Goal: Task Accomplishment & Management: Manage account settings

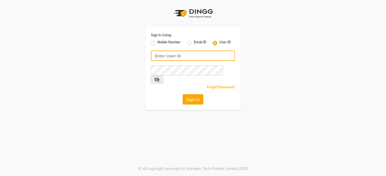
type input "punwale"
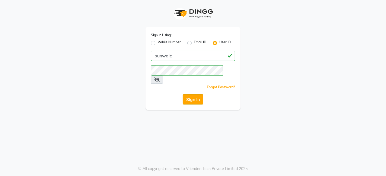
click at [189, 94] on button "Sign In" at bounding box center [193, 99] width 21 height 10
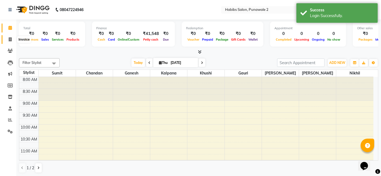
click at [9, 40] on icon at bounding box center [10, 39] width 3 height 4
select select "service"
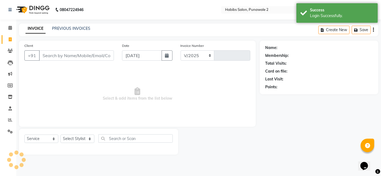
select select "8475"
type input "0880"
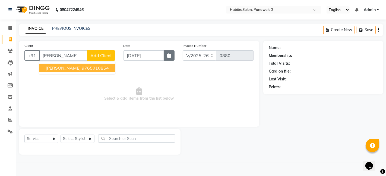
type input "[PERSON_NAME]"
click at [169, 52] on button "button" at bounding box center [169, 55] width 11 height 10
select select "9"
select select "2025"
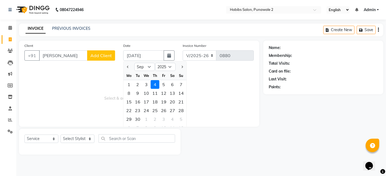
drag, startPoint x: 169, startPoint y: 52, endPoint x: 133, endPoint y: 50, distance: 35.6
click at [133, 50] on div "[DATE] Jan Feb Mar Apr May Jun [DATE] Aug Sep Oct Nov [DATE] 2016 2017 2018 201…" at bounding box center [148, 55] width 51 height 10
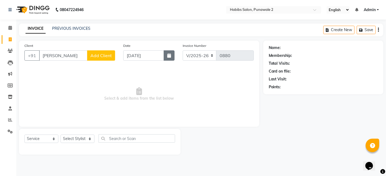
click at [170, 55] on icon "button" at bounding box center [169, 55] width 4 height 4
select select "9"
select select "2025"
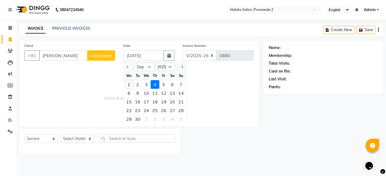
click at [129, 86] on div "1" at bounding box center [129, 84] width 9 height 9
type input "[DATE]"
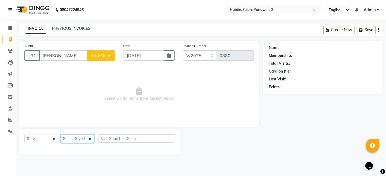
click at [82, 141] on select "Select Stylist Chandan Ganesh Gauri [PERSON_NAME] [PERSON_NAME] nikhil [PERSON_…" at bounding box center [78, 139] width 34 height 8
select select "82976"
click at [61, 135] on select "Select Stylist Chandan Ganesh Gauri [PERSON_NAME] [PERSON_NAME] nikhil [PERSON_…" at bounding box center [78, 139] width 34 height 8
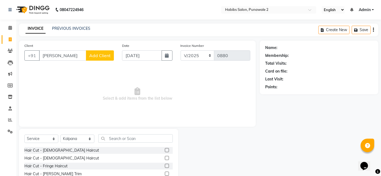
click at [130, 134] on div "Select Service Product Membership Package Voucher Prepaid Gift Card Select Styl…" at bounding box center [98, 169] width 159 height 80
click at [122, 137] on input "text" at bounding box center [135, 139] width 74 height 8
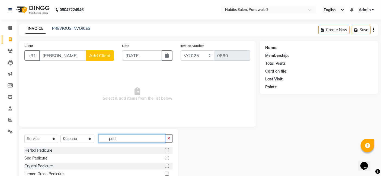
type input "pedi"
click at [165, 151] on label at bounding box center [167, 150] width 4 height 4
click at [165, 151] on input "checkbox" at bounding box center [167, 151] width 4 height 4
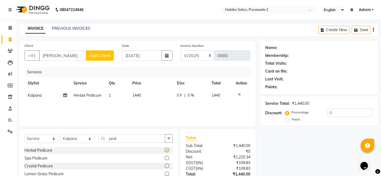
checkbox input "false"
click at [127, 135] on input "pedi" at bounding box center [131, 139] width 67 height 8
click at [79, 141] on select "Select Stylist Chandan Ganesh Gauri [PERSON_NAME] [PERSON_NAME] nikhil [PERSON_…" at bounding box center [78, 139] width 34 height 8
select select "82974"
click at [61, 135] on select "Select Stylist Chandan Ganesh Gauri [PERSON_NAME] [PERSON_NAME] nikhil [PERSON_…" at bounding box center [78, 139] width 34 height 8
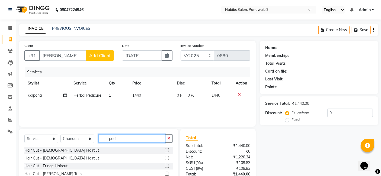
click at [129, 138] on input "pedi" at bounding box center [131, 139] width 67 height 8
type input "p"
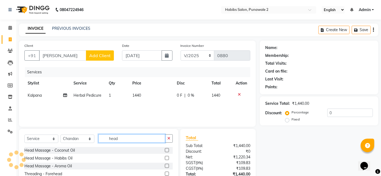
type input "head"
click at [167, 151] on label at bounding box center [167, 150] width 4 height 4
click at [167, 151] on input "checkbox" at bounding box center [167, 151] width 4 height 4
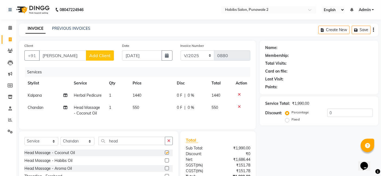
checkbox input "false"
click at [142, 95] on td "1440" at bounding box center [151, 96] width 44 height 12
select select "82976"
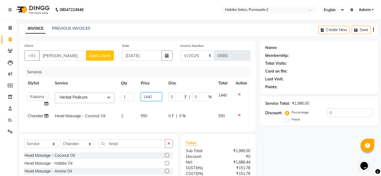
click at [156, 98] on input "1440" at bounding box center [151, 97] width 21 height 8
type input "1"
type input "1005"
drag, startPoint x: 156, startPoint y: 98, endPoint x: 103, endPoint y: 116, distance: 55.5
click at [103, 116] on tbody "Chandan Ganesh Gauri [PERSON_NAME] [PERSON_NAME] nikhil [PERSON_NAME] [PERSON_N…" at bounding box center [137, 106] width 226 height 33
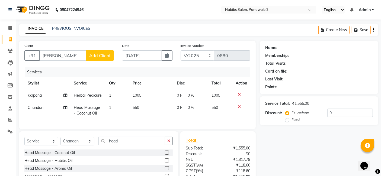
click at [96, 56] on span "Add Client" at bounding box center [99, 55] width 21 height 5
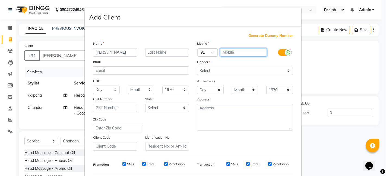
click at [233, 49] on input "text" at bounding box center [243, 52] width 47 height 8
type input "9899293047"
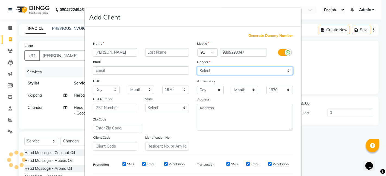
click at [283, 69] on div "Mobile Country Code × 91 9899293047 Gender Select [DEMOGRAPHIC_DATA] [DEMOGRAPH…" at bounding box center [245, 96] width 104 height 110
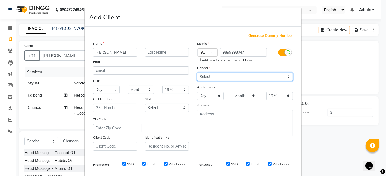
select select "[DEMOGRAPHIC_DATA]"
click at [197, 73] on select "Select [DEMOGRAPHIC_DATA] [DEMOGRAPHIC_DATA] Other Prefer Not To Say" at bounding box center [245, 77] width 96 height 8
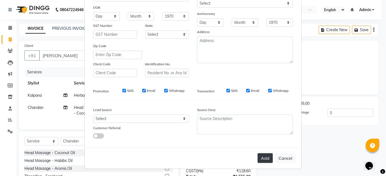
click at [264, 162] on button "Add" at bounding box center [264, 159] width 15 height 10
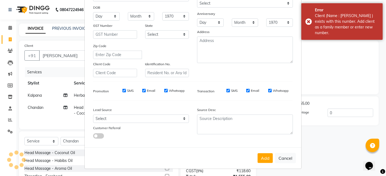
scroll to position [0, 0]
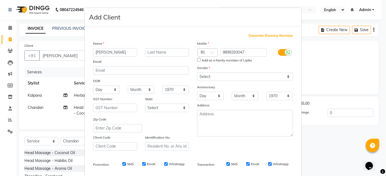
click at [258, 34] on span "Generate Dummy Number" at bounding box center [270, 35] width 44 height 5
type input "1375800000093"
checkbox input "false"
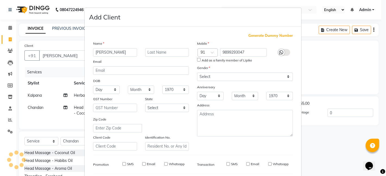
checkbox input "false"
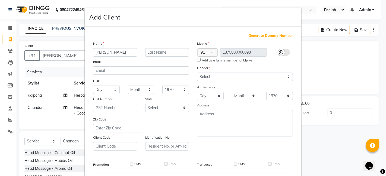
scroll to position [74, 0]
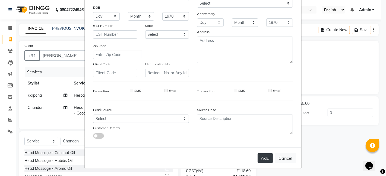
click at [266, 156] on button "Add" at bounding box center [264, 159] width 15 height 10
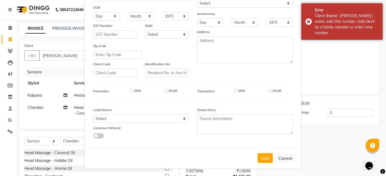
scroll to position [0, 0]
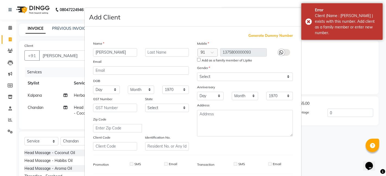
click at [256, 34] on span "Generate Dummy Number" at bounding box center [270, 35] width 44 height 5
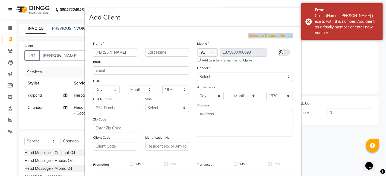
click at [256, 34] on span "Generate Dummy Number" at bounding box center [270, 35] width 44 height 5
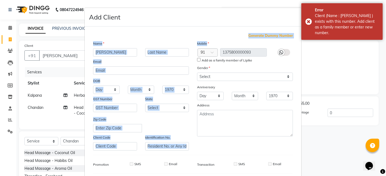
click at [257, 53] on div "Generate Dummy Number Name [PERSON_NAME] Email DOB Day 01 02 03 04 05 06 07 08 …" at bounding box center [193, 125] width 208 height 184
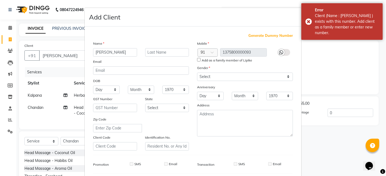
click at [211, 53] on span at bounding box center [214, 54] width 7 height 6
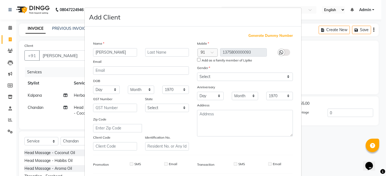
click at [211, 52] on span at bounding box center [214, 54] width 7 height 6
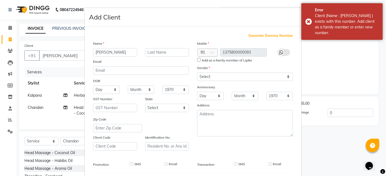
click at [211, 52] on span at bounding box center [214, 54] width 7 height 6
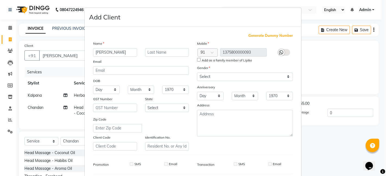
scroll to position [74, 0]
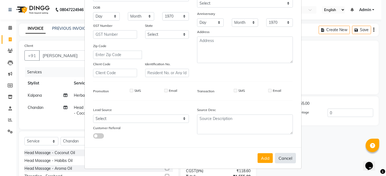
click at [280, 159] on button "Cancel" at bounding box center [285, 158] width 21 height 10
select select
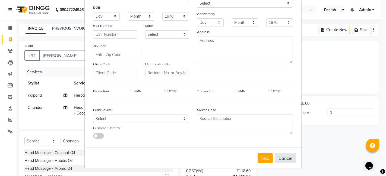
select select
checkbox input "false"
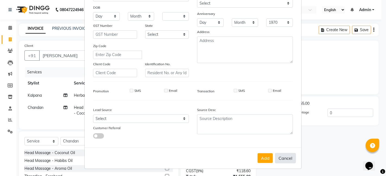
checkbox input "false"
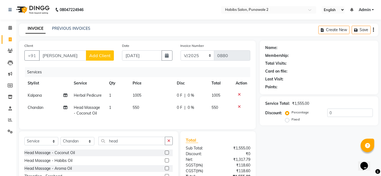
click at [101, 56] on span "Add Client" at bounding box center [99, 55] width 21 height 5
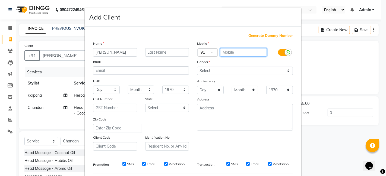
click at [236, 52] on input "text" at bounding box center [243, 52] width 47 height 8
click at [260, 33] on span "Generate Dummy Number" at bounding box center [270, 35] width 44 height 5
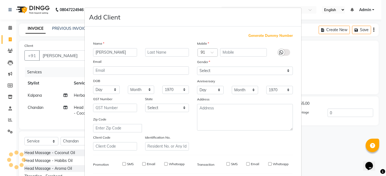
type input "1375800000093"
checkbox input "false"
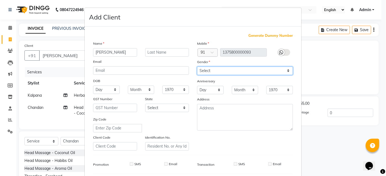
click at [286, 69] on select "Select [DEMOGRAPHIC_DATA] [DEMOGRAPHIC_DATA] Other Prefer Not To Say" at bounding box center [245, 71] width 96 height 8
select select "[DEMOGRAPHIC_DATA]"
click at [197, 67] on select "Select [DEMOGRAPHIC_DATA] [DEMOGRAPHIC_DATA] Other Prefer Not To Say" at bounding box center [245, 71] width 96 height 8
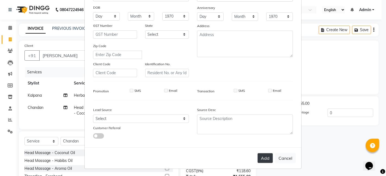
click at [264, 156] on button "Add" at bounding box center [264, 159] width 15 height 10
type input "1375800000093"
select select
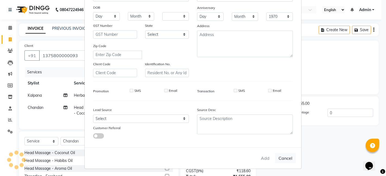
select select
checkbox input "false"
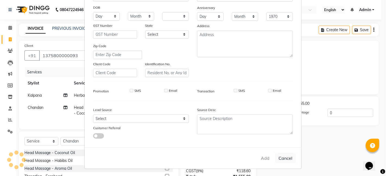
checkbox input "false"
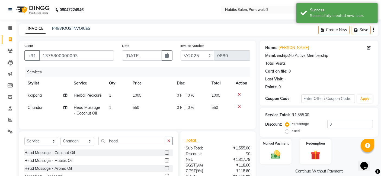
scroll to position [47, 0]
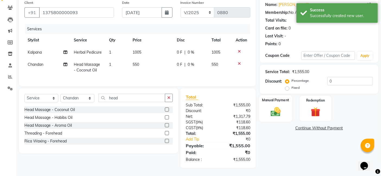
click at [280, 106] on img at bounding box center [276, 111] width 16 height 11
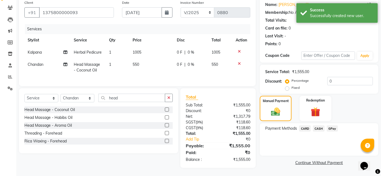
click at [329, 126] on span "GPay" at bounding box center [332, 129] width 11 height 6
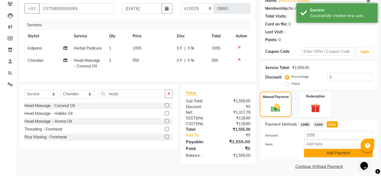
click at [319, 151] on button "Add Payment" at bounding box center [338, 153] width 69 height 8
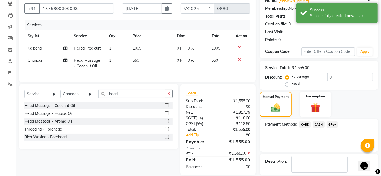
scroll to position [72, 0]
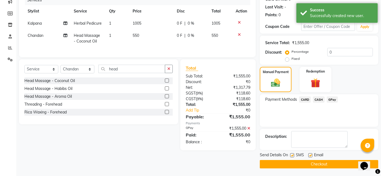
click at [305, 168] on button "Checkout" at bounding box center [319, 164] width 119 height 8
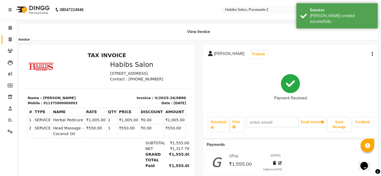
click at [11, 39] on icon at bounding box center [10, 39] width 3 height 4
select select "8475"
select select "service"
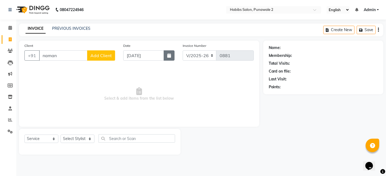
type input "naman"
click at [169, 54] on icon "button" at bounding box center [169, 55] width 4 height 4
select select "9"
select select "2025"
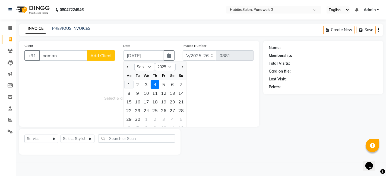
click at [126, 85] on div "1" at bounding box center [129, 84] width 9 height 9
type input "[DATE]"
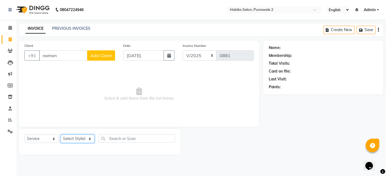
click at [83, 139] on select "Select Stylist Chandan Ganesh Gauri [PERSON_NAME] [PERSON_NAME] nikhil [PERSON_…" at bounding box center [78, 139] width 34 height 8
select select "82974"
click at [61, 135] on select "Select Stylist Chandan Ganesh Gauri [PERSON_NAME] [PERSON_NAME] nikhil [PERSON_…" at bounding box center [78, 139] width 34 height 8
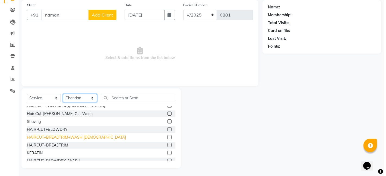
scroll to position [64, 0]
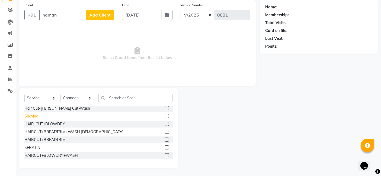
click at [32, 117] on div "Shaving" at bounding box center [31, 117] width 14 height 6
checkbox input "false"
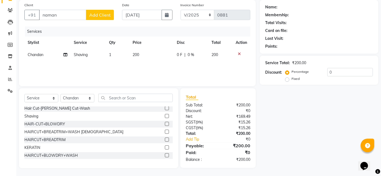
click at [99, 17] on span "Add Client" at bounding box center [99, 14] width 21 height 5
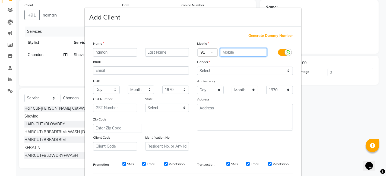
click at [228, 51] on input "text" at bounding box center [243, 52] width 47 height 8
type input "9530291934"
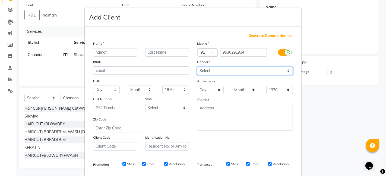
click at [285, 69] on select "Select [DEMOGRAPHIC_DATA] [DEMOGRAPHIC_DATA] Other Prefer Not To Say" at bounding box center [245, 71] width 96 height 8
select select "[DEMOGRAPHIC_DATA]"
click at [197, 67] on select "Select [DEMOGRAPHIC_DATA] [DEMOGRAPHIC_DATA] Other Prefer Not To Say" at bounding box center [245, 71] width 96 height 8
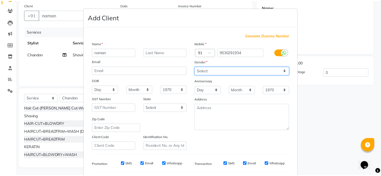
scroll to position [74, 0]
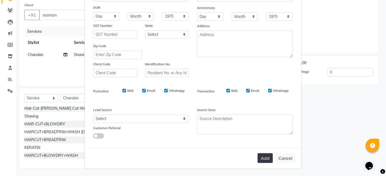
click at [262, 158] on button "Add" at bounding box center [264, 159] width 15 height 10
type input "9530291934"
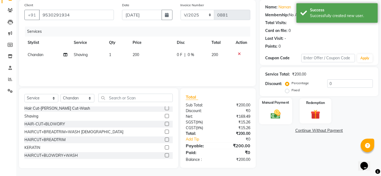
click at [269, 112] on img at bounding box center [276, 114] width 16 height 11
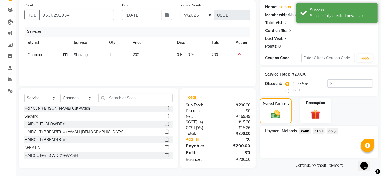
click at [333, 129] on span "GPay" at bounding box center [332, 131] width 11 height 6
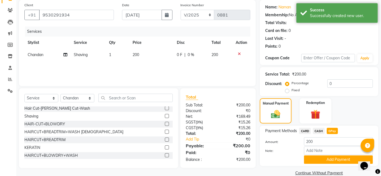
scroll to position [49, 0]
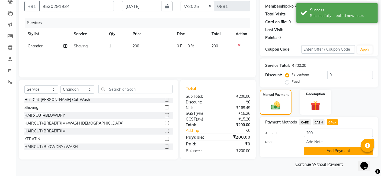
click at [329, 154] on button "Add Payment" at bounding box center [338, 151] width 69 height 8
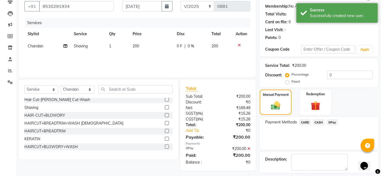
scroll to position [72, 0]
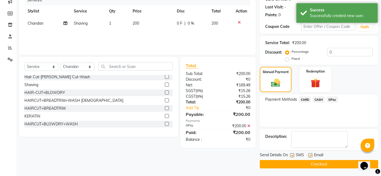
click at [335, 162] on button "Checkout" at bounding box center [319, 164] width 119 height 8
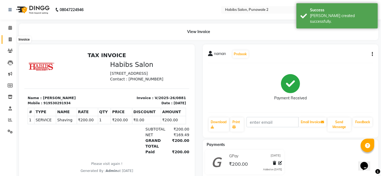
click at [11, 38] on icon at bounding box center [10, 39] width 3 height 4
select select "8475"
select select "service"
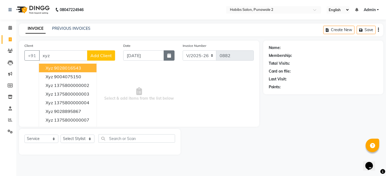
type input "xyz"
click at [168, 53] on button "button" at bounding box center [169, 55] width 11 height 10
select select "9"
select select "2025"
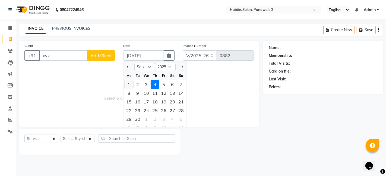
click at [129, 85] on div "1" at bounding box center [129, 84] width 9 height 9
type input "[DATE]"
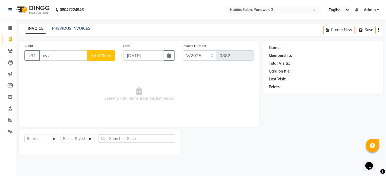
click at [105, 56] on span "Add Client" at bounding box center [100, 55] width 21 height 5
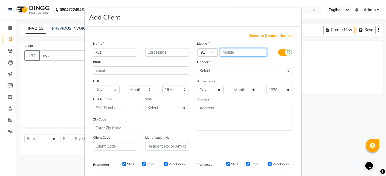
click at [233, 54] on input "text" at bounding box center [243, 52] width 47 height 8
type input "7708525246"
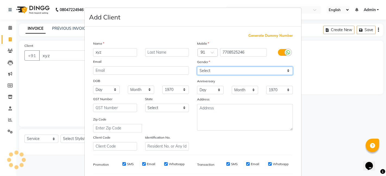
click at [286, 73] on select "Select [DEMOGRAPHIC_DATA] [DEMOGRAPHIC_DATA] Other Prefer Not To Say" at bounding box center [245, 71] width 96 height 8
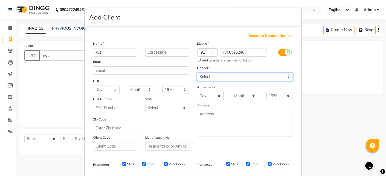
select select "[DEMOGRAPHIC_DATA]"
click at [197, 73] on select "Select [DEMOGRAPHIC_DATA] [DEMOGRAPHIC_DATA] Other Prefer Not To Say" at bounding box center [245, 77] width 96 height 8
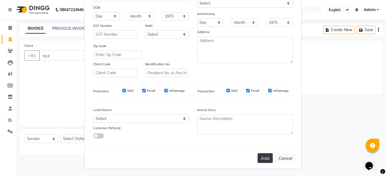
click at [263, 158] on button "Add" at bounding box center [264, 159] width 15 height 10
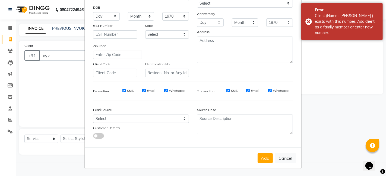
scroll to position [0, 0]
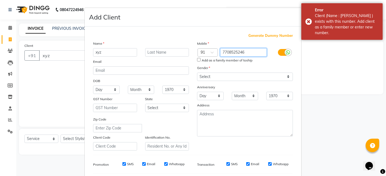
click at [245, 53] on input "7708525246" at bounding box center [243, 52] width 47 height 8
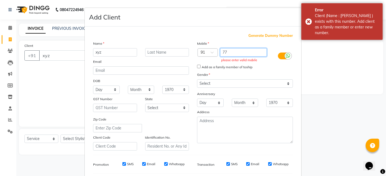
type input "7"
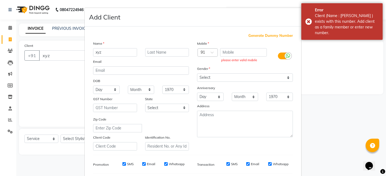
click at [256, 33] on span "Generate Dummy Number" at bounding box center [270, 35] width 44 height 5
type input "1375800000094"
checkbox input "false"
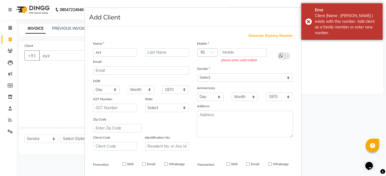
checkbox input "false"
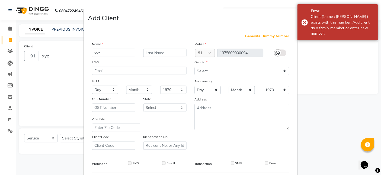
scroll to position [74, 0]
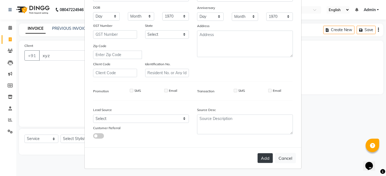
click at [262, 155] on button "Add" at bounding box center [264, 159] width 15 height 10
type input "1375800000094"
select select
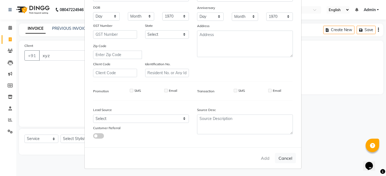
select select
checkbox input "false"
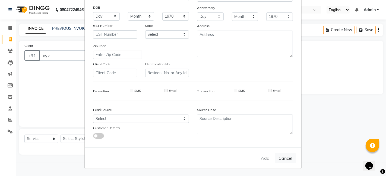
checkbox input "false"
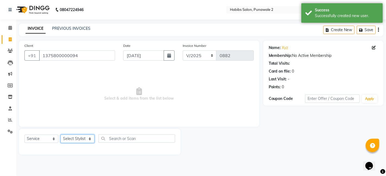
click at [88, 141] on select "Select Stylist Chandan Ganesh Gauri [PERSON_NAME] [PERSON_NAME] nikhil [PERSON_…" at bounding box center [78, 139] width 34 height 8
select select "82975"
click at [61, 135] on select "Select Stylist Chandan Ganesh Gauri [PERSON_NAME] [PERSON_NAME] nikhil [PERSON_…" at bounding box center [78, 139] width 34 height 8
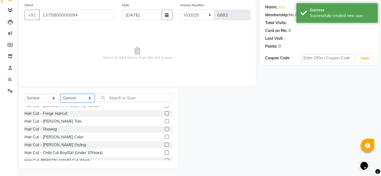
scroll to position [0, 0]
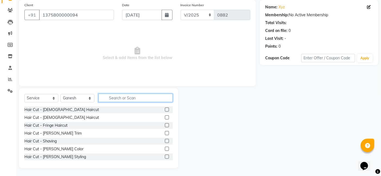
click at [117, 98] on input "text" at bounding box center [135, 98] width 74 height 8
type input "spa"
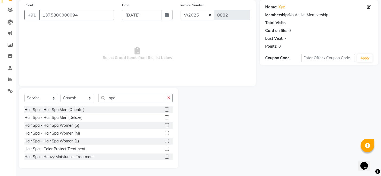
click at [165, 126] on label at bounding box center [167, 125] width 4 height 4
click at [165, 126] on input "checkbox" at bounding box center [167, 126] width 4 height 4
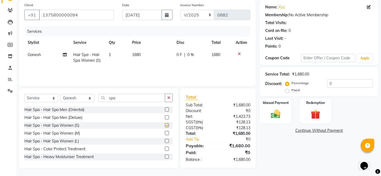
checkbox input "false"
click at [142, 53] on td "1680" at bounding box center [151, 58] width 44 height 18
select select "82975"
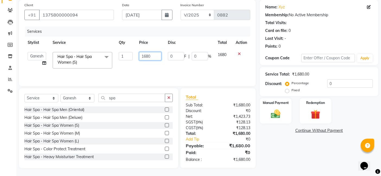
click at [151, 56] on input "1680" at bounding box center [150, 56] width 22 height 8
type input "1600"
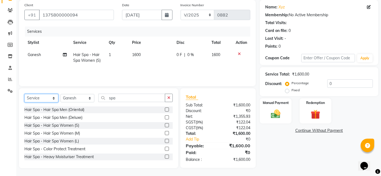
click at [42, 101] on select "Select Service Product Membership Package Voucher Prepaid Gift Card" at bounding box center [41, 98] width 34 height 8
click at [24, 94] on select "Select Service Product Membership Package Voucher Prepaid Gift Card" at bounding box center [41, 98] width 34 height 8
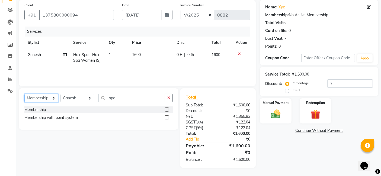
scroll to position [40, 0]
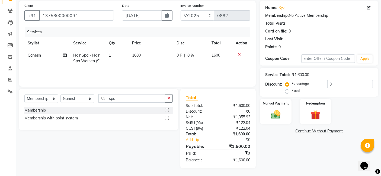
click at [167, 110] on label at bounding box center [167, 110] width 4 height 4
click at [167, 110] on input "checkbox" at bounding box center [167, 111] width 4 height 4
select select "select"
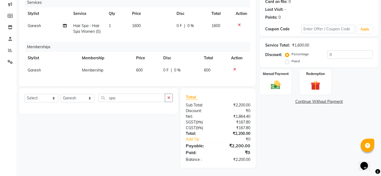
scroll to position [0, 0]
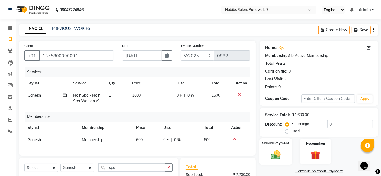
click at [273, 152] on img at bounding box center [276, 154] width 16 height 11
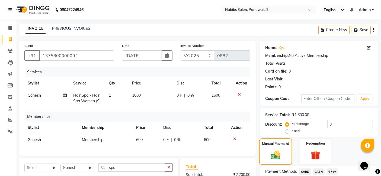
scroll to position [74, 0]
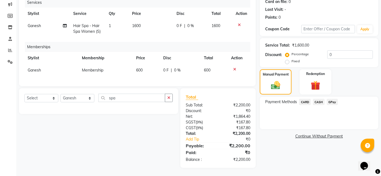
click at [307, 99] on span "CARD" at bounding box center [305, 102] width 12 height 6
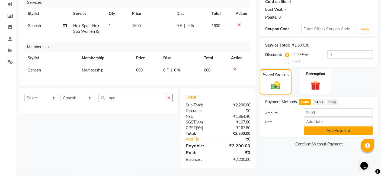
click at [333, 127] on button "Add Payment" at bounding box center [338, 131] width 69 height 8
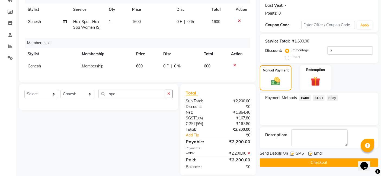
click at [320, 163] on button "Checkout" at bounding box center [319, 163] width 119 height 8
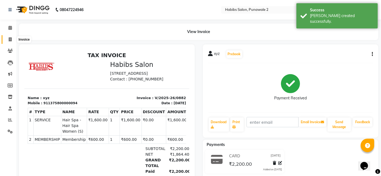
click at [9, 38] on icon at bounding box center [10, 39] width 3 height 4
select select "8475"
select select "service"
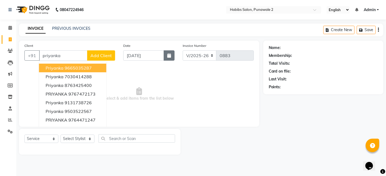
type input "priyanka"
click at [166, 57] on button "button" at bounding box center [169, 55] width 11 height 10
select select "9"
select select "2025"
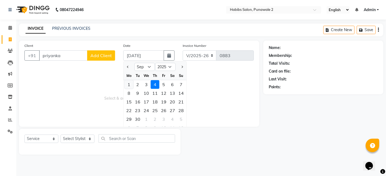
click at [128, 86] on div "1" at bounding box center [129, 84] width 9 height 9
type input "[DATE]"
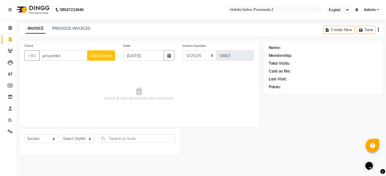
click at [103, 55] on span "Add Client" at bounding box center [100, 55] width 21 height 5
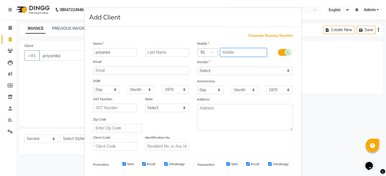
click at [223, 50] on input "text" at bounding box center [243, 52] width 47 height 8
type input "8117084018"
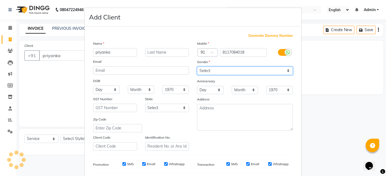
click at [285, 71] on select "Select [DEMOGRAPHIC_DATA] [DEMOGRAPHIC_DATA] Other Prefer Not To Say" at bounding box center [245, 71] width 96 height 8
select select "[DEMOGRAPHIC_DATA]"
click at [197, 67] on select "Select [DEMOGRAPHIC_DATA] [DEMOGRAPHIC_DATA] Other Prefer Not To Say" at bounding box center [245, 71] width 96 height 8
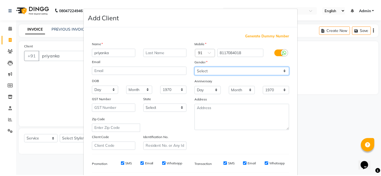
scroll to position [74, 0]
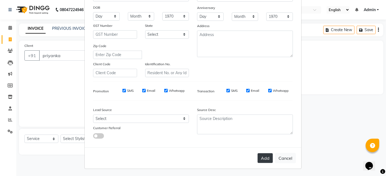
click at [260, 155] on button "Add" at bounding box center [264, 159] width 15 height 10
type input "8117084018"
select select
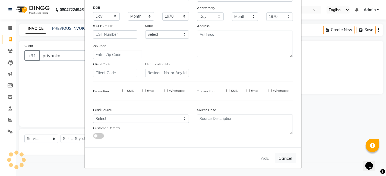
select select
checkbox input "false"
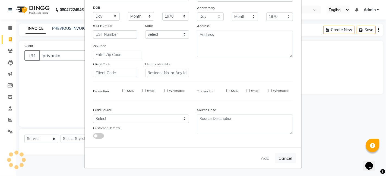
checkbox input "false"
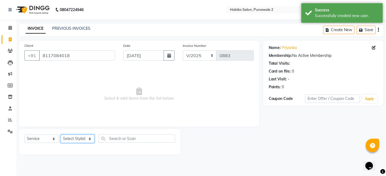
click at [75, 141] on select "Select Stylist Chandan Ganesh Gauri [PERSON_NAME] [PERSON_NAME] nikhil [PERSON_…" at bounding box center [78, 139] width 34 height 8
select select "89918"
click at [61, 135] on select "Select Stylist Chandan Ganesh Gauri [PERSON_NAME] [PERSON_NAME] nikhil [PERSON_…" at bounding box center [78, 139] width 34 height 8
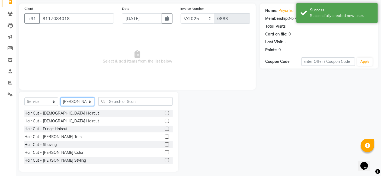
scroll to position [38, 0]
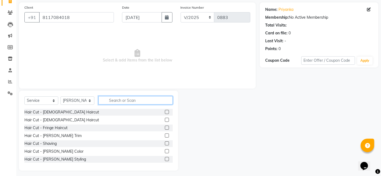
click at [114, 100] on input "text" at bounding box center [135, 100] width 74 height 8
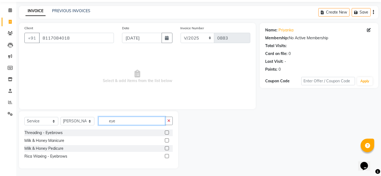
scroll to position [2, 0]
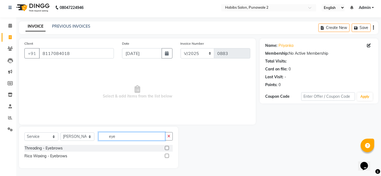
type input "eye"
click at [168, 155] on label at bounding box center [167, 156] width 4 height 4
click at [168, 155] on input "checkbox" at bounding box center [167, 157] width 4 height 4
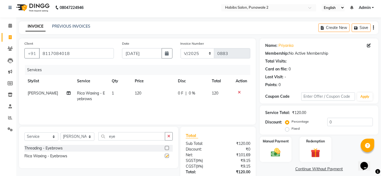
checkbox input "false"
click at [146, 136] on input "eye" at bounding box center [131, 136] width 67 height 8
type input "e"
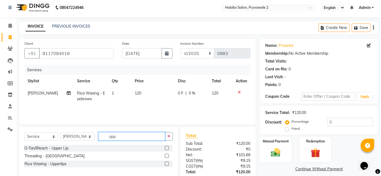
type input "upp"
click at [167, 166] on div at bounding box center [167, 165] width 4 height 6
click at [165, 162] on label at bounding box center [167, 164] width 4 height 4
click at [165, 163] on input "checkbox" at bounding box center [167, 165] width 4 height 4
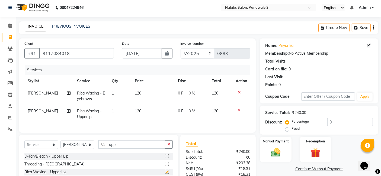
checkbox input "false"
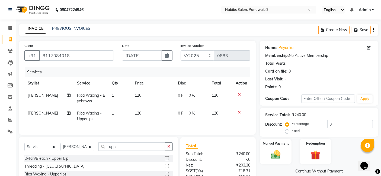
scroll to position [53, 0]
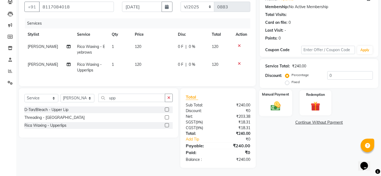
click at [268, 95] on div "Manual Payment" at bounding box center [275, 103] width 33 height 27
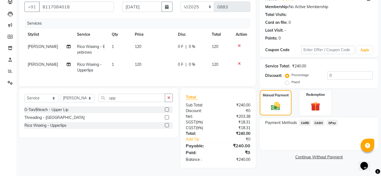
click at [331, 120] on span "GPay" at bounding box center [332, 123] width 11 height 6
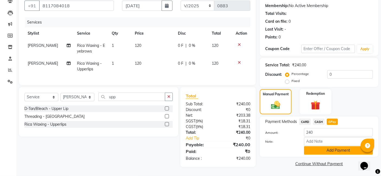
click at [331, 147] on button "Add Payment" at bounding box center [338, 151] width 69 height 8
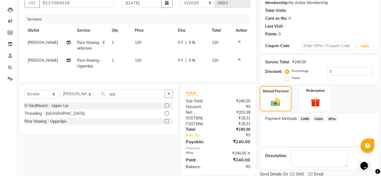
scroll to position [72, 0]
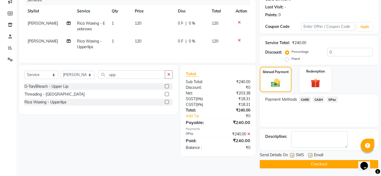
click at [334, 167] on button "Checkout" at bounding box center [319, 164] width 119 height 8
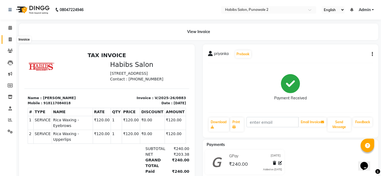
click at [11, 39] on icon at bounding box center [10, 39] width 3 height 4
select select "8475"
select select "service"
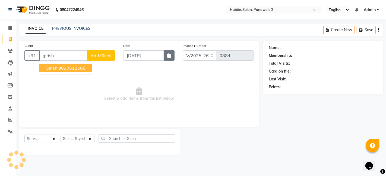
type input "girish"
click at [169, 57] on icon "button" at bounding box center [169, 55] width 4 height 4
select select "9"
select select "2025"
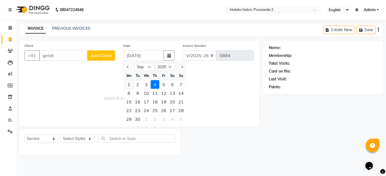
click at [126, 81] on div "1" at bounding box center [129, 84] width 9 height 9
type input "[DATE]"
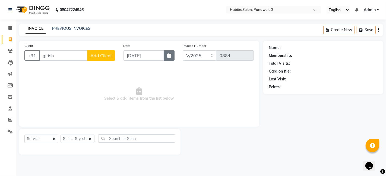
click at [167, 54] on button "button" at bounding box center [169, 55] width 11 height 10
select select "9"
select select "2025"
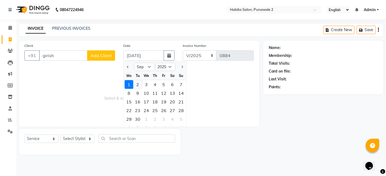
click at [138, 84] on div "2" at bounding box center [137, 84] width 9 height 9
type input "[DATE]"
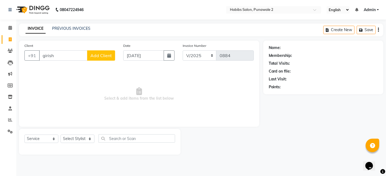
click at [97, 53] on span "Add Client" at bounding box center [100, 55] width 21 height 5
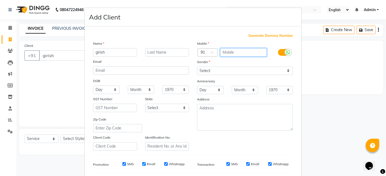
click at [232, 50] on input "text" at bounding box center [243, 52] width 47 height 8
type input "9890512668"
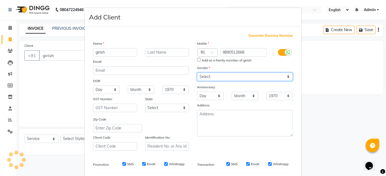
click at [284, 70] on div "Mobile Country Code × 91 9890512668 Add as a family member of girish Gender Sel…" at bounding box center [245, 96] width 104 height 110
click at [197, 73] on select "Select [DEMOGRAPHIC_DATA] [DEMOGRAPHIC_DATA] Other Prefer Not To Say" at bounding box center [245, 77] width 96 height 8
drag, startPoint x: 286, startPoint y: 75, endPoint x: 252, endPoint y: 102, distance: 43.5
click at [252, 102] on div "Mobile Country Code × 91 9890512668 Add as a family member of girish Gender Sel…" at bounding box center [245, 96] width 104 height 110
click at [197, 73] on select "Select [DEMOGRAPHIC_DATA] [DEMOGRAPHIC_DATA] Other Prefer Not To Say" at bounding box center [245, 77] width 96 height 8
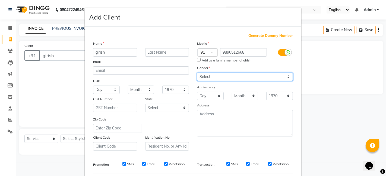
click at [270, 81] on select "Select [DEMOGRAPHIC_DATA] [DEMOGRAPHIC_DATA] Other Prefer Not To Say" at bounding box center [245, 77] width 96 height 8
select select "[DEMOGRAPHIC_DATA]"
click at [197, 73] on select "Select [DEMOGRAPHIC_DATA] [DEMOGRAPHIC_DATA] Other Prefer Not To Say" at bounding box center [245, 77] width 96 height 8
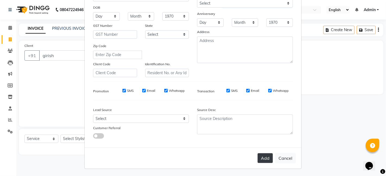
click at [263, 162] on button "Add" at bounding box center [264, 159] width 15 height 10
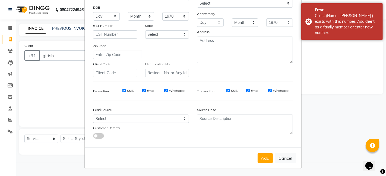
scroll to position [0, 0]
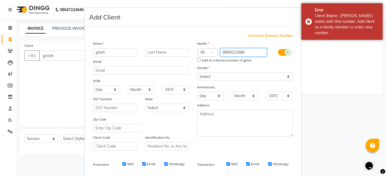
click at [246, 51] on input "9890512668" at bounding box center [243, 52] width 47 height 8
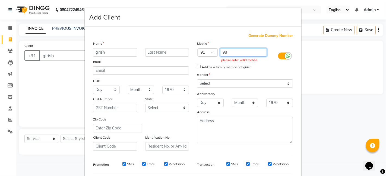
type input "9"
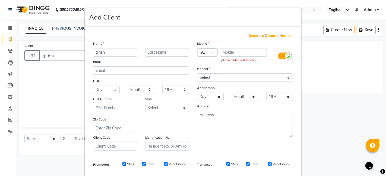
click at [261, 34] on span "Generate Dummy Number" at bounding box center [270, 35] width 44 height 5
type input "1375800000095"
checkbox input "false"
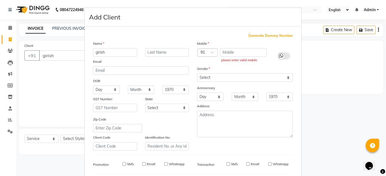
checkbox input "false"
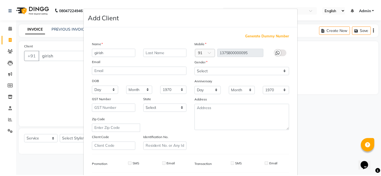
scroll to position [74, 0]
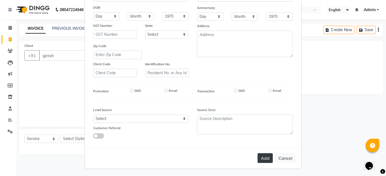
click at [261, 156] on button "Add" at bounding box center [264, 159] width 15 height 10
type input "1375800000095"
select select
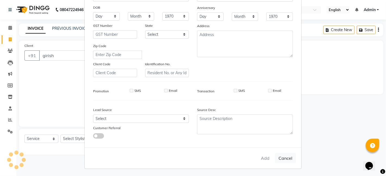
select select
checkbox input "false"
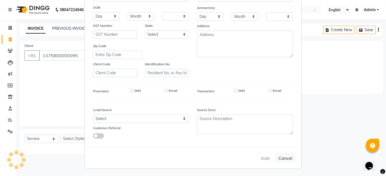
checkbox input "false"
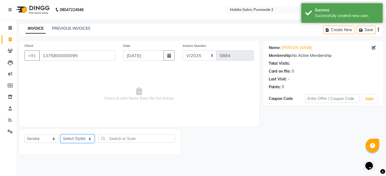
click at [83, 138] on select "Select Stylist Chandan Ganesh Gauri [PERSON_NAME] [PERSON_NAME] nikhil [PERSON_…" at bounding box center [78, 139] width 34 height 8
select select "82975"
click at [61, 135] on select "Select Stylist Chandan Ganesh Gauri [PERSON_NAME] [PERSON_NAME] nikhil [PERSON_…" at bounding box center [78, 139] width 34 height 8
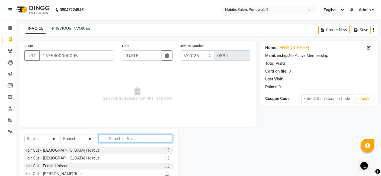
click at [130, 139] on input "text" at bounding box center [135, 139] width 74 height 8
type input "head"
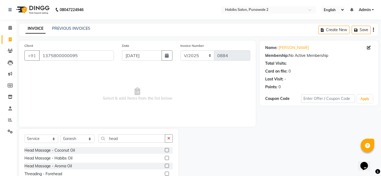
click at [166, 150] on label at bounding box center [167, 150] width 4 height 4
click at [166, 150] on input "checkbox" at bounding box center [167, 151] width 4 height 4
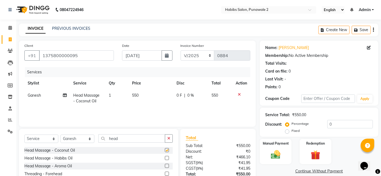
checkbox input "false"
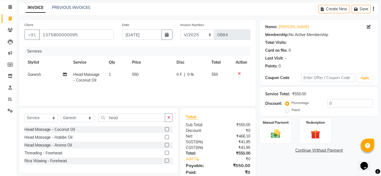
scroll to position [21, 0]
click at [168, 118] on icon "button" at bounding box center [168, 118] width 3 height 4
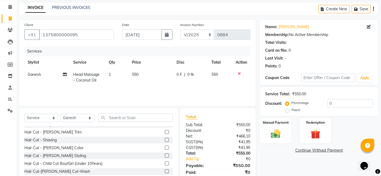
click at [165, 131] on label at bounding box center [167, 132] width 4 height 4
click at [165, 131] on input "checkbox" at bounding box center [167, 133] width 4 height 4
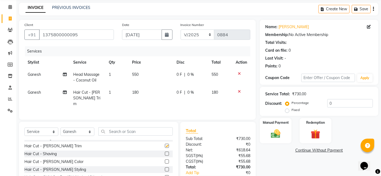
checkbox input "false"
click at [145, 96] on td "180" at bounding box center [151, 99] width 44 height 24
select select "82975"
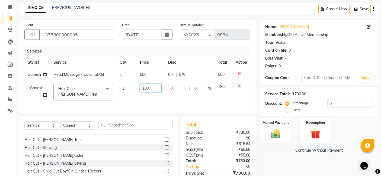
click at [150, 87] on input "180" at bounding box center [151, 88] width 22 height 8
type input "1"
type input "400"
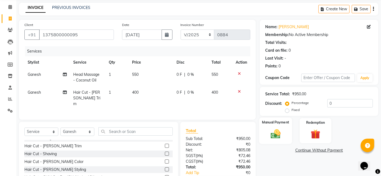
click at [275, 129] on img at bounding box center [276, 133] width 16 height 11
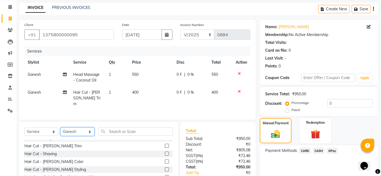
click at [91, 128] on select "Select Stylist Chandan Ganesh Gauri [PERSON_NAME] [PERSON_NAME] nikhil [PERSON_…" at bounding box center [78, 132] width 34 height 8
select select "89918"
click at [61, 128] on select "Select Stylist Chandan Ganesh Gauri [PERSON_NAME] [PERSON_NAME] nikhil [PERSON_…" at bounding box center [78, 132] width 34 height 8
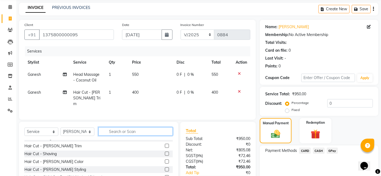
click at [127, 130] on input "text" at bounding box center [135, 132] width 74 height 8
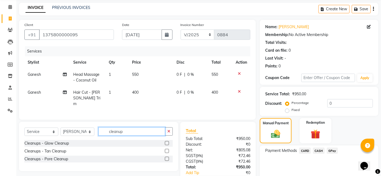
type input "cleanup"
click at [166, 149] on label at bounding box center [167, 151] width 4 height 4
click at [166, 150] on input "checkbox" at bounding box center [167, 152] width 4 height 4
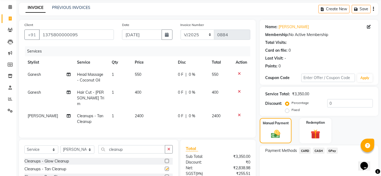
checkbox input "false"
click at [142, 110] on td "2400" at bounding box center [153, 119] width 43 height 18
select select "89918"
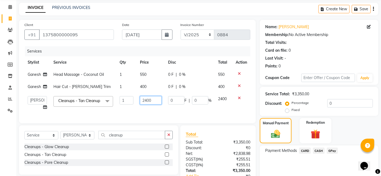
click at [152, 98] on input "2400" at bounding box center [151, 100] width 22 height 8
type input "2"
type input "1200"
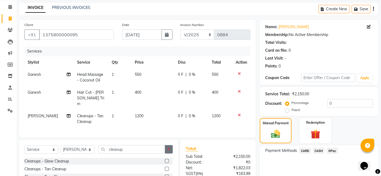
click at [170, 141] on div "Select Service Product Membership Package Voucher Prepaid Gift Card Select Styl…" at bounding box center [98, 164] width 159 height 49
click at [170, 148] on icon "button" at bounding box center [168, 150] width 3 height 4
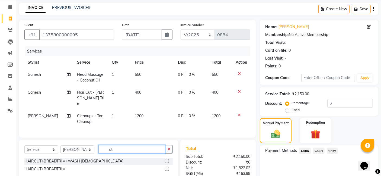
type input "d"
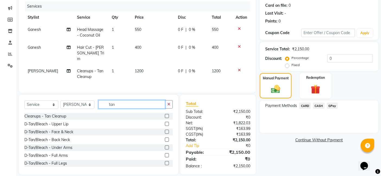
type input "tan"
click at [165, 131] on label at bounding box center [167, 132] width 4 height 4
click at [165, 131] on input "checkbox" at bounding box center [167, 133] width 4 height 4
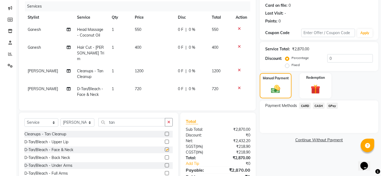
checkbox input "false"
click at [147, 87] on td "720" at bounding box center [153, 92] width 43 height 18
select select "89918"
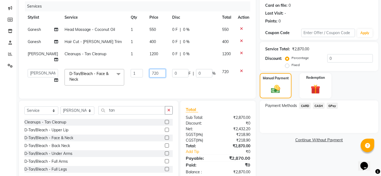
click at [155, 69] on input "720" at bounding box center [157, 73] width 16 height 8
type input "7"
type input "570"
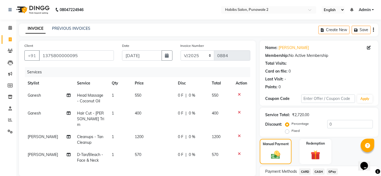
scroll to position [89, 0]
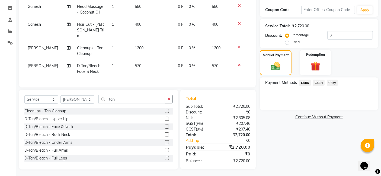
click at [319, 82] on span "CASH" at bounding box center [319, 83] width 12 height 6
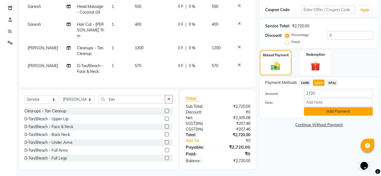
click at [332, 110] on button "Add Payment" at bounding box center [338, 111] width 69 height 8
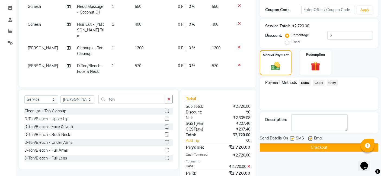
click at [316, 147] on button "Checkout" at bounding box center [319, 148] width 119 height 8
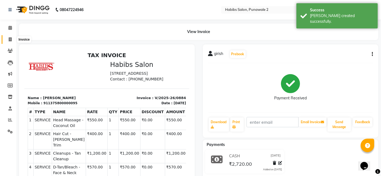
click at [11, 39] on icon at bounding box center [10, 39] width 3 height 4
select select "8475"
select select "service"
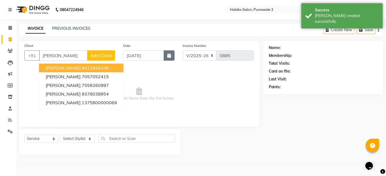
type input "[PERSON_NAME]"
click at [171, 53] on button "button" at bounding box center [169, 55] width 11 height 10
select select "9"
select select "2025"
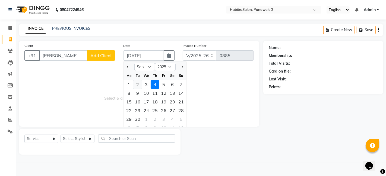
click at [136, 85] on div "2" at bounding box center [137, 84] width 9 height 9
type input "[DATE]"
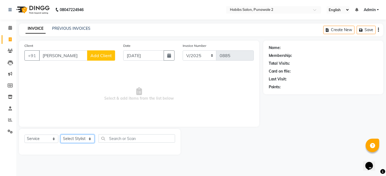
click at [84, 136] on select "Select Stylist Chandan Ganesh Gauri [PERSON_NAME] [PERSON_NAME] nikhil [PERSON_…" at bounding box center [78, 139] width 34 height 8
select select "82975"
click at [61, 135] on select "Select Stylist Chandan Ganesh Gauri [PERSON_NAME] [PERSON_NAME] nikhil [PERSON_…" at bounding box center [78, 139] width 34 height 8
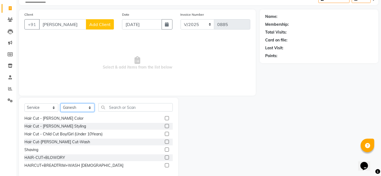
scroll to position [40, 0]
click at [61, 141] on div "Hair Cut-[PERSON_NAME] Cut-Wash" at bounding box center [57, 142] width 66 height 6
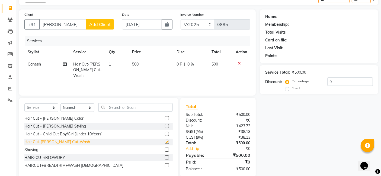
checkbox input "false"
click at [139, 56] on th "Price" at bounding box center [151, 52] width 44 height 12
click at [141, 64] on td "500" at bounding box center [151, 70] width 44 height 24
select select "82975"
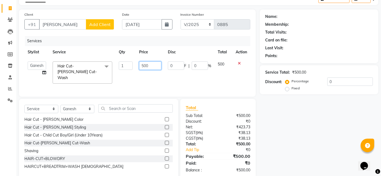
click at [151, 67] on input "500" at bounding box center [150, 66] width 22 height 8
type input "5"
type input "600"
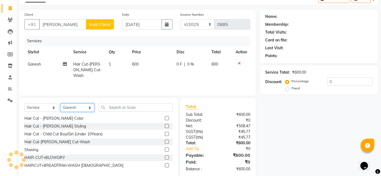
click at [86, 106] on select "Select Stylist Chandan Ganesh Gauri [PERSON_NAME] [PERSON_NAME] nikhil [PERSON_…" at bounding box center [78, 108] width 34 height 8
select select "89918"
click at [61, 104] on select "Select Stylist Chandan Ganesh Gauri [PERSON_NAME] [PERSON_NAME] nikhil [PERSON_…" at bounding box center [78, 108] width 34 height 8
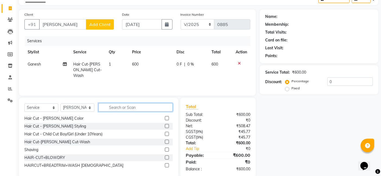
click at [118, 108] on input "text" at bounding box center [135, 107] width 74 height 8
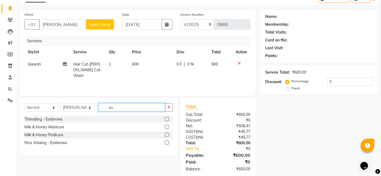
scroll to position [0, 0]
type input "eye"
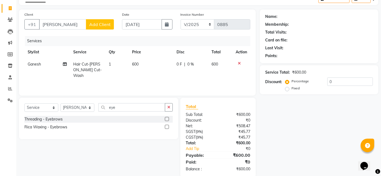
click at [167, 117] on label at bounding box center [167, 119] width 4 height 4
click at [167, 118] on input "checkbox" at bounding box center [167, 120] width 4 height 4
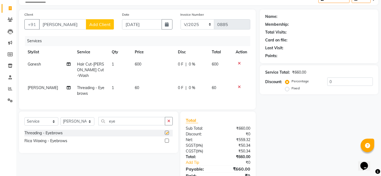
checkbox input "false"
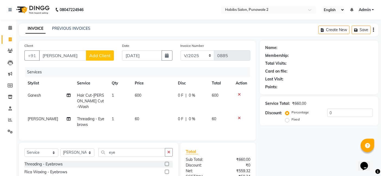
click at [106, 54] on span "Add Client" at bounding box center [99, 55] width 21 height 5
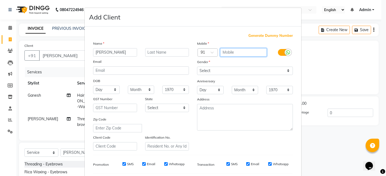
click at [236, 49] on input "text" at bounding box center [243, 52] width 47 height 8
type input "9378038954"
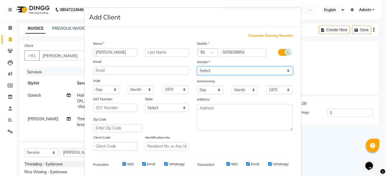
click at [283, 68] on div "Mobile Country Code × 91 9378038954 Gender Select [DEMOGRAPHIC_DATA] [DEMOGRAPH…" at bounding box center [245, 96] width 104 height 110
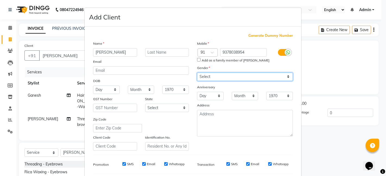
select select "[DEMOGRAPHIC_DATA]"
click at [197, 73] on select "Select [DEMOGRAPHIC_DATA] [DEMOGRAPHIC_DATA] Other Prefer Not To Say" at bounding box center [245, 77] width 96 height 8
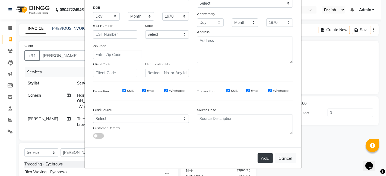
click at [262, 160] on button "Add" at bounding box center [264, 159] width 15 height 10
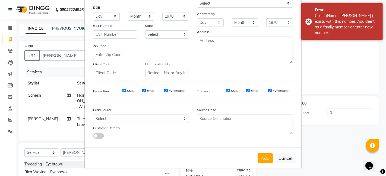
scroll to position [0, 0]
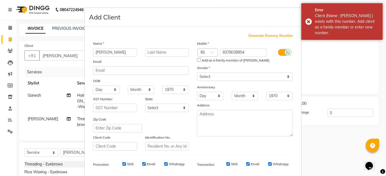
click at [74, 73] on ngb-modal-window "Add Client Generate Dummy Number Name [PERSON_NAME] Email DOB Day 01 02 03 04 0…" at bounding box center [193, 88] width 386 height 176
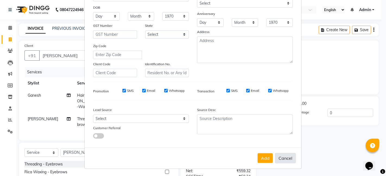
click at [284, 159] on button "Cancel" at bounding box center [285, 158] width 21 height 10
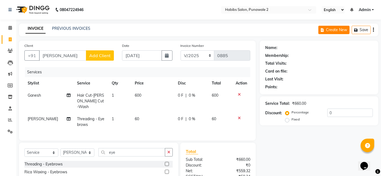
click at [338, 33] on button "Create New" at bounding box center [334, 30] width 31 height 8
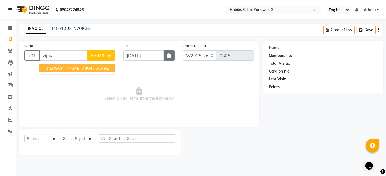
click at [169, 53] on button "button" at bounding box center [169, 55] width 11 height 10
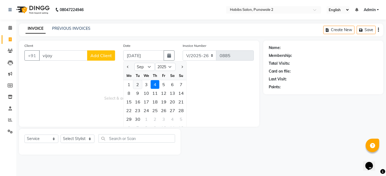
click at [139, 84] on div "2" at bounding box center [137, 84] width 9 height 9
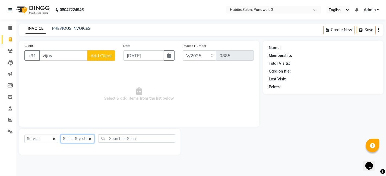
click at [74, 138] on select "Select Stylist Chandan Ganesh Gauri [PERSON_NAME] [PERSON_NAME] nikhil [PERSON_…" at bounding box center [78, 139] width 34 height 8
click at [61, 135] on select "Select Stylist Chandan Ganesh Gauri [PERSON_NAME] [PERSON_NAME] nikhil [PERSON_…" at bounding box center [78, 139] width 34 height 8
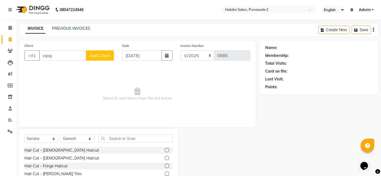
click at [165, 150] on label at bounding box center [167, 150] width 4 height 4
click at [165, 150] on input "checkbox" at bounding box center [167, 151] width 4 height 4
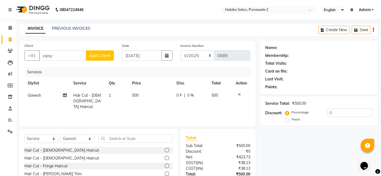
click at [147, 98] on td "500" at bounding box center [151, 102] width 44 height 24
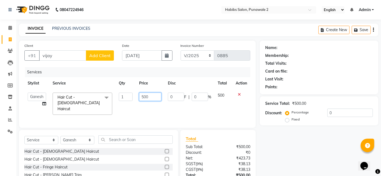
click at [150, 97] on input "500" at bounding box center [150, 97] width 22 height 8
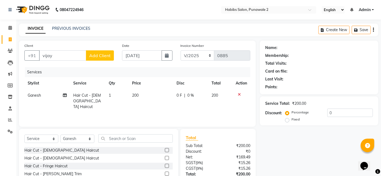
click at [104, 56] on span "Add Client" at bounding box center [99, 55] width 21 height 5
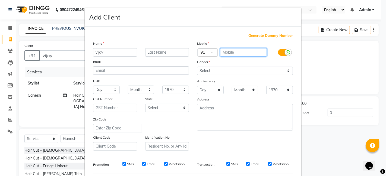
drag, startPoint x: 227, startPoint y: 52, endPoint x: 173, endPoint y: 37, distance: 55.8
click at [173, 37] on div "Generate Dummy Number Name vijay Email DOB Day 01 02 03 04 05 06 07 08 09 10 11…" at bounding box center [193, 125] width 208 height 184
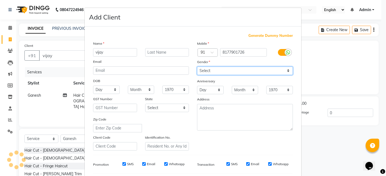
click at [285, 69] on select "Select [DEMOGRAPHIC_DATA] [DEMOGRAPHIC_DATA] Other Prefer Not To Say" at bounding box center [245, 71] width 96 height 8
click at [197, 67] on select "Select [DEMOGRAPHIC_DATA] [DEMOGRAPHIC_DATA] Other Prefer Not To Say" at bounding box center [245, 71] width 96 height 8
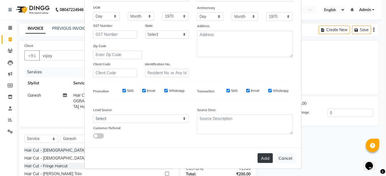
click at [264, 156] on button "Add" at bounding box center [264, 159] width 15 height 10
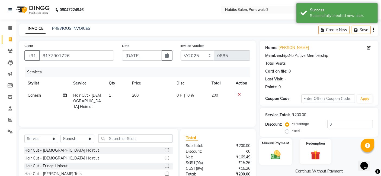
click at [277, 146] on div "Manual Payment" at bounding box center [275, 152] width 33 height 27
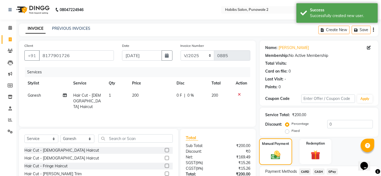
scroll to position [42, 0]
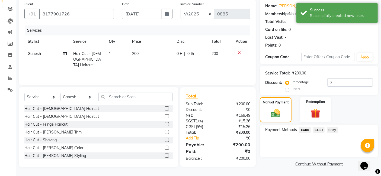
click at [332, 127] on span "GPay" at bounding box center [332, 130] width 11 height 6
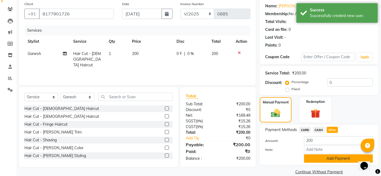
click at [322, 157] on button "Add Payment" at bounding box center [338, 159] width 69 height 8
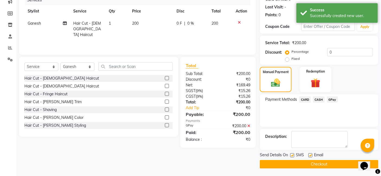
click at [317, 168] on button "Checkout" at bounding box center [319, 164] width 119 height 8
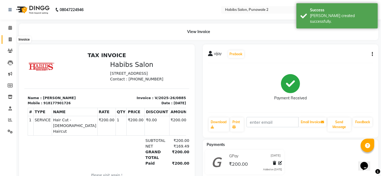
click at [11, 38] on icon at bounding box center [10, 39] width 3 height 4
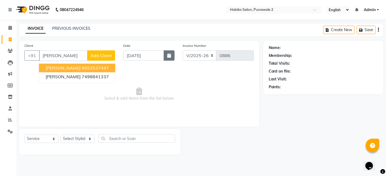
click at [169, 55] on icon "button" at bounding box center [169, 55] width 4 height 4
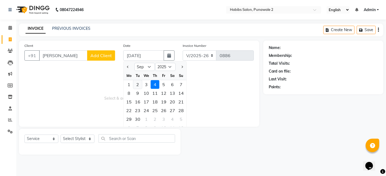
click at [136, 83] on div "2" at bounding box center [137, 84] width 9 height 9
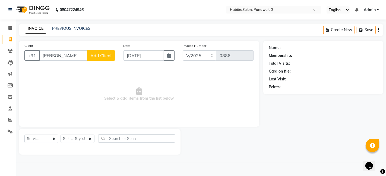
click at [110, 51] on button "Add Client" at bounding box center [101, 55] width 28 height 10
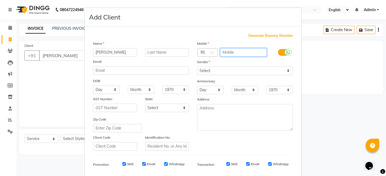
click at [241, 55] on input "text" at bounding box center [243, 52] width 47 height 8
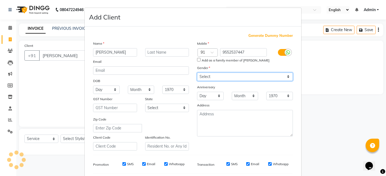
click at [286, 71] on div "Mobile Country Code × 91 9552537447 Add as a family member of [PERSON_NAME] Gen…" at bounding box center [245, 96] width 104 height 110
click at [197, 73] on select "Select [DEMOGRAPHIC_DATA] [DEMOGRAPHIC_DATA] Other Prefer Not To Say" at bounding box center [245, 77] width 96 height 8
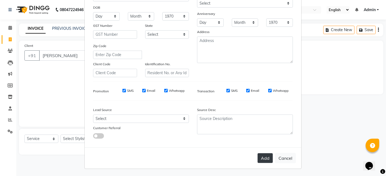
click at [264, 158] on button "Add" at bounding box center [264, 159] width 15 height 10
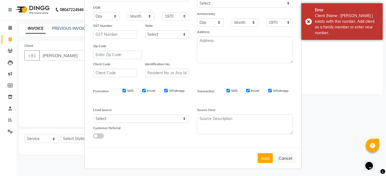
scroll to position [0, 0]
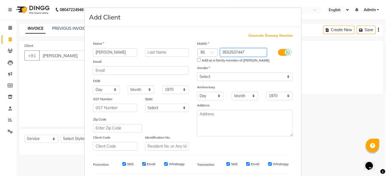
click at [254, 48] on input "9552537447" at bounding box center [243, 52] width 47 height 8
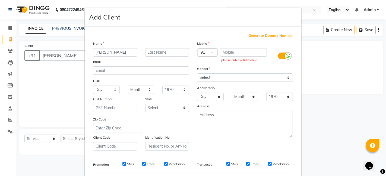
click at [257, 38] on div "Generate Dummy Number Name [PERSON_NAME] Email DOB Day 01 02 03 04 05 06 07 08 …" at bounding box center [193, 125] width 208 height 184
click at [258, 36] on span "Generate Dummy Number" at bounding box center [270, 35] width 44 height 5
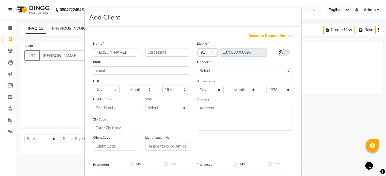
scroll to position [74, 0]
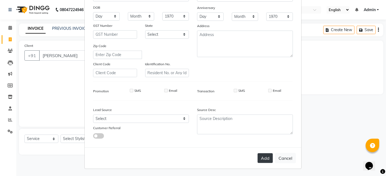
click at [261, 159] on button "Add" at bounding box center [264, 159] width 15 height 10
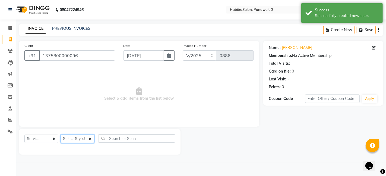
click at [88, 138] on select "Select Stylist Chandan Ganesh Gauri [PERSON_NAME] [PERSON_NAME] nikhil [PERSON_…" at bounding box center [78, 139] width 34 height 8
click at [61, 135] on select "Select Stylist Chandan Ganesh Gauri [PERSON_NAME] [PERSON_NAME] nikhil [PERSON_…" at bounding box center [78, 139] width 34 height 8
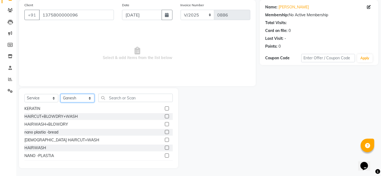
scroll to position [104, 0]
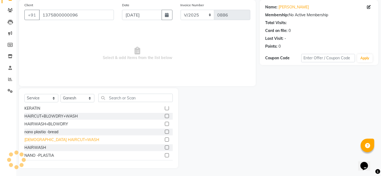
click at [39, 139] on div "[DEMOGRAPHIC_DATA] HAIRCUT+WASH" at bounding box center [61, 140] width 75 height 6
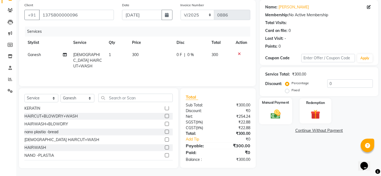
click at [274, 104] on label "Manual Payment" at bounding box center [275, 102] width 27 height 5
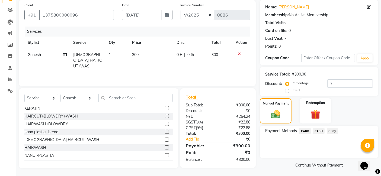
click at [329, 130] on span "GPay" at bounding box center [332, 131] width 11 height 6
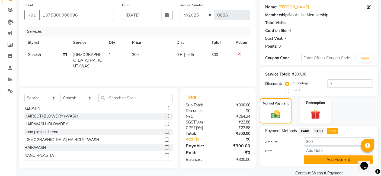
click at [329, 158] on button "Add Payment" at bounding box center [338, 160] width 69 height 8
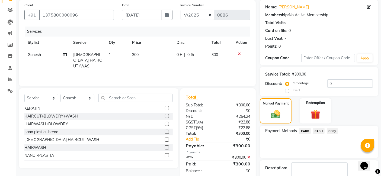
scroll to position [72, 0]
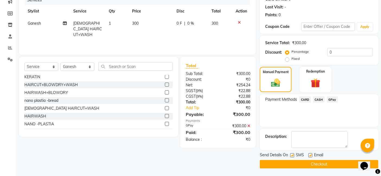
click at [323, 165] on button "Checkout" at bounding box center [319, 164] width 119 height 8
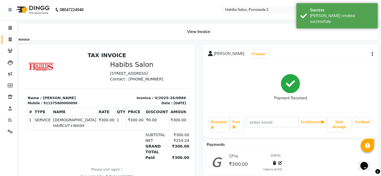
click at [11, 39] on icon at bounding box center [10, 39] width 3 height 4
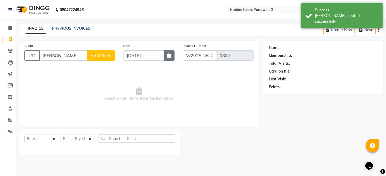
drag, startPoint x: 165, startPoint y: 57, endPoint x: 169, endPoint y: 54, distance: 5.4
click at [169, 54] on button "button" at bounding box center [169, 55] width 11 height 10
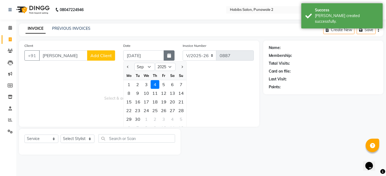
click at [169, 54] on icon "button" at bounding box center [169, 55] width 4 height 4
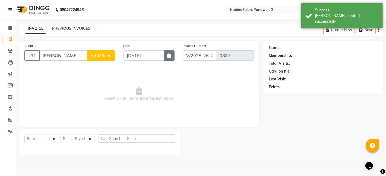
click at [169, 54] on icon "button" at bounding box center [169, 55] width 4 height 4
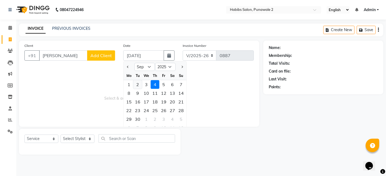
click at [136, 84] on div "2" at bounding box center [137, 84] width 9 height 9
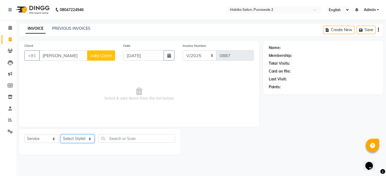
drag, startPoint x: 89, startPoint y: 138, endPoint x: 75, endPoint y: 72, distance: 67.3
click at [75, 72] on div "Client +91 [PERSON_NAME] Add Client Date [DATE] Invoice Number V/2025 V/[PHONE_…" at bounding box center [139, 98] width 248 height 114
click at [61, 135] on select "Select Stylist Chandan Ganesh Gauri [PERSON_NAME] [PERSON_NAME] nikhil [PERSON_…" at bounding box center [78, 139] width 34 height 8
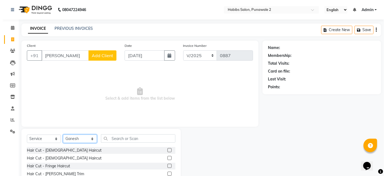
scroll to position [41, 0]
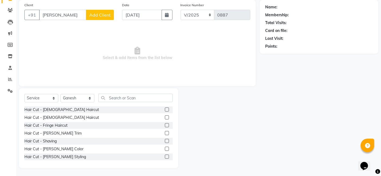
click at [165, 107] on div at bounding box center [169, 110] width 8 height 7
click at [45, 108] on div "Hair Cut - [DEMOGRAPHIC_DATA] Haircut" at bounding box center [61, 110] width 75 height 6
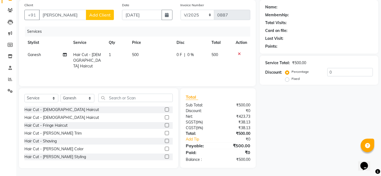
click at [147, 59] on td "500" at bounding box center [151, 61] width 44 height 24
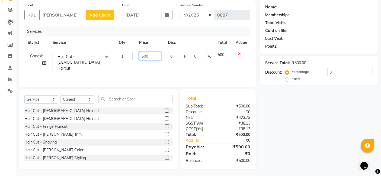
click at [151, 53] on input "500" at bounding box center [150, 56] width 22 height 8
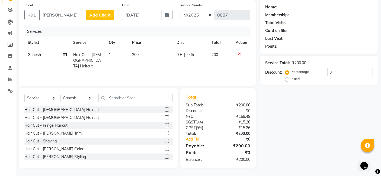
click at [99, 20] on div "Client +91 [PERSON_NAME] Add Client" at bounding box center [69, 13] width 98 height 22
click at [100, 12] on span "Add Client" at bounding box center [99, 14] width 21 height 5
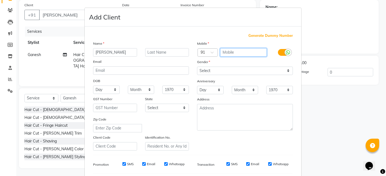
drag, startPoint x: 227, startPoint y: 49, endPoint x: 191, endPoint y: 33, distance: 39.6
click at [191, 33] on div "Generate Dummy Number Name [PERSON_NAME] Email DOB Day 01 02 03 04 05 06 07 08 …" at bounding box center [193, 125] width 208 height 184
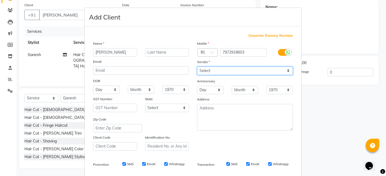
click at [286, 69] on select "Select [DEMOGRAPHIC_DATA] [DEMOGRAPHIC_DATA] Other Prefer Not To Say" at bounding box center [245, 71] width 96 height 8
click at [197, 67] on select "Select [DEMOGRAPHIC_DATA] [DEMOGRAPHIC_DATA] Other Prefer Not To Say" at bounding box center [245, 71] width 96 height 8
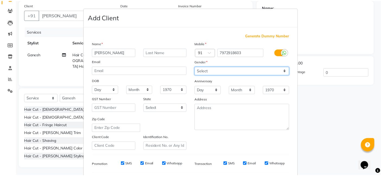
scroll to position [74, 0]
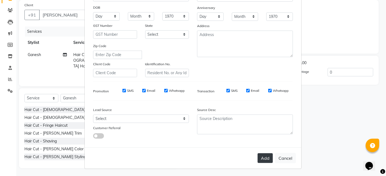
click at [262, 156] on button "Add" at bounding box center [264, 159] width 15 height 10
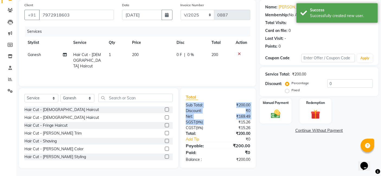
drag, startPoint x: 234, startPoint y: 120, endPoint x: 220, endPoint y: 98, distance: 26.4
click at [220, 98] on div "Total Sub Total: ₹200.00 Discount: ₹0 Net: ₹169.49 SGST ( 9% ) ₹15.26 CGST ( 9%…" at bounding box center [218, 128] width 65 height 69
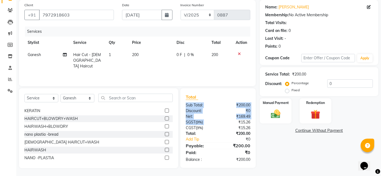
scroll to position [102, 0]
click at [84, 140] on div "[DEMOGRAPHIC_DATA] HAIRCUT+WASH" at bounding box center [98, 142] width 148 height 7
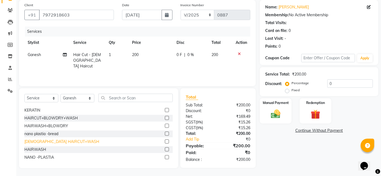
click at [52, 143] on div "[DEMOGRAPHIC_DATA] HAIRCUT+WASH" at bounding box center [61, 142] width 75 height 6
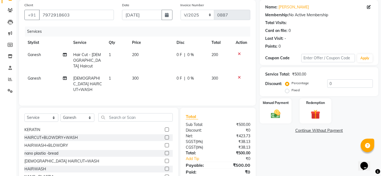
click at [238, 55] on icon at bounding box center [239, 54] width 3 height 4
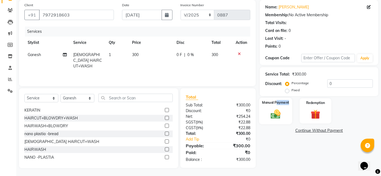
drag, startPoint x: 278, startPoint y: 105, endPoint x: 288, endPoint y: 109, distance: 10.9
click at [288, 109] on div "Manual Payment" at bounding box center [275, 111] width 33 height 27
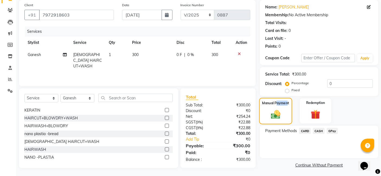
click at [288, 109] on div "Manual Payment" at bounding box center [275, 111] width 33 height 27
click at [335, 131] on span "GPay" at bounding box center [332, 131] width 11 height 6
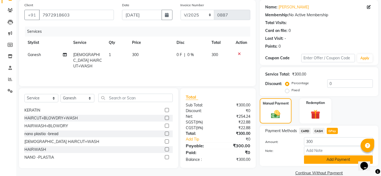
click at [333, 161] on button "Add Payment" at bounding box center [338, 160] width 69 height 8
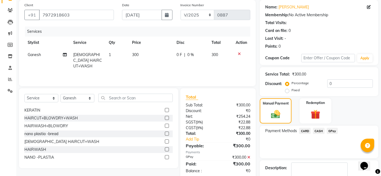
scroll to position [72, 0]
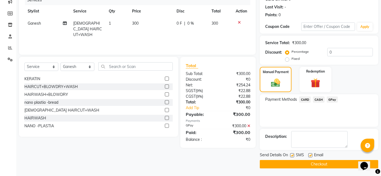
click at [324, 165] on button "Checkout" at bounding box center [319, 164] width 119 height 8
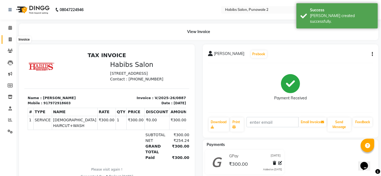
click at [10, 40] on icon at bounding box center [10, 39] width 3 height 4
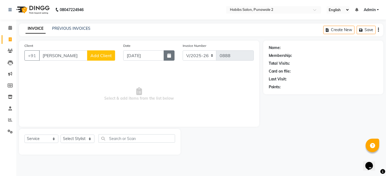
click at [166, 56] on button "button" at bounding box center [169, 55] width 11 height 10
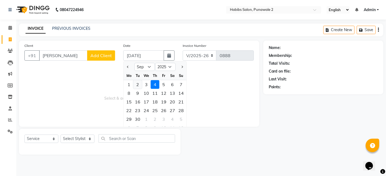
click at [137, 82] on div "2" at bounding box center [137, 84] width 9 height 9
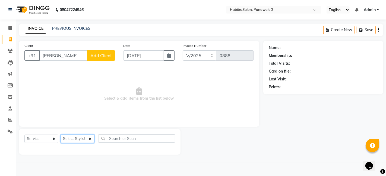
click at [87, 138] on select "Select Stylist Chandan Ganesh Gauri [PERSON_NAME] [PERSON_NAME] nikhil [PERSON_…" at bounding box center [78, 139] width 34 height 8
click at [61, 135] on select "Select Stylist Chandan Ganesh Gauri [PERSON_NAME] [PERSON_NAME] nikhil [PERSON_…" at bounding box center [78, 139] width 34 height 8
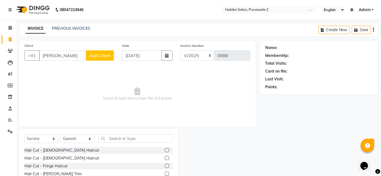
click at [165, 152] on label at bounding box center [167, 150] width 4 height 4
click at [165, 152] on input "checkbox" at bounding box center [167, 151] width 4 height 4
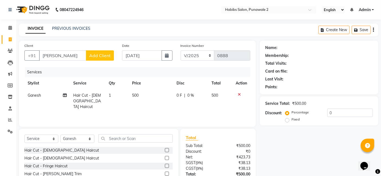
click at [155, 96] on td "500" at bounding box center [151, 102] width 44 height 24
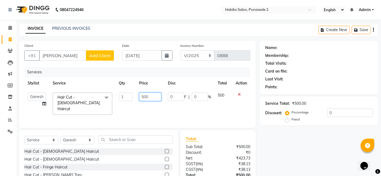
click at [156, 97] on input "500" at bounding box center [150, 97] width 22 height 8
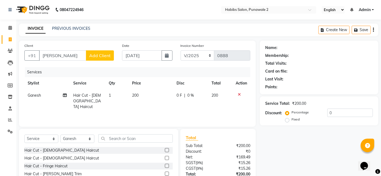
click at [100, 53] on span "Add Client" at bounding box center [99, 55] width 21 height 5
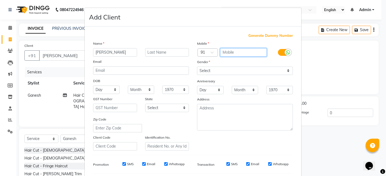
click at [226, 52] on input "text" at bounding box center [243, 52] width 47 height 8
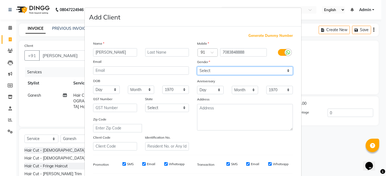
click at [283, 69] on select "Select [DEMOGRAPHIC_DATA] [DEMOGRAPHIC_DATA] Other Prefer Not To Say" at bounding box center [245, 71] width 96 height 8
click at [197, 67] on select "Select [DEMOGRAPHIC_DATA] [DEMOGRAPHIC_DATA] Other Prefer Not To Say" at bounding box center [245, 71] width 96 height 8
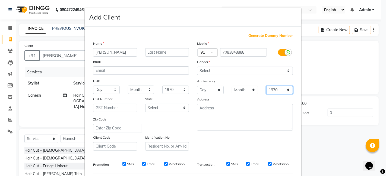
click at [281, 89] on select "1970 1971 1972 1973 1974 1975 1976 1977 1978 1979 1980 1981 1982 1983 1984 1985…" at bounding box center [279, 90] width 27 height 8
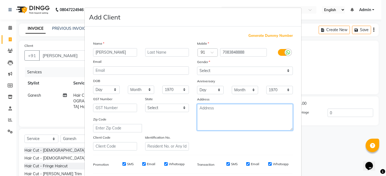
click at [284, 106] on textarea at bounding box center [245, 117] width 96 height 27
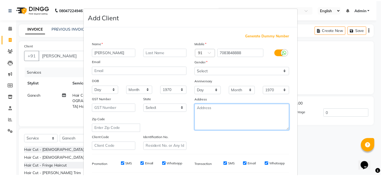
scroll to position [74, 0]
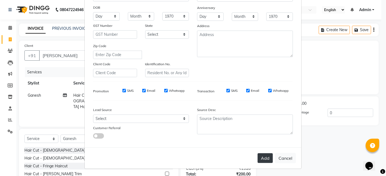
click at [265, 161] on button "Add" at bounding box center [264, 159] width 15 height 10
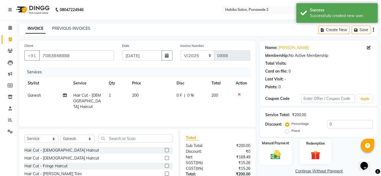
click at [278, 152] on img at bounding box center [276, 154] width 16 height 11
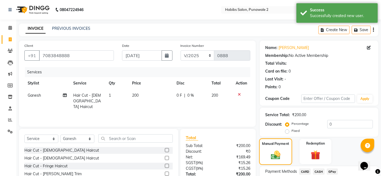
scroll to position [42, 0]
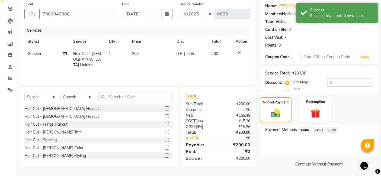
click at [331, 129] on span "GPay" at bounding box center [332, 130] width 11 height 6
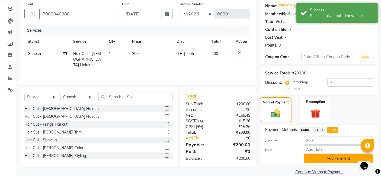
click at [324, 160] on button "Add Payment" at bounding box center [338, 159] width 69 height 8
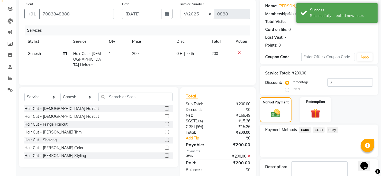
scroll to position [72, 0]
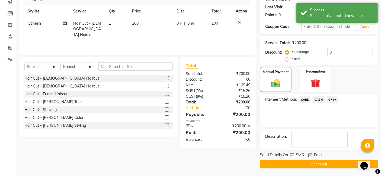
click at [313, 165] on button "Checkout" at bounding box center [319, 164] width 119 height 8
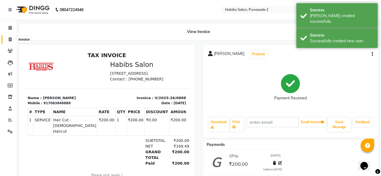
click at [10, 37] on span at bounding box center [9, 40] width 9 height 6
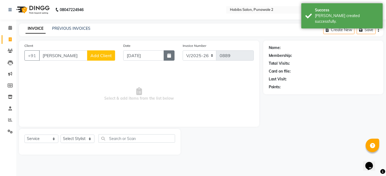
click at [169, 56] on icon "button" at bounding box center [169, 55] width 4 height 4
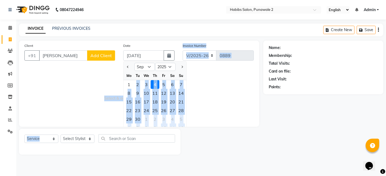
drag, startPoint x: 137, startPoint y: 84, endPoint x: 92, endPoint y: 129, distance: 63.5
click at [92, 129] on div "Client +91 [PERSON_NAME] Add Client Date [DATE] Jan Feb Mar Apr May Jun [DATE] …" at bounding box center [139, 98] width 248 height 114
click at [92, 129] on div "Select Service Product Membership Package Voucher Prepaid Gift Card Select Styl…" at bounding box center [99, 142] width 161 height 26
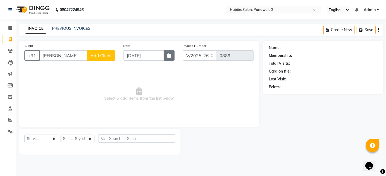
click at [169, 56] on icon "button" at bounding box center [169, 55] width 4 height 4
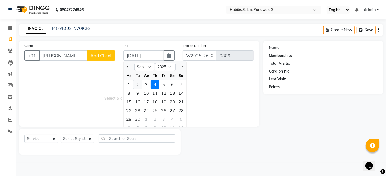
click at [137, 83] on div "2" at bounding box center [137, 84] width 9 height 9
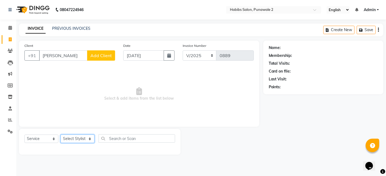
click at [84, 137] on select "Select Stylist Chandan Ganesh Gauri [PERSON_NAME] [PERSON_NAME] nikhil [PERSON_…" at bounding box center [78, 139] width 34 height 8
click at [61, 135] on select "Select Stylist Chandan Ganesh Gauri [PERSON_NAME] [PERSON_NAME] nikhil [PERSON_…" at bounding box center [78, 139] width 34 height 8
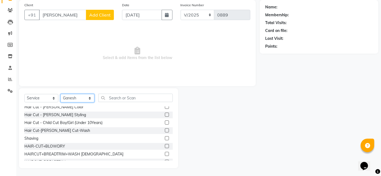
scroll to position [42, 0]
click at [47, 121] on div "Hair Cut - Child Cut Boy/Girl (Under 10Years)" at bounding box center [63, 123] width 78 height 6
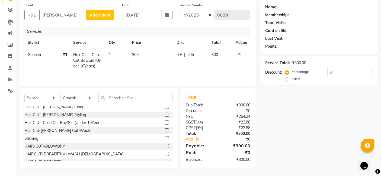
click at [144, 53] on td "300" at bounding box center [151, 61] width 44 height 24
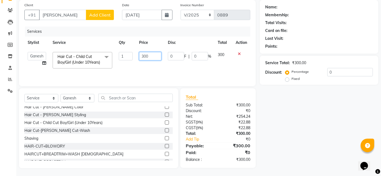
click at [151, 57] on input "300" at bounding box center [150, 56] width 22 height 8
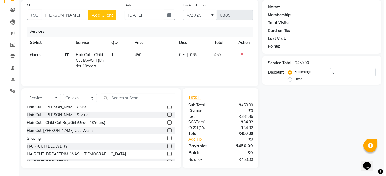
scroll to position [0, 0]
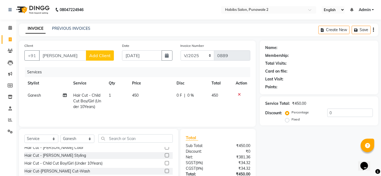
click at [99, 56] on span "Add Client" at bounding box center [99, 55] width 21 height 5
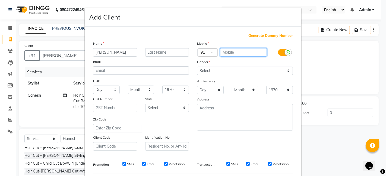
drag, startPoint x: 241, startPoint y: 51, endPoint x: 142, endPoint y: 15, distance: 105.0
click at [142, 15] on form "Add Client Generate Dummy Number Name [PERSON_NAME] Email DOB Day 01 02 03 04 0…" at bounding box center [193, 125] width 217 height 235
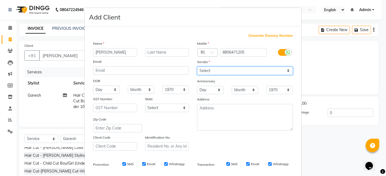
click at [285, 70] on select "Select [DEMOGRAPHIC_DATA] [DEMOGRAPHIC_DATA] Other Prefer Not To Say" at bounding box center [245, 71] width 96 height 8
click at [197, 67] on select "Select [DEMOGRAPHIC_DATA] [DEMOGRAPHIC_DATA] Other Prefer Not To Say" at bounding box center [245, 71] width 96 height 8
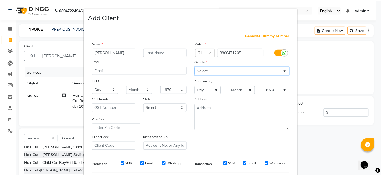
scroll to position [74, 0]
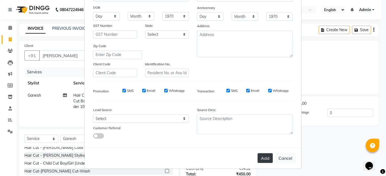
click at [264, 157] on button "Add" at bounding box center [264, 159] width 15 height 10
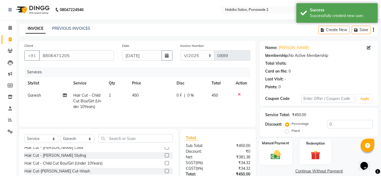
click at [287, 151] on div "Manual Payment" at bounding box center [275, 152] width 33 height 27
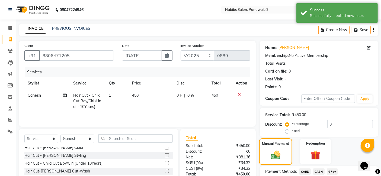
scroll to position [42, 0]
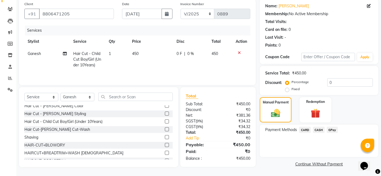
click at [330, 131] on span "GPay" at bounding box center [332, 130] width 11 height 6
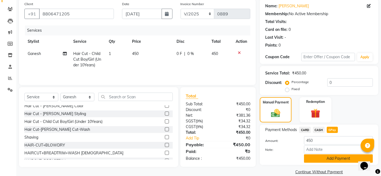
click at [325, 161] on button "Add Payment" at bounding box center [338, 159] width 69 height 8
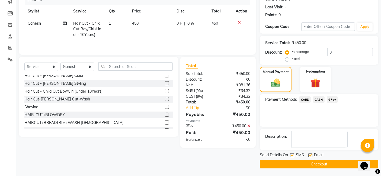
click at [325, 163] on button "Checkout" at bounding box center [319, 164] width 119 height 8
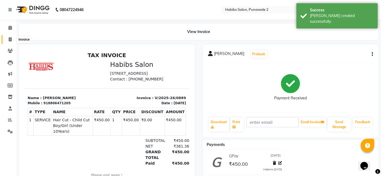
click at [10, 38] on icon at bounding box center [10, 39] width 3 height 4
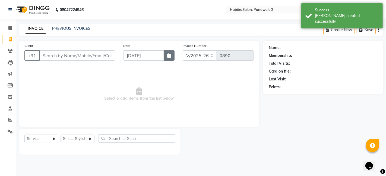
click at [168, 55] on icon "button" at bounding box center [169, 55] width 4 height 4
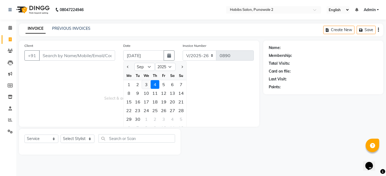
click at [145, 84] on div "3" at bounding box center [146, 84] width 9 height 9
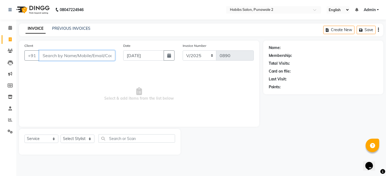
click at [91, 53] on input "Client" at bounding box center [77, 55] width 76 height 10
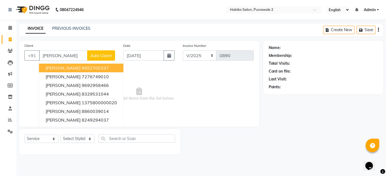
click at [104, 53] on span "Add Client" at bounding box center [100, 55] width 21 height 5
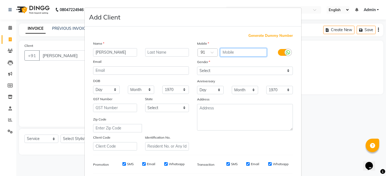
click at [228, 53] on input "text" at bounding box center [243, 52] width 47 height 8
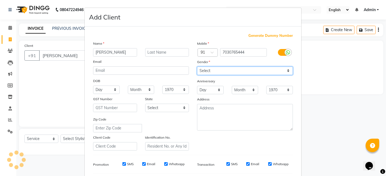
click at [284, 71] on select "Select [DEMOGRAPHIC_DATA] [DEMOGRAPHIC_DATA] Other Prefer Not To Say" at bounding box center [245, 71] width 96 height 8
click at [197, 67] on select "Select [DEMOGRAPHIC_DATA] [DEMOGRAPHIC_DATA] Other Prefer Not To Say" at bounding box center [245, 71] width 96 height 8
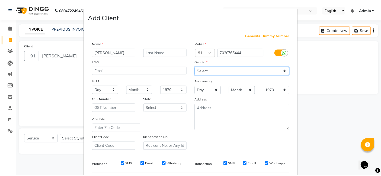
scroll to position [74, 0]
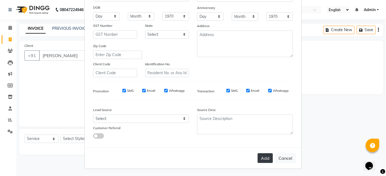
click at [266, 155] on button "Add" at bounding box center [264, 159] width 15 height 10
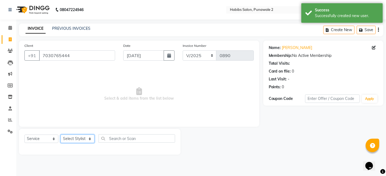
click at [87, 141] on select "Select Stylist Chandan Ganesh Gauri [PERSON_NAME] [PERSON_NAME] nikhil [PERSON_…" at bounding box center [78, 139] width 34 height 8
click at [61, 135] on select "Select Stylist Chandan Ganesh Gauri [PERSON_NAME] [PERSON_NAME] nikhil [PERSON_…" at bounding box center [78, 139] width 34 height 8
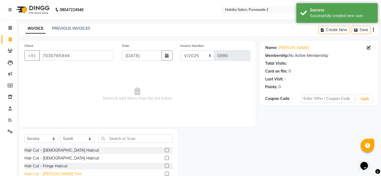
click at [55, 173] on div "Hair Cut - [PERSON_NAME] Trim" at bounding box center [52, 174] width 57 height 6
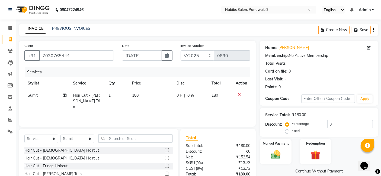
click at [142, 102] on td "180" at bounding box center [151, 102] width 44 height 24
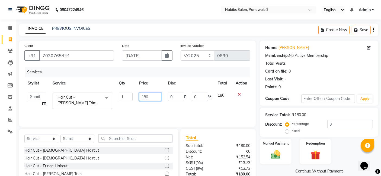
click at [150, 98] on input "180" at bounding box center [150, 97] width 22 height 8
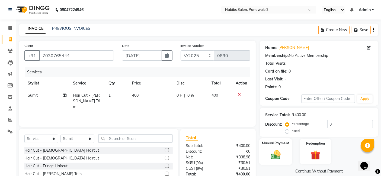
click at [268, 144] on label "Manual Payment" at bounding box center [275, 143] width 27 height 5
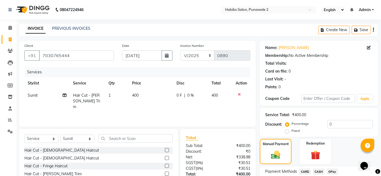
click at [320, 170] on span "CASH" at bounding box center [319, 172] width 12 height 6
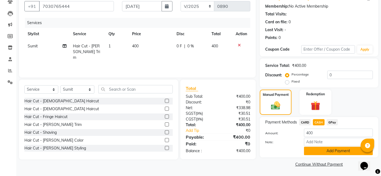
click at [324, 147] on button "Add Payment" at bounding box center [338, 151] width 69 height 8
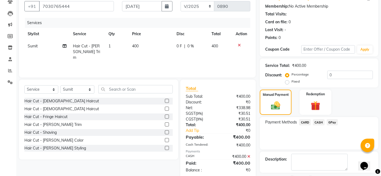
scroll to position [72, 0]
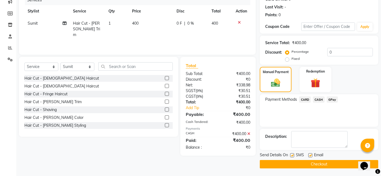
click at [318, 163] on button "Checkout" at bounding box center [319, 164] width 119 height 8
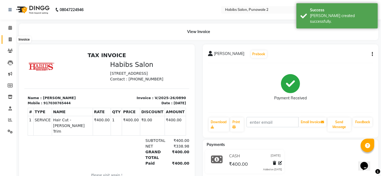
click at [11, 40] on icon at bounding box center [10, 39] width 3 height 4
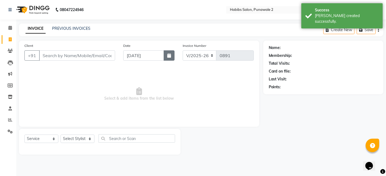
click at [171, 58] on button "button" at bounding box center [169, 55] width 11 height 10
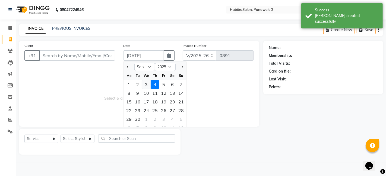
click at [146, 83] on div "3" at bounding box center [146, 84] width 9 height 9
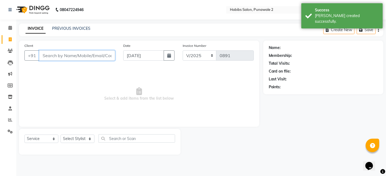
click at [88, 50] on input "Client" at bounding box center [77, 55] width 76 height 10
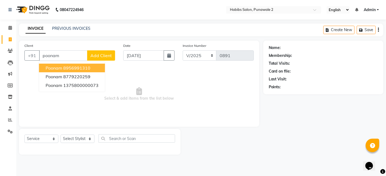
click at [101, 55] on span "Add Client" at bounding box center [100, 55] width 21 height 5
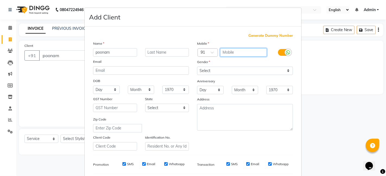
click at [230, 52] on input "text" at bounding box center [243, 52] width 47 height 8
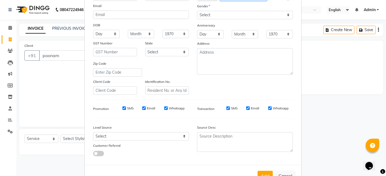
scroll to position [53, 0]
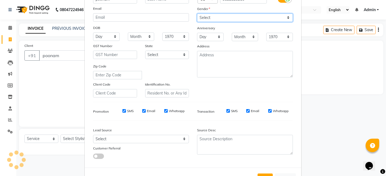
click at [286, 19] on select "Select [DEMOGRAPHIC_DATA] [DEMOGRAPHIC_DATA] Other Prefer Not To Say" at bounding box center [245, 18] width 96 height 8
click at [197, 14] on select "Select [DEMOGRAPHIC_DATA] [DEMOGRAPHIC_DATA] Other Prefer Not To Say" at bounding box center [245, 18] width 96 height 8
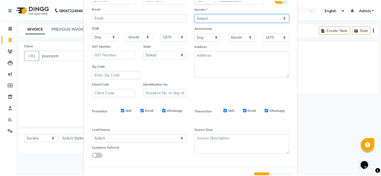
scroll to position [74, 0]
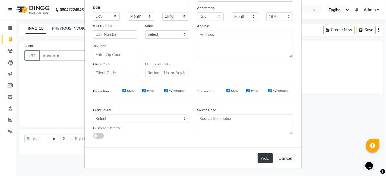
click at [267, 159] on button "Add" at bounding box center [264, 159] width 15 height 10
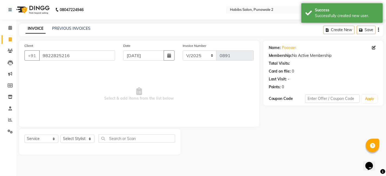
click at [84, 134] on div "Select Service Product Membership Package Voucher Prepaid Gift Card Select Styl…" at bounding box center [99, 142] width 161 height 26
click at [84, 137] on select "Select Stylist Chandan Ganesh Gauri [PERSON_NAME] [PERSON_NAME] nikhil [PERSON_…" at bounding box center [78, 139] width 34 height 8
click at [61, 135] on select "Select Stylist Chandan Ganesh Gauri [PERSON_NAME] [PERSON_NAME] nikhil [PERSON_…" at bounding box center [78, 139] width 34 height 8
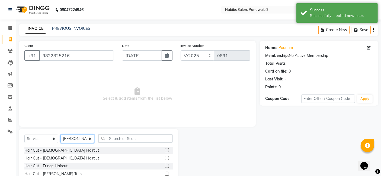
scroll to position [41, 0]
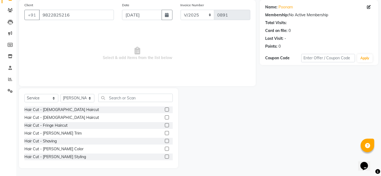
click at [165, 118] on label at bounding box center [167, 118] width 4 height 4
click at [165, 118] on input "checkbox" at bounding box center [167, 118] width 4 height 4
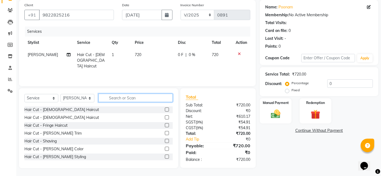
click at [134, 97] on input "text" at bounding box center [135, 98] width 74 height 8
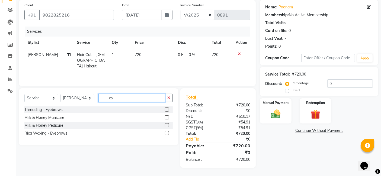
scroll to position [40, 0]
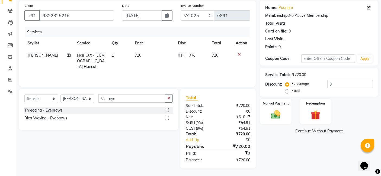
click at [168, 110] on label at bounding box center [167, 110] width 4 height 4
click at [168, 110] on input "checkbox" at bounding box center [167, 111] width 4 height 4
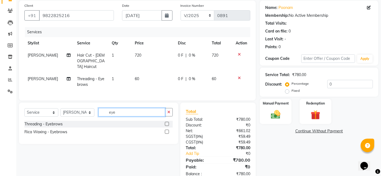
click at [144, 108] on input "eye" at bounding box center [131, 112] width 67 height 8
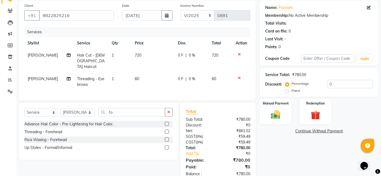
click at [167, 132] on label at bounding box center [167, 132] width 4 height 4
click at [167, 132] on input "checkbox" at bounding box center [167, 133] width 4 height 4
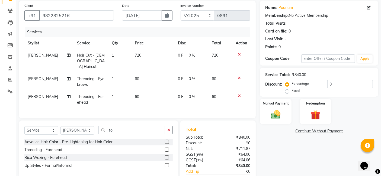
click at [139, 53] on span "720" at bounding box center [138, 55] width 7 height 5
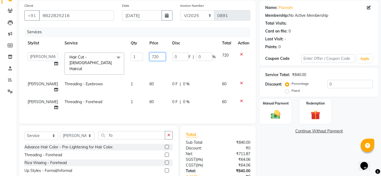
click at [152, 56] on input "720" at bounding box center [157, 57] width 16 height 8
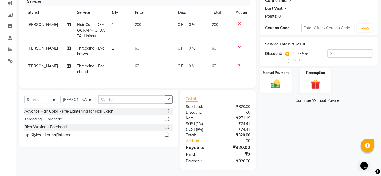
scroll to position [0, 0]
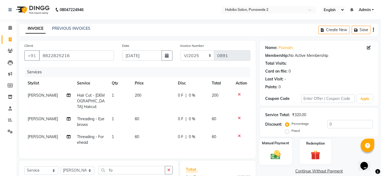
click at [281, 145] on label "Manual Payment" at bounding box center [275, 143] width 27 height 5
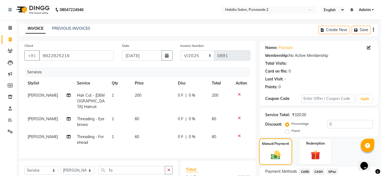
scroll to position [71, 0]
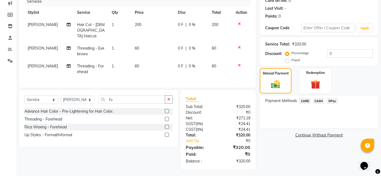
click at [333, 101] on span "GPay" at bounding box center [332, 101] width 11 height 6
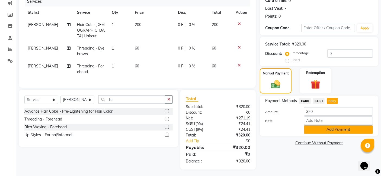
click at [324, 129] on button "Add Payment" at bounding box center [338, 130] width 69 height 8
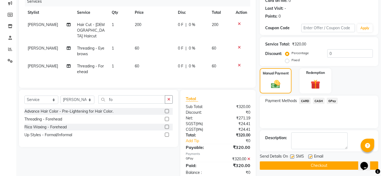
scroll to position [82, 0]
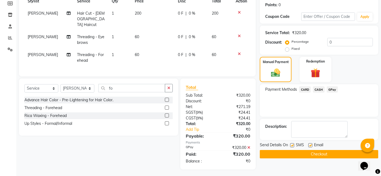
click at [322, 155] on button "Checkout" at bounding box center [319, 154] width 119 height 8
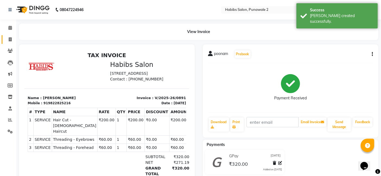
click at [12, 36] on link "Invoice" at bounding box center [8, 39] width 13 height 9
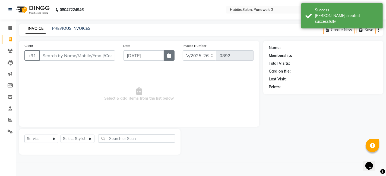
click at [168, 53] on icon "button" at bounding box center [169, 55] width 4 height 4
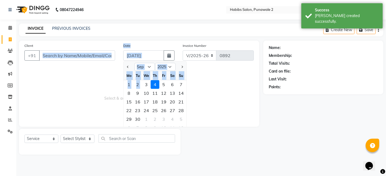
drag, startPoint x: 144, startPoint y: 84, endPoint x: 87, endPoint y: 57, distance: 63.7
click at [87, 57] on div "Client +91 Date [DATE] Jan Feb Mar Apr May Jun [DATE] Aug Sep Oct Nov [DATE] 20…" at bounding box center [138, 54] width 237 height 22
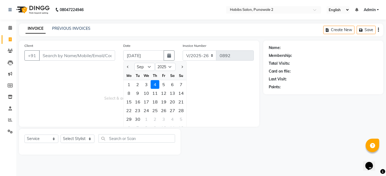
click at [109, 92] on span "Select & add items from the list below" at bounding box center [138, 94] width 229 height 54
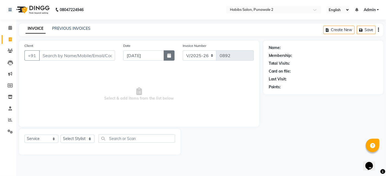
click at [167, 56] on icon "button" at bounding box center [169, 55] width 4 height 4
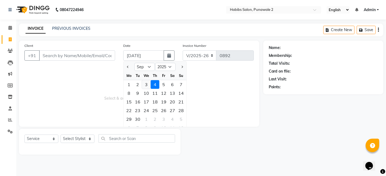
click at [147, 80] on div "3" at bounding box center [146, 84] width 9 height 9
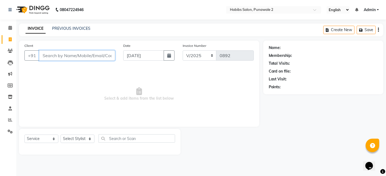
click at [106, 56] on input "Client" at bounding box center [77, 55] width 76 height 10
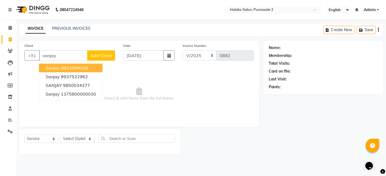
click at [103, 49] on div "Client +91 [PERSON_NAME] [PERSON_NAME] 9823599008 sanjay 9937522962 SANJAY 9850…" at bounding box center [69, 54] width 99 height 22
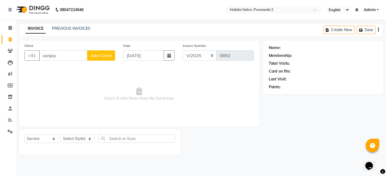
click at [105, 54] on span "Add Client" at bounding box center [100, 55] width 21 height 5
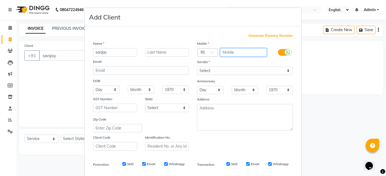
click at [231, 49] on input "text" at bounding box center [243, 52] width 47 height 8
click at [213, 37] on div "Generate Dummy Number" at bounding box center [193, 35] width 200 height 5
click at [240, 53] on input "993752" at bounding box center [243, 52] width 47 height 8
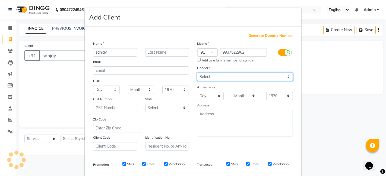
click at [286, 70] on div "Mobile Country Code × 91 9937522962 Add as a family member of sanjay Gender Sel…" at bounding box center [245, 96] width 104 height 110
click at [197, 73] on select "Select [DEMOGRAPHIC_DATA] [DEMOGRAPHIC_DATA] Other Prefer Not To Say" at bounding box center [245, 77] width 96 height 8
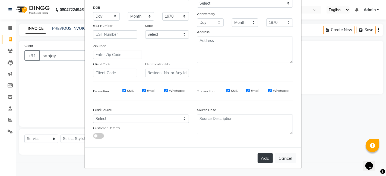
click at [266, 156] on button "Add" at bounding box center [264, 159] width 15 height 10
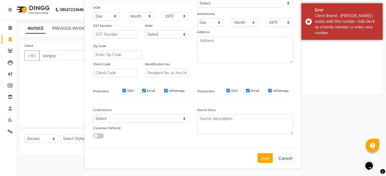
scroll to position [0, 0]
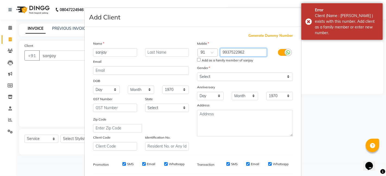
click at [247, 53] on input "9937522962" at bounding box center [243, 52] width 47 height 8
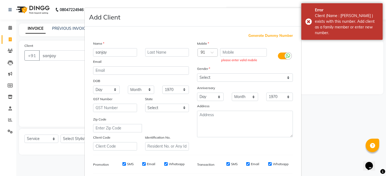
click at [266, 34] on span "Generate Dummy Number" at bounding box center [270, 35] width 44 height 5
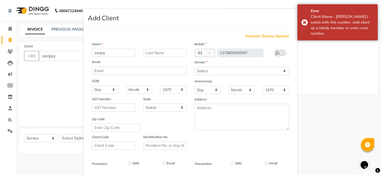
scroll to position [74, 0]
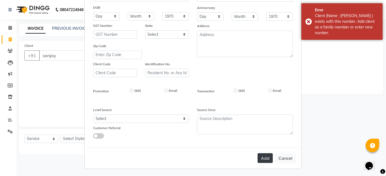
click at [266, 157] on button "Add" at bounding box center [264, 159] width 15 height 10
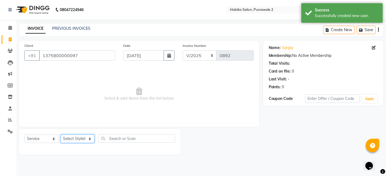
click at [89, 141] on select "Select Stylist Chandan Ganesh Gauri [PERSON_NAME] [PERSON_NAME] nikhil [PERSON_…" at bounding box center [78, 139] width 34 height 8
click at [61, 135] on select "Select Stylist Chandan Ganesh Gauri [PERSON_NAME] [PERSON_NAME] nikhil [PERSON_…" at bounding box center [78, 139] width 34 height 8
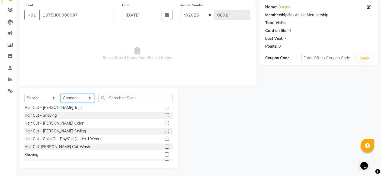
scroll to position [32, 0]
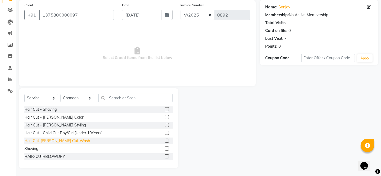
click at [60, 141] on div "Hair Cut-[PERSON_NAME] Cut-Wash" at bounding box center [57, 141] width 66 height 6
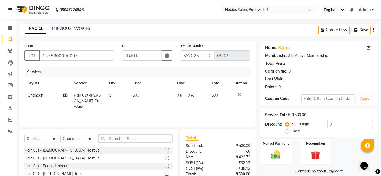
scroll to position [41, 0]
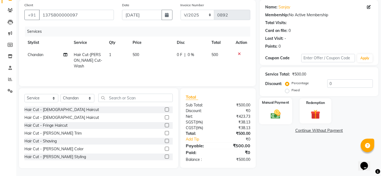
click at [278, 109] on img at bounding box center [276, 114] width 16 height 11
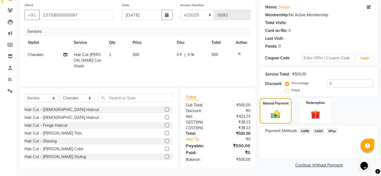
click at [334, 128] on span "GPay" at bounding box center [332, 131] width 11 height 6
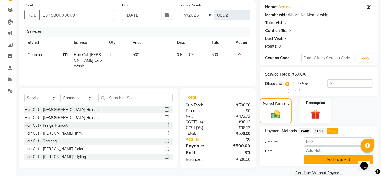
click at [330, 156] on button "Add Payment" at bounding box center [338, 160] width 69 height 8
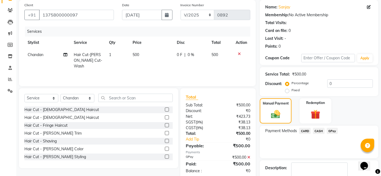
scroll to position [72, 0]
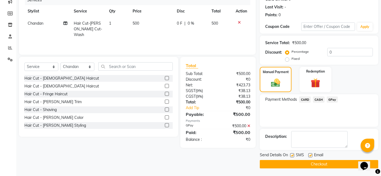
click at [323, 167] on button "Checkout" at bounding box center [319, 164] width 119 height 8
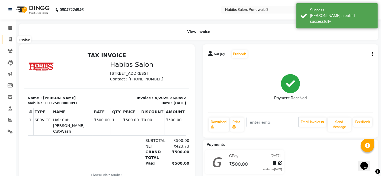
click at [9, 39] on icon at bounding box center [10, 39] width 3 height 4
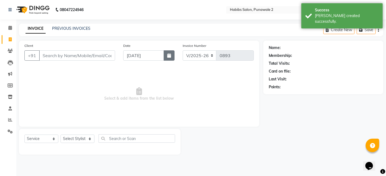
click at [166, 55] on button "button" at bounding box center [169, 55] width 11 height 10
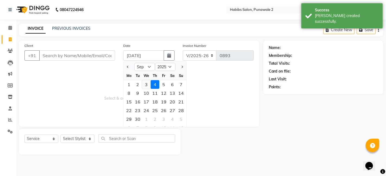
click at [146, 87] on div "3" at bounding box center [146, 84] width 9 height 9
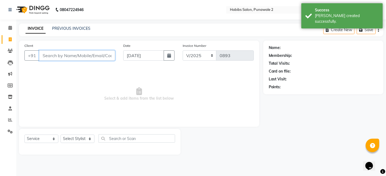
click at [60, 55] on input "Client" at bounding box center [77, 55] width 76 height 10
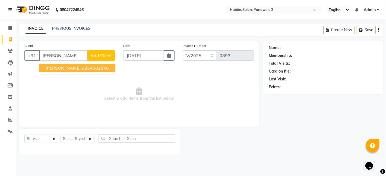
click at [105, 57] on span "Add Client" at bounding box center [100, 55] width 21 height 5
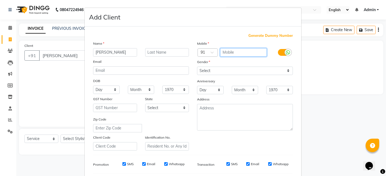
click at [228, 50] on input "text" at bounding box center [243, 52] width 47 height 8
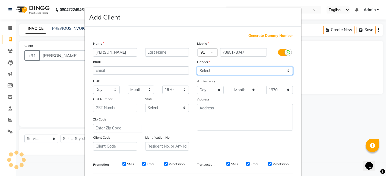
click at [285, 68] on select "Select [DEMOGRAPHIC_DATA] [DEMOGRAPHIC_DATA] Other Prefer Not To Say" at bounding box center [245, 71] width 96 height 8
click at [197, 67] on select "Select [DEMOGRAPHIC_DATA] [DEMOGRAPHIC_DATA] Other Prefer Not To Say" at bounding box center [245, 71] width 96 height 8
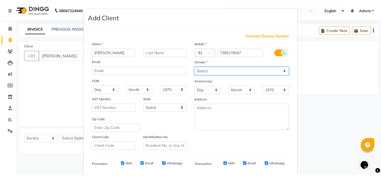
scroll to position [74, 0]
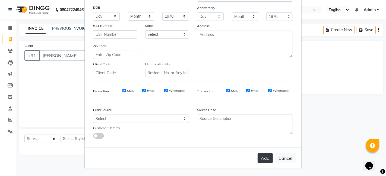
click at [260, 157] on button "Add" at bounding box center [264, 159] width 15 height 10
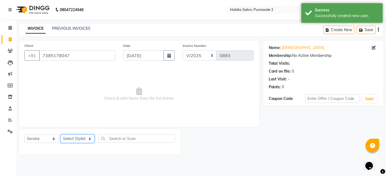
click at [79, 139] on select "Select Stylist Chandan Ganesh Gauri [PERSON_NAME] [PERSON_NAME] nikhil [PERSON_…" at bounding box center [78, 139] width 34 height 8
click at [61, 135] on select "Select Stylist Chandan Ganesh Gauri [PERSON_NAME] [PERSON_NAME] nikhil [PERSON_…" at bounding box center [78, 139] width 34 height 8
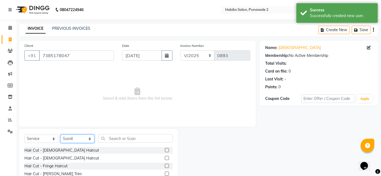
scroll to position [41, 0]
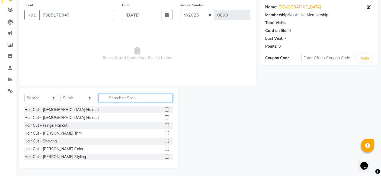
click at [122, 96] on input "text" at bounding box center [135, 98] width 74 height 8
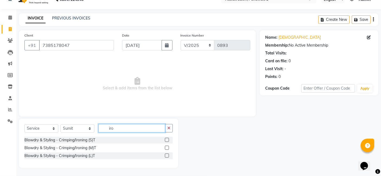
scroll to position [10, 0]
click at [167, 140] on label at bounding box center [167, 140] width 4 height 4
click at [167, 140] on input "checkbox" at bounding box center [167, 141] width 4 height 4
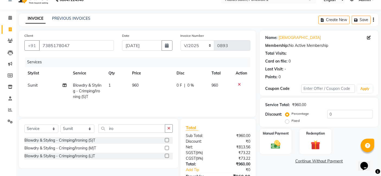
click at [149, 84] on td "960" at bounding box center [151, 91] width 44 height 24
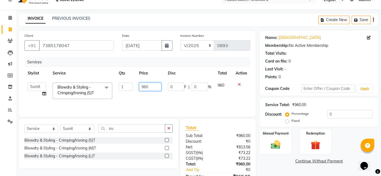
click at [150, 87] on input "960" at bounding box center [150, 87] width 22 height 8
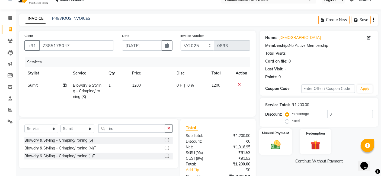
click at [281, 145] on img at bounding box center [276, 144] width 16 height 11
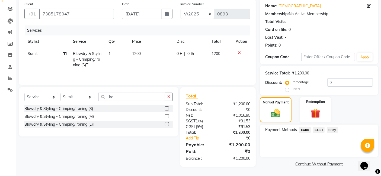
click at [329, 128] on span "GPay" at bounding box center [332, 130] width 11 height 6
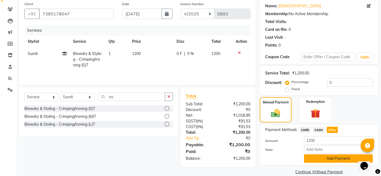
click at [329, 157] on button "Add Payment" at bounding box center [338, 159] width 69 height 8
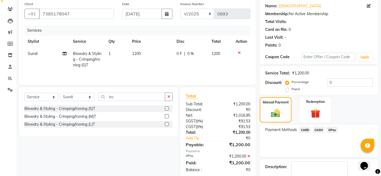
scroll to position [72, 0]
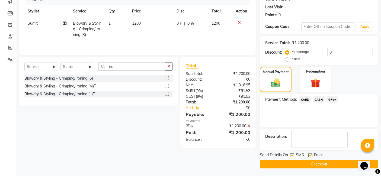
click at [326, 163] on button "Checkout" at bounding box center [319, 164] width 119 height 8
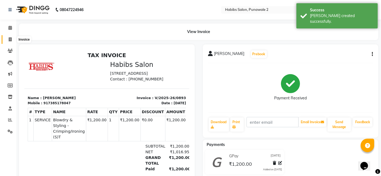
click at [8, 37] on span at bounding box center [9, 40] width 9 height 6
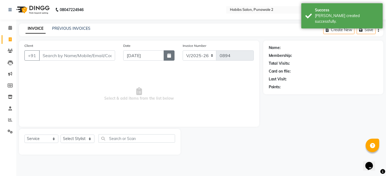
click at [171, 55] on button "button" at bounding box center [169, 55] width 11 height 10
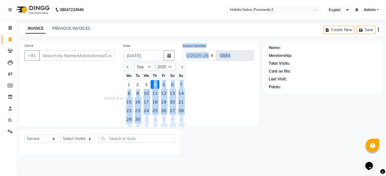
drag, startPoint x: 147, startPoint y: 83, endPoint x: 103, endPoint y: 83, distance: 43.4
click at [103, 83] on div "Client +91 Date [DATE] Jan Feb Mar Apr May Jun [DATE] Aug Sep Oct Nov [DATE] 20…" at bounding box center [139, 84] width 240 height 86
click at [103, 83] on span "Select & add items from the list below" at bounding box center [138, 94] width 229 height 54
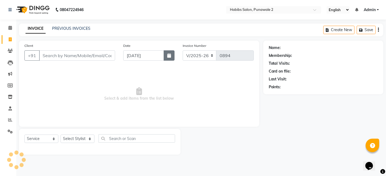
click at [165, 58] on button "button" at bounding box center [169, 55] width 11 height 10
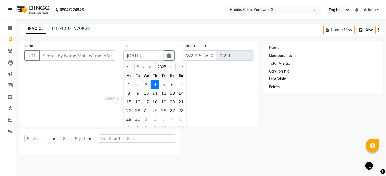
click at [146, 84] on div "3" at bounding box center [146, 84] width 9 height 9
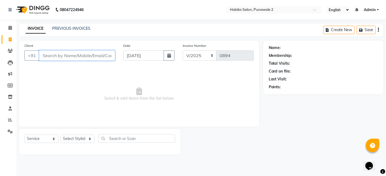
click at [67, 52] on input "Client" at bounding box center [77, 55] width 76 height 10
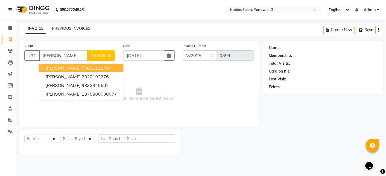
click at [99, 51] on button "Add Client" at bounding box center [101, 55] width 28 height 10
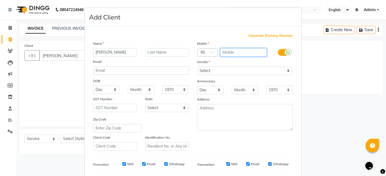
click at [228, 50] on input "text" at bounding box center [243, 52] width 47 height 8
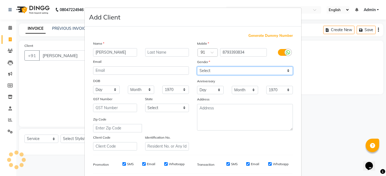
click at [287, 72] on select "Select [DEMOGRAPHIC_DATA] [DEMOGRAPHIC_DATA] Other Prefer Not To Say" at bounding box center [245, 71] width 96 height 8
click at [197, 67] on select "Select [DEMOGRAPHIC_DATA] [DEMOGRAPHIC_DATA] Other Prefer Not To Say" at bounding box center [245, 71] width 96 height 8
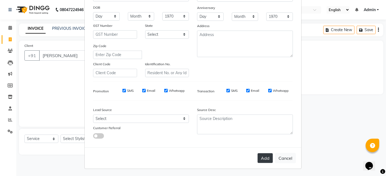
click at [263, 158] on button "Add" at bounding box center [264, 159] width 15 height 10
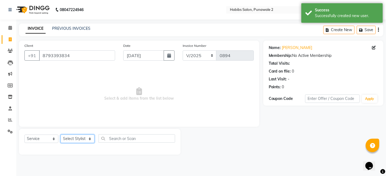
click at [76, 141] on select "Select Stylist Chandan Ganesh Gauri [PERSON_NAME] [PERSON_NAME] nikhil [PERSON_…" at bounding box center [78, 139] width 34 height 8
click at [61, 135] on select "Select Stylist Chandan Ganesh Gauri [PERSON_NAME] [PERSON_NAME] nikhil [PERSON_…" at bounding box center [78, 139] width 34 height 8
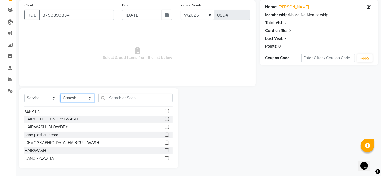
scroll to position [114, 0]
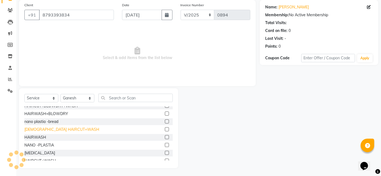
click at [49, 132] on div "[DEMOGRAPHIC_DATA] HAIRCUT+WASH" at bounding box center [61, 130] width 75 height 6
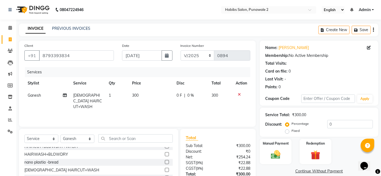
scroll to position [41, 0]
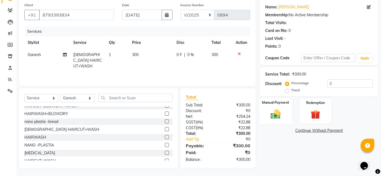
click at [276, 109] on img at bounding box center [276, 114] width 16 height 11
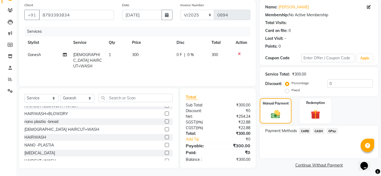
click at [333, 130] on span "GPay" at bounding box center [332, 131] width 11 height 6
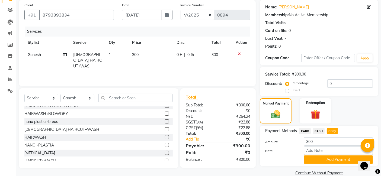
scroll to position [49, 0]
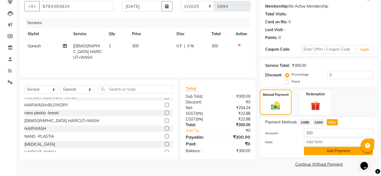
click at [332, 148] on button "Add Payment" at bounding box center [338, 151] width 69 height 8
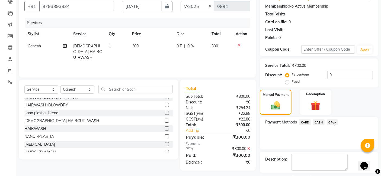
scroll to position [72, 0]
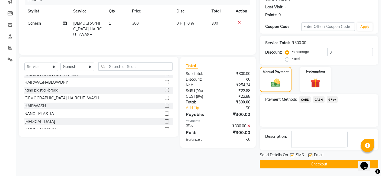
click at [310, 163] on button "Checkout" at bounding box center [319, 164] width 119 height 8
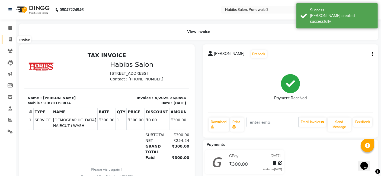
click at [9, 38] on icon at bounding box center [10, 39] width 3 height 4
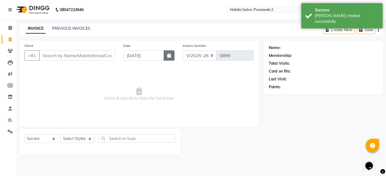
click at [168, 54] on icon "button" at bounding box center [169, 55] width 4 height 4
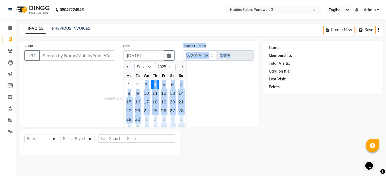
drag, startPoint x: 146, startPoint y: 82, endPoint x: 104, endPoint y: 71, distance: 43.5
click at [104, 71] on div "Client +91 Date [DATE] Jan Feb Mar Apr May Jun [DATE] Aug Sep Oct Nov [DATE] 20…" at bounding box center [139, 84] width 240 height 86
click at [104, 71] on span "Select & add items from the list below" at bounding box center [138, 94] width 229 height 54
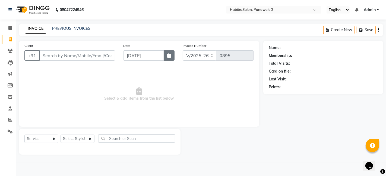
click at [167, 53] on button "button" at bounding box center [169, 55] width 11 height 10
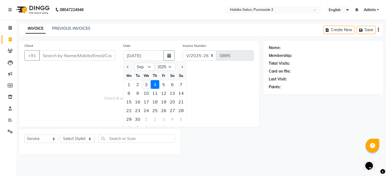
click at [145, 85] on div "3" at bounding box center [146, 84] width 9 height 9
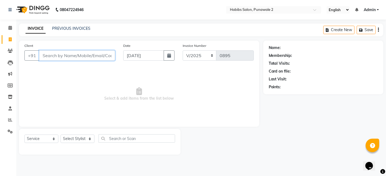
click at [64, 55] on input "Client" at bounding box center [77, 55] width 76 height 10
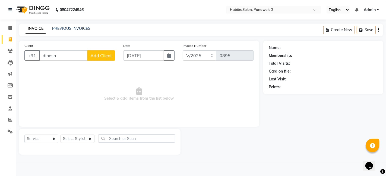
click at [96, 55] on span "Add Client" at bounding box center [100, 55] width 21 height 5
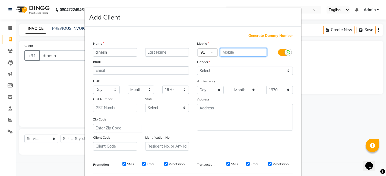
click at [237, 50] on input "text" at bounding box center [243, 52] width 47 height 8
click at [225, 51] on input "text" at bounding box center [243, 52] width 47 height 8
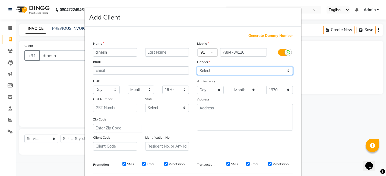
click at [287, 68] on select "Select [DEMOGRAPHIC_DATA] [DEMOGRAPHIC_DATA] Other Prefer Not To Say" at bounding box center [245, 71] width 96 height 8
click at [197, 67] on select "Select [DEMOGRAPHIC_DATA] [DEMOGRAPHIC_DATA] Other Prefer Not To Say" at bounding box center [245, 71] width 96 height 8
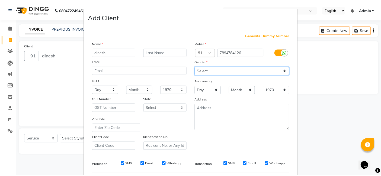
scroll to position [74, 0]
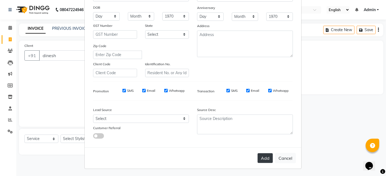
click at [263, 158] on button "Add" at bounding box center [264, 159] width 15 height 10
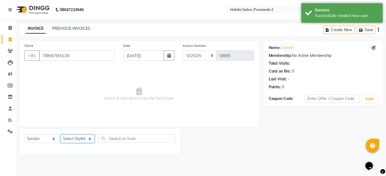
click at [84, 138] on select "Select Stylist Chandan Ganesh Gauri [PERSON_NAME] [PERSON_NAME] nikhil [PERSON_…" at bounding box center [78, 139] width 34 height 8
click at [61, 135] on select "Select Stylist Chandan Ganesh Gauri [PERSON_NAME] [PERSON_NAME] nikhil [PERSON_…" at bounding box center [78, 139] width 34 height 8
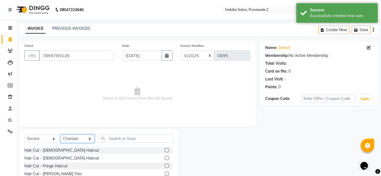
scroll to position [41, 0]
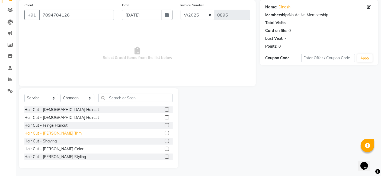
click at [54, 133] on div "Hair Cut - [PERSON_NAME] Trim" at bounding box center [52, 134] width 57 height 6
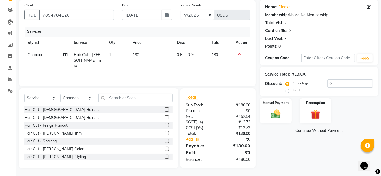
click at [131, 59] on td "180" at bounding box center [151, 61] width 44 height 24
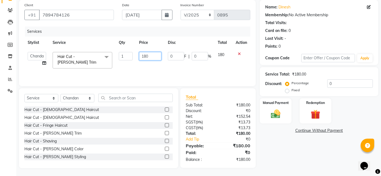
click at [149, 56] on input "180" at bounding box center [150, 56] width 22 height 8
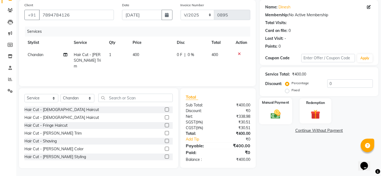
click at [274, 104] on label "Manual Payment" at bounding box center [275, 102] width 27 height 5
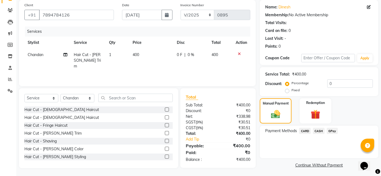
drag, startPoint x: 337, startPoint y: 132, endPoint x: 331, endPoint y: 141, distance: 10.5
click at [331, 141] on div "Payment Methods CARD CASH GPay" at bounding box center [319, 142] width 119 height 33
click at [334, 131] on span "GPay" at bounding box center [332, 131] width 11 height 6
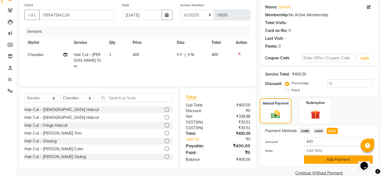
click at [331, 156] on button "Add Payment" at bounding box center [338, 160] width 69 height 8
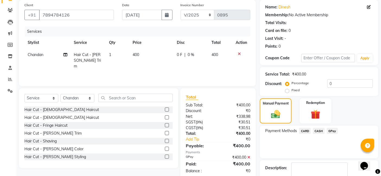
scroll to position [72, 0]
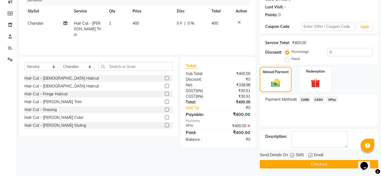
click at [329, 165] on button "Checkout" at bounding box center [319, 164] width 119 height 8
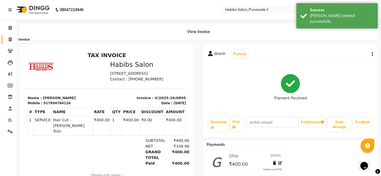
click at [7, 38] on span at bounding box center [9, 40] width 9 height 6
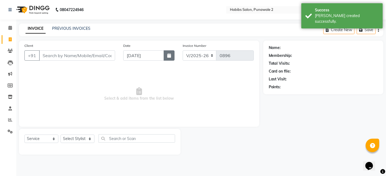
click at [167, 56] on button "button" at bounding box center [169, 55] width 11 height 10
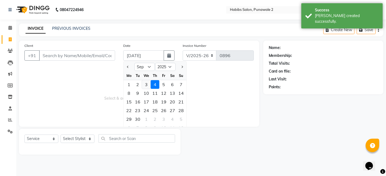
click at [148, 86] on div "3" at bounding box center [146, 84] width 9 height 9
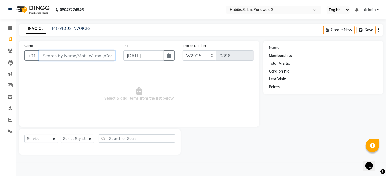
click at [105, 56] on input "Client" at bounding box center [77, 55] width 76 height 10
drag, startPoint x: 99, startPoint y: 30, endPoint x: 89, endPoint y: 30, distance: 10.6
click at [89, 30] on div "INVOICE PREVIOUS INVOICES Create New Save" at bounding box center [201, 30] width 364 height 13
click at [72, 53] on input "Client" at bounding box center [77, 55] width 76 height 10
click at [100, 56] on span "Add Client" at bounding box center [100, 55] width 21 height 5
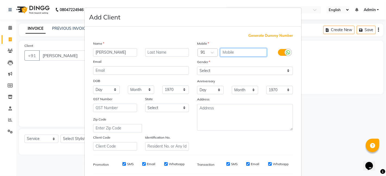
click at [229, 50] on input "text" at bounding box center [243, 52] width 47 height 8
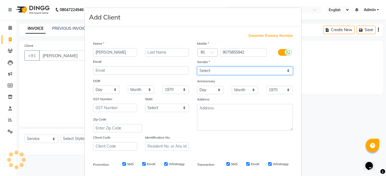
click at [287, 70] on select "Select [DEMOGRAPHIC_DATA] [DEMOGRAPHIC_DATA] Other Prefer Not To Say" at bounding box center [245, 71] width 96 height 8
click at [197, 67] on select "Select [DEMOGRAPHIC_DATA] [DEMOGRAPHIC_DATA] Other Prefer Not To Say" at bounding box center [245, 71] width 96 height 8
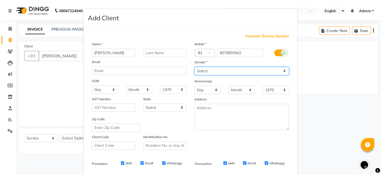
scroll to position [74, 0]
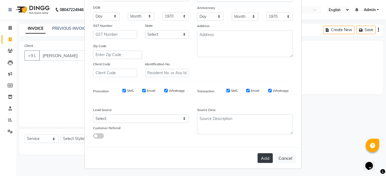
click at [265, 157] on button "Add" at bounding box center [264, 159] width 15 height 10
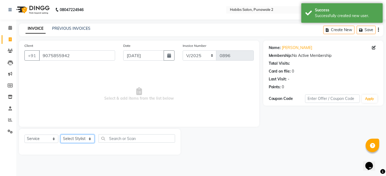
click at [88, 135] on select "Select Stylist Chandan Ganesh Gauri [PERSON_NAME] [PERSON_NAME] nikhil [PERSON_…" at bounding box center [78, 139] width 34 height 8
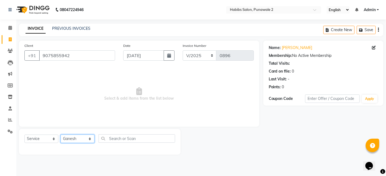
click at [61, 135] on select "Select Stylist Chandan Ganesh Gauri [PERSON_NAME] [PERSON_NAME] nikhil [PERSON_…" at bounding box center [78, 139] width 34 height 8
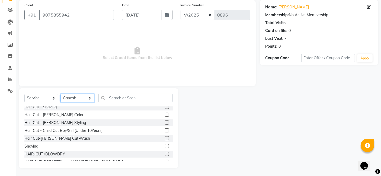
scroll to position [35, 0]
click at [29, 145] on div "Shaving" at bounding box center [31, 146] width 14 height 6
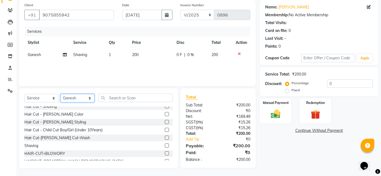
click at [87, 95] on select "Select Stylist Chandan Ganesh Gauri [PERSON_NAME] [PERSON_NAME] nikhil [PERSON_…" at bounding box center [78, 98] width 34 height 8
click at [61, 94] on select "Select Stylist Chandan Ganesh Gauri [PERSON_NAME] [PERSON_NAME] nikhil [PERSON_…" at bounding box center [78, 98] width 34 height 8
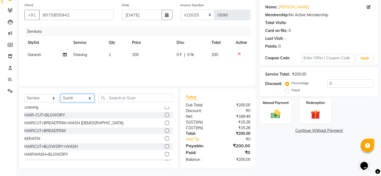
scroll to position [74, 0]
click at [62, 145] on div "HAIRCUT+BLOWDRY+WASH" at bounding box center [50, 147] width 53 height 6
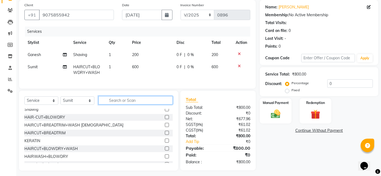
click at [109, 105] on input "text" at bounding box center [135, 100] width 74 height 8
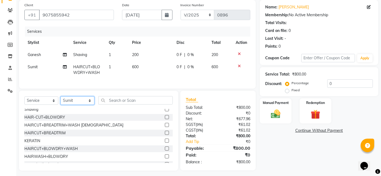
click at [76, 104] on select "Select Stylist Chandan Ganesh Gauri [PERSON_NAME] [PERSON_NAME] nikhil [PERSON_…" at bounding box center [78, 101] width 34 height 8
click at [61, 101] on select "Select Stylist Chandan Ganesh Gauri [PERSON_NAME] [PERSON_NAME] nikhil [PERSON_…" at bounding box center [78, 101] width 34 height 8
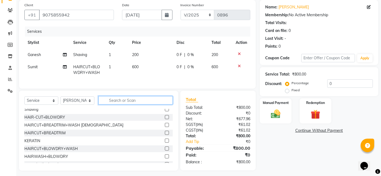
click at [105, 103] on input "text" at bounding box center [135, 100] width 74 height 8
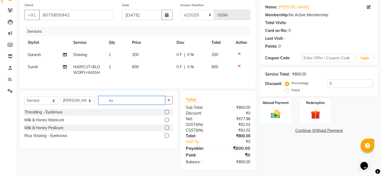
scroll to position [0, 0]
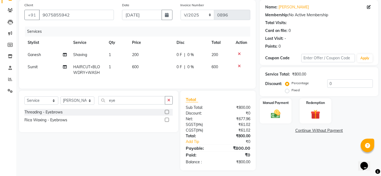
click at [166, 114] on label at bounding box center [167, 112] width 4 height 4
click at [166, 114] on input "checkbox" at bounding box center [167, 113] width 4 height 4
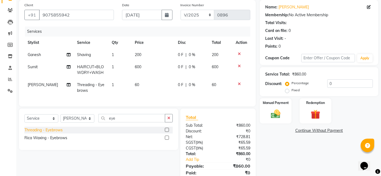
click at [46, 133] on div "Threading - Eyebrows" at bounding box center [43, 131] width 38 height 6
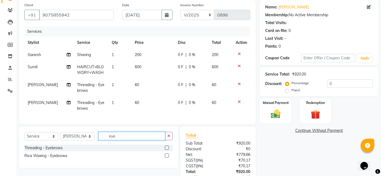
click at [125, 139] on input "eye" at bounding box center [131, 136] width 67 height 8
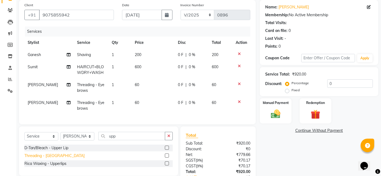
click at [58, 159] on div "Threading - [GEOGRAPHIC_DATA]" at bounding box center [54, 156] width 60 height 6
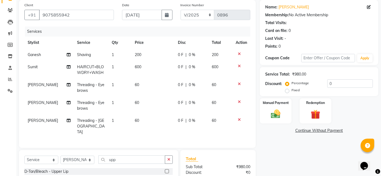
click at [239, 101] on icon at bounding box center [239, 102] width 3 height 4
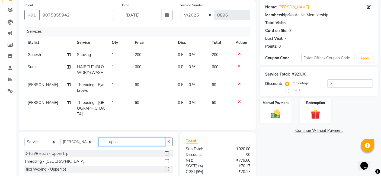
click at [135, 141] on input "upp" at bounding box center [131, 142] width 67 height 8
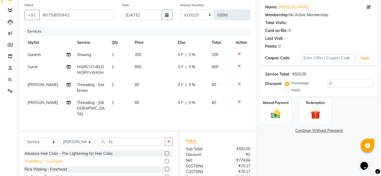
click at [55, 160] on div "Threading - Forehead" at bounding box center [43, 162] width 38 height 6
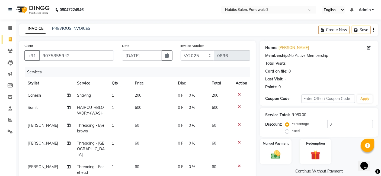
scroll to position [101, 0]
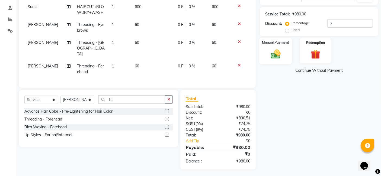
click at [272, 49] on img at bounding box center [276, 53] width 16 height 11
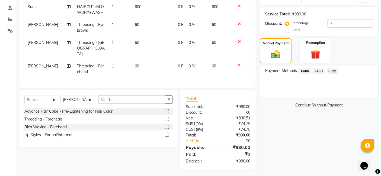
click at [307, 70] on span "CARD" at bounding box center [305, 71] width 12 height 6
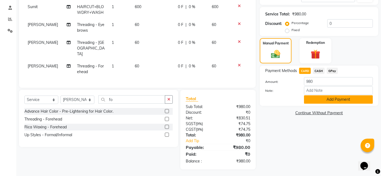
click at [340, 99] on button "Add Payment" at bounding box center [338, 100] width 69 height 8
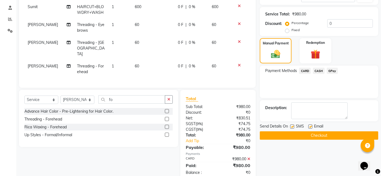
scroll to position [112, 0]
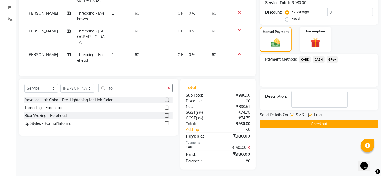
click at [321, 125] on button "Checkout" at bounding box center [319, 124] width 119 height 8
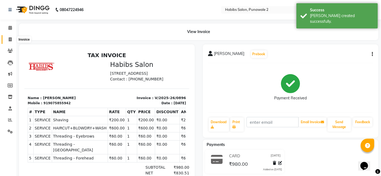
click at [12, 40] on span at bounding box center [9, 40] width 9 height 6
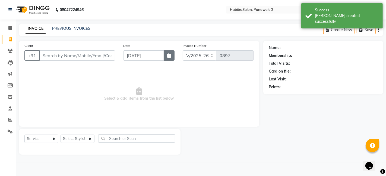
click at [168, 56] on icon "button" at bounding box center [169, 55] width 4 height 4
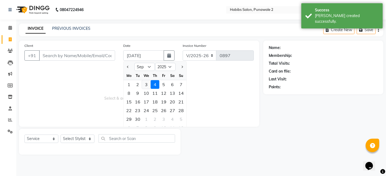
click at [145, 83] on div "3" at bounding box center [146, 84] width 9 height 9
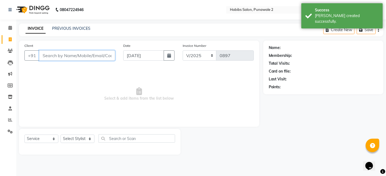
click at [56, 53] on input "Client" at bounding box center [77, 55] width 76 height 10
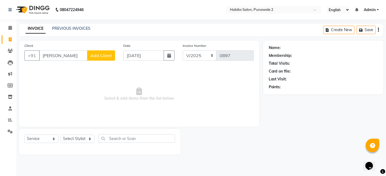
click at [99, 53] on span "Add Client" at bounding box center [100, 55] width 21 height 5
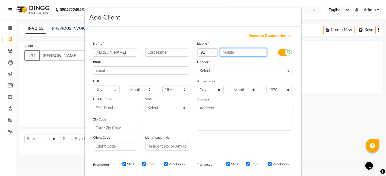
click at [224, 51] on input "text" at bounding box center [243, 52] width 47 height 8
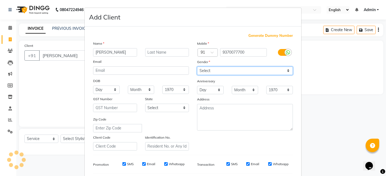
click at [285, 71] on select "Select [DEMOGRAPHIC_DATA] [DEMOGRAPHIC_DATA] Other Prefer Not To Say" at bounding box center [245, 71] width 96 height 8
click at [197, 67] on select "Select [DEMOGRAPHIC_DATA] [DEMOGRAPHIC_DATA] Other Prefer Not To Say" at bounding box center [245, 71] width 96 height 8
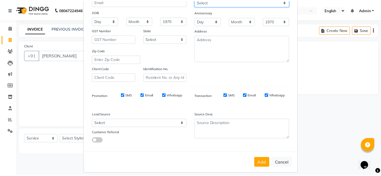
scroll to position [74, 0]
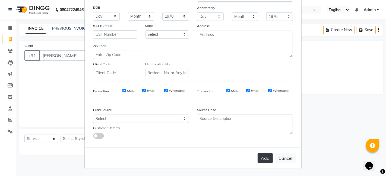
click at [268, 155] on button "Add" at bounding box center [264, 159] width 15 height 10
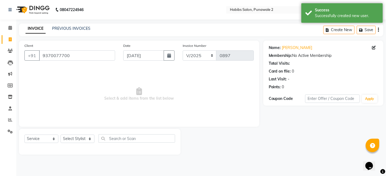
click at [84, 144] on div "Select Service Product Membership Package Voucher Prepaid Gift Card Select Styl…" at bounding box center [99, 141] width 151 height 13
click at [87, 140] on select "Select Stylist Chandan Ganesh Gauri [PERSON_NAME] [PERSON_NAME] nikhil [PERSON_…" at bounding box center [78, 139] width 34 height 8
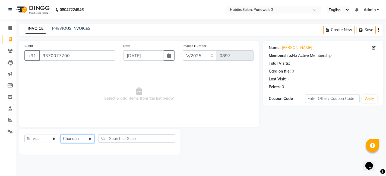
click at [61, 135] on select "Select Stylist Chandan Ganesh Gauri [PERSON_NAME] [PERSON_NAME] nikhil [PERSON_…" at bounding box center [78, 139] width 34 height 8
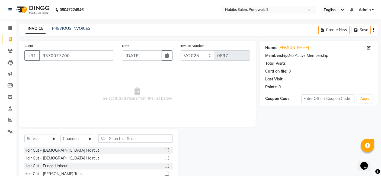
click at [73, 66] on div "Client [PHONE_NUMBER] Date [DATE] Invoice Number V/2025 V/[PHONE_NUMBER] Select…" at bounding box center [137, 84] width 237 height 86
click at [121, 137] on input "text" at bounding box center [135, 139] width 74 height 8
click at [165, 159] on label at bounding box center [167, 158] width 4 height 4
click at [165, 159] on input "checkbox" at bounding box center [167, 159] width 4 height 4
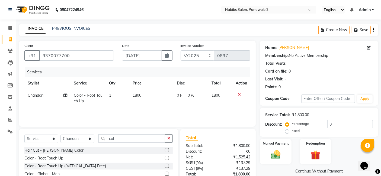
click at [152, 100] on td "1800" at bounding box center [151, 99] width 44 height 18
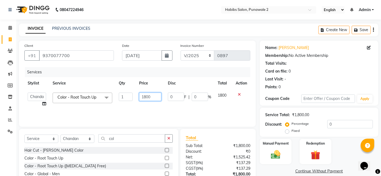
click at [153, 98] on input "1800" at bounding box center [150, 97] width 22 height 8
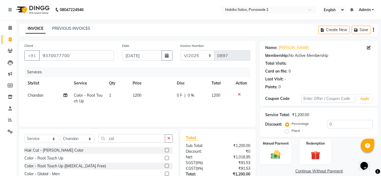
scroll to position [41, 0]
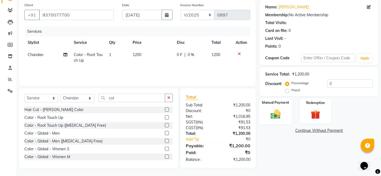
click at [268, 113] on img at bounding box center [276, 114] width 16 height 11
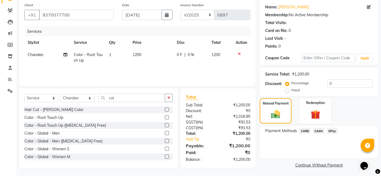
click at [320, 131] on span "CASH" at bounding box center [319, 131] width 12 height 6
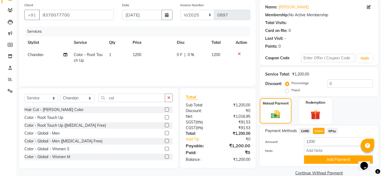
scroll to position [49, 0]
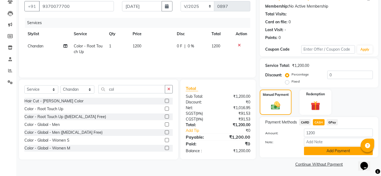
click at [332, 152] on button "Add Payment" at bounding box center [338, 151] width 69 height 8
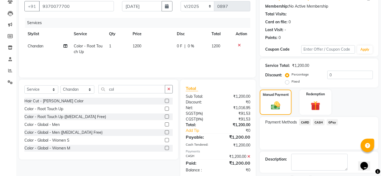
scroll to position [72, 0]
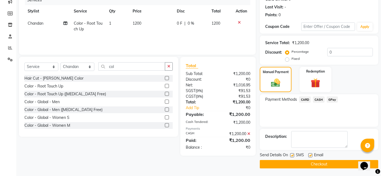
click at [325, 163] on button "Checkout" at bounding box center [319, 164] width 119 height 8
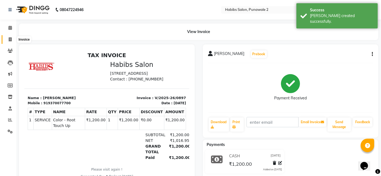
click at [10, 39] on icon at bounding box center [10, 39] width 3 height 4
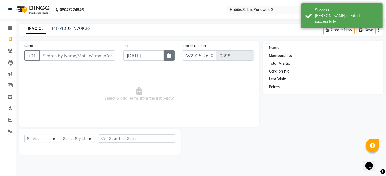
click at [168, 59] on button "button" at bounding box center [169, 55] width 11 height 10
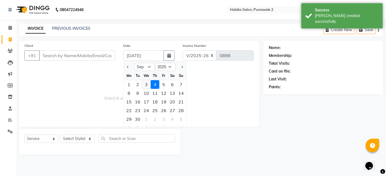
click at [147, 82] on div "3" at bounding box center [146, 84] width 9 height 9
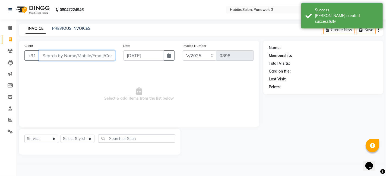
click at [78, 52] on input "Client" at bounding box center [77, 55] width 76 height 10
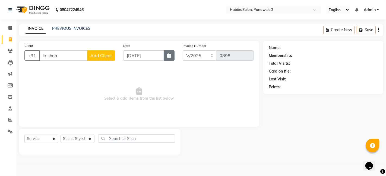
click at [172, 56] on button "button" at bounding box center [169, 55] width 11 height 10
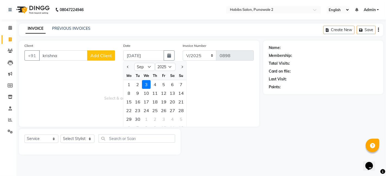
click at [145, 87] on div "3" at bounding box center [146, 84] width 9 height 9
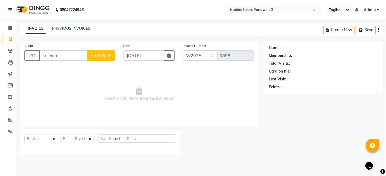
click at [101, 59] on button "Add Client" at bounding box center [101, 55] width 28 height 10
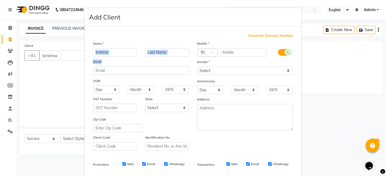
drag, startPoint x: 101, startPoint y: 59, endPoint x: 151, endPoint y: 43, distance: 51.9
click at [151, 43] on div "Name krishna Email DOB Day 01 02 03 04 05 06 07 08 09 10 11 12 13 14 15 16 17 1…" at bounding box center [141, 96] width 104 height 110
click at [151, 43] on div "Name" at bounding box center [141, 45] width 104 height 8
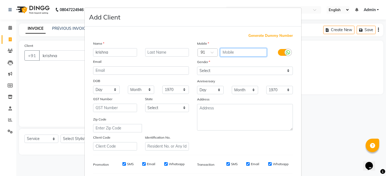
click at [221, 55] on input "text" at bounding box center [243, 52] width 47 height 8
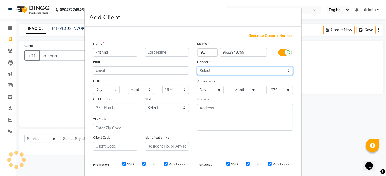
click at [285, 69] on select "Select [DEMOGRAPHIC_DATA] [DEMOGRAPHIC_DATA] Other Prefer Not To Say" at bounding box center [245, 71] width 96 height 8
click at [197, 67] on select "Select [DEMOGRAPHIC_DATA] [DEMOGRAPHIC_DATA] Other Prefer Not To Say" at bounding box center [245, 71] width 96 height 8
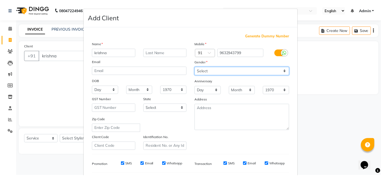
scroll to position [74, 0]
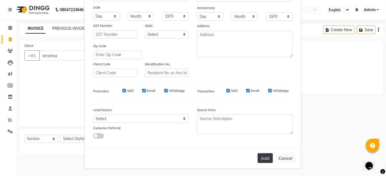
click at [266, 160] on button "Add" at bounding box center [264, 159] width 15 height 10
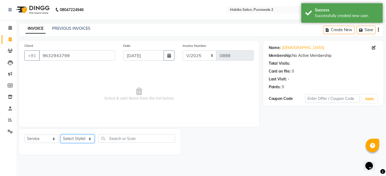
click at [82, 139] on select "Select Stylist Chandan Ganesh Gauri [PERSON_NAME] [PERSON_NAME] nikhil [PERSON_…" at bounding box center [78, 139] width 34 height 8
click at [61, 135] on select "Select Stylist Chandan Ganesh Gauri [PERSON_NAME] [PERSON_NAME] nikhil [PERSON_…" at bounding box center [78, 139] width 34 height 8
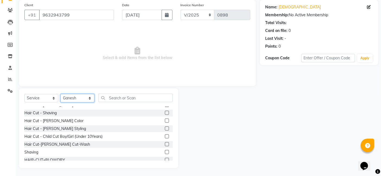
scroll to position [28, 0]
click at [62, 137] on div "Hair Cut - Child Cut Boy/Girl (Under 10Years)" at bounding box center [63, 137] width 78 height 6
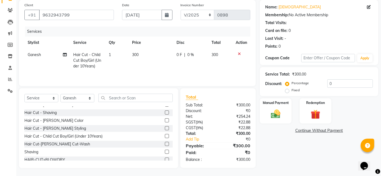
click at [139, 64] on td "300" at bounding box center [151, 61] width 44 height 24
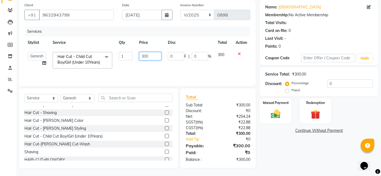
click at [152, 56] on input "300" at bounding box center [150, 56] width 22 height 8
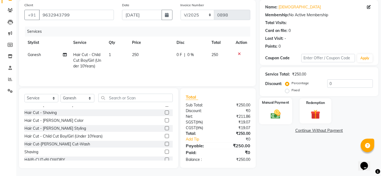
click at [284, 106] on div "Manual Payment" at bounding box center [275, 111] width 33 height 27
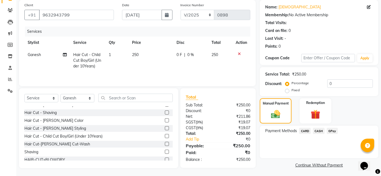
click at [331, 130] on span "GPay" at bounding box center [332, 131] width 11 height 6
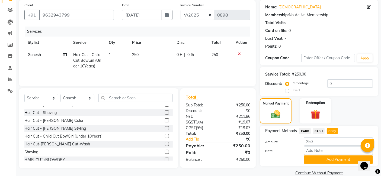
scroll to position [49, 0]
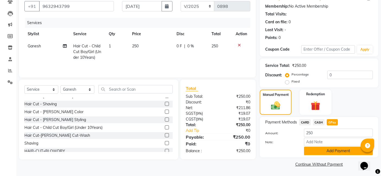
click at [332, 154] on button "Add Payment" at bounding box center [338, 151] width 69 height 8
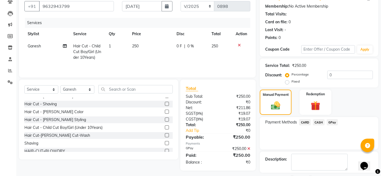
scroll to position [72, 0]
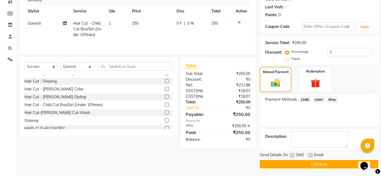
click at [325, 166] on button "Checkout" at bounding box center [319, 164] width 119 height 8
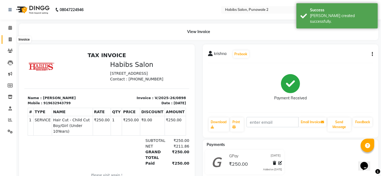
click at [11, 39] on icon at bounding box center [10, 39] width 3 height 4
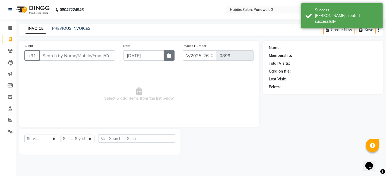
click at [167, 54] on icon "button" at bounding box center [169, 55] width 4 height 4
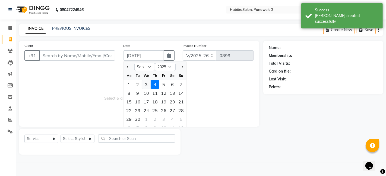
click at [145, 83] on div "3" at bounding box center [146, 84] width 9 height 9
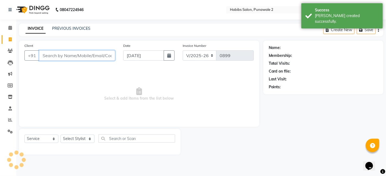
click at [94, 56] on input "Client" at bounding box center [77, 55] width 76 height 10
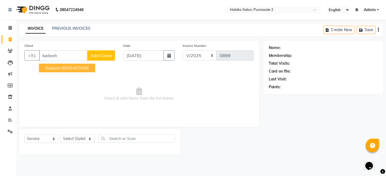
click at [104, 49] on div "Client +91 [PERSON_NAME] 8655407045 Add Client" at bounding box center [69, 54] width 99 height 22
click at [104, 55] on span "Add Client" at bounding box center [100, 55] width 21 height 5
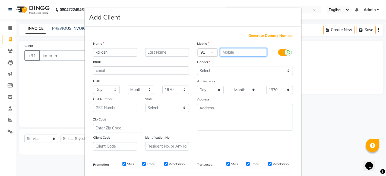
click at [225, 51] on input "text" at bounding box center [243, 52] width 47 height 8
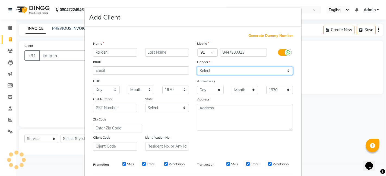
click at [287, 71] on select "Select [DEMOGRAPHIC_DATA] [DEMOGRAPHIC_DATA] Other Prefer Not To Say" at bounding box center [245, 71] width 96 height 8
click at [197, 67] on select "Select [DEMOGRAPHIC_DATA] [DEMOGRAPHIC_DATA] Other Prefer Not To Say" at bounding box center [245, 71] width 96 height 8
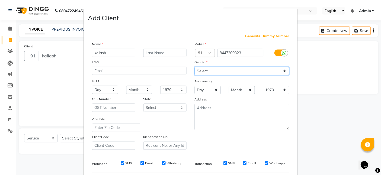
scroll to position [74, 0]
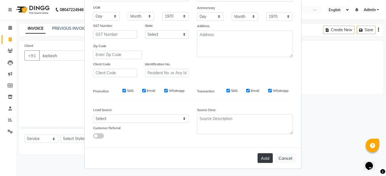
click at [260, 161] on button "Add" at bounding box center [264, 159] width 15 height 10
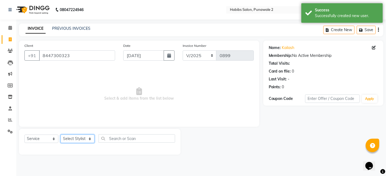
click at [76, 141] on select "Select Stylist Chandan Ganesh Gauri [PERSON_NAME] [PERSON_NAME] nikhil [PERSON_…" at bounding box center [78, 139] width 34 height 8
click at [61, 135] on select "Select Stylist Chandan Ganesh Gauri [PERSON_NAME] [PERSON_NAME] nikhil [PERSON_…" at bounding box center [78, 139] width 34 height 8
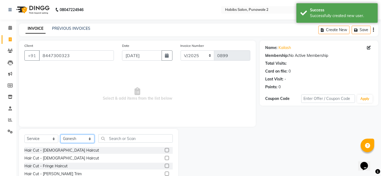
scroll to position [41, 0]
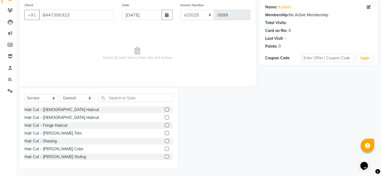
click at [165, 109] on label at bounding box center [167, 110] width 4 height 4
click at [165, 109] on input "checkbox" at bounding box center [167, 110] width 4 height 4
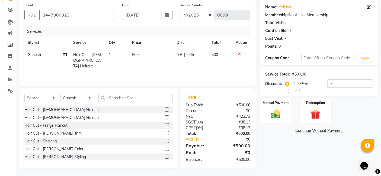
click at [136, 52] on span "500" at bounding box center [135, 54] width 7 height 5
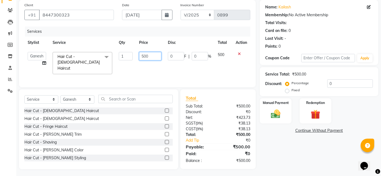
click at [150, 56] on input "500" at bounding box center [150, 56] width 22 height 8
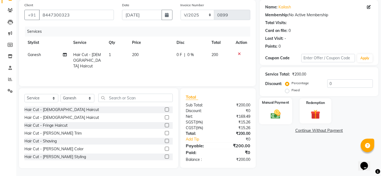
click at [270, 110] on img at bounding box center [276, 114] width 16 height 11
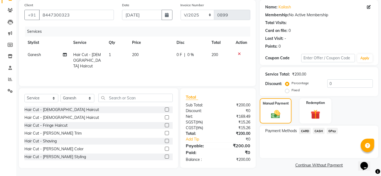
click at [334, 129] on span "GPay" at bounding box center [332, 131] width 11 height 6
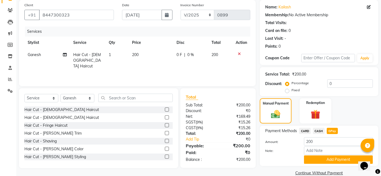
scroll to position [49, 0]
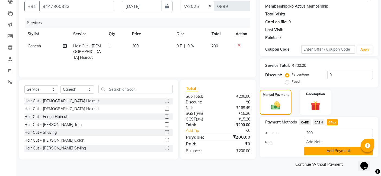
click at [336, 151] on button "Add Payment" at bounding box center [338, 151] width 69 height 8
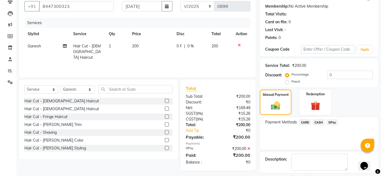
scroll to position [72, 0]
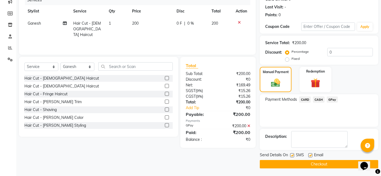
click at [320, 162] on button "Checkout" at bounding box center [319, 164] width 119 height 8
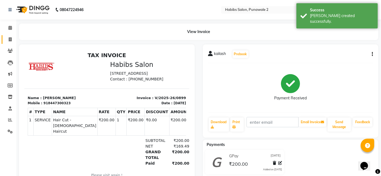
click at [9, 40] on icon at bounding box center [10, 39] width 3 height 4
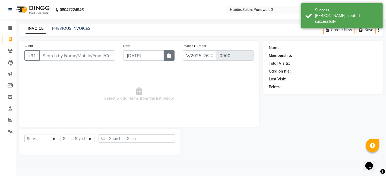
click at [167, 53] on button "button" at bounding box center [169, 55] width 11 height 10
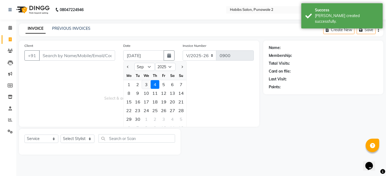
click at [145, 84] on div "3" at bounding box center [146, 84] width 9 height 9
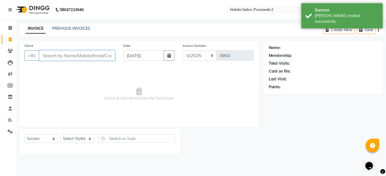
click at [107, 58] on input "Client" at bounding box center [77, 55] width 76 height 10
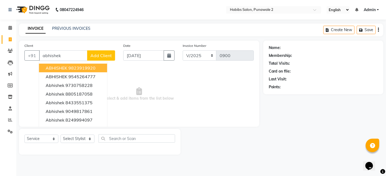
click at [106, 55] on span "Add Client" at bounding box center [100, 55] width 21 height 5
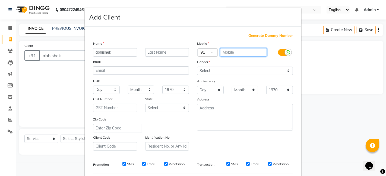
click at [228, 50] on input "text" at bounding box center [243, 52] width 47 height 8
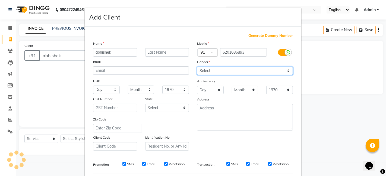
click at [285, 68] on div "Mobile Country Code × 91 6201686893 Gender Select [DEMOGRAPHIC_DATA] [DEMOGRAPH…" at bounding box center [245, 96] width 104 height 110
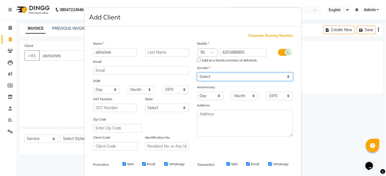
click at [197, 73] on select "Select [DEMOGRAPHIC_DATA] [DEMOGRAPHIC_DATA] Other Prefer Not To Say" at bounding box center [245, 77] width 96 height 8
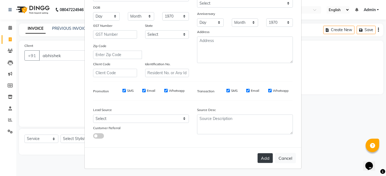
click at [261, 155] on button "Add" at bounding box center [264, 159] width 15 height 10
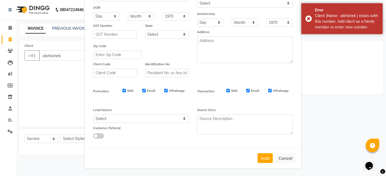
scroll to position [0, 0]
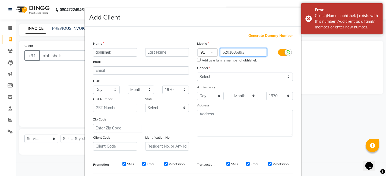
click at [250, 51] on input "6201686893" at bounding box center [243, 52] width 47 height 8
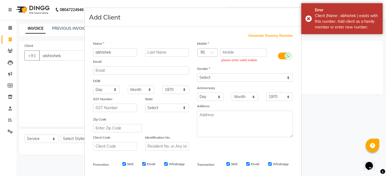
click at [266, 36] on span "Generate Dummy Number" at bounding box center [270, 35] width 44 height 5
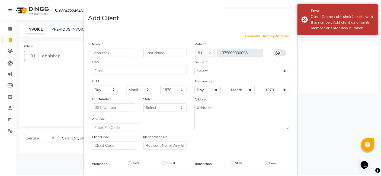
scroll to position [74, 0]
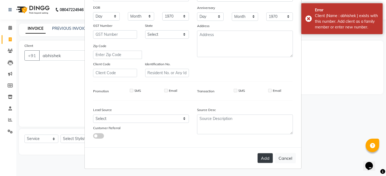
click at [263, 161] on button "Add" at bounding box center [264, 159] width 15 height 10
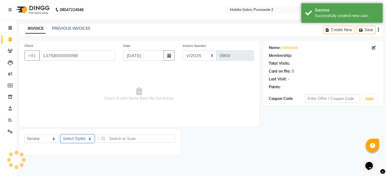
click at [84, 139] on select "Select Stylist Chandan Ganesh Gauri [PERSON_NAME] [PERSON_NAME] nikhil [PERSON_…" at bounding box center [78, 139] width 34 height 8
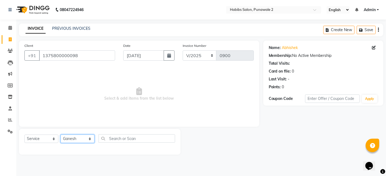
click at [61, 135] on select "Select Stylist Chandan Ganesh Gauri [PERSON_NAME] [PERSON_NAME] nikhil [PERSON_…" at bounding box center [78, 139] width 34 height 8
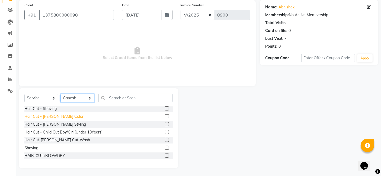
scroll to position [33, 0]
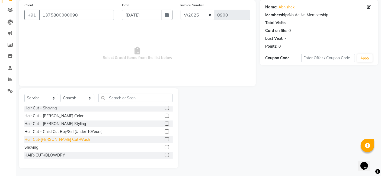
click at [57, 138] on div "Hair Cut-[PERSON_NAME] Cut-Wash" at bounding box center [57, 140] width 66 height 6
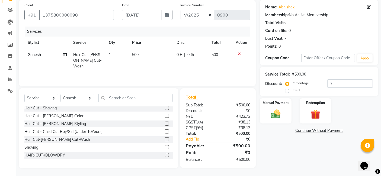
scroll to position [0, 0]
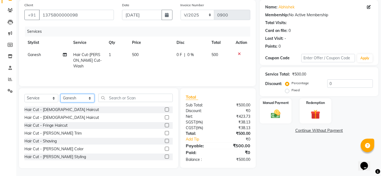
click at [82, 96] on select "Select Stylist Chandan Ganesh Gauri [PERSON_NAME] [PERSON_NAME] nikhil [PERSON_…" at bounding box center [78, 98] width 34 height 8
click at [61, 94] on select "Select Stylist Chandan Ganesh Gauri [PERSON_NAME] [PERSON_NAME] nikhil [PERSON_…" at bounding box center [78, 98] width 34 height 8
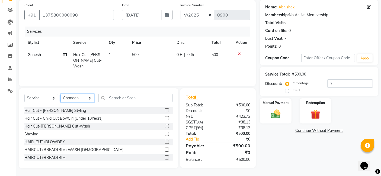
scroll to position [47, 0]
click at [34, 133] on div "Shaving" at bounding box center [31, 134] width 14 height 6
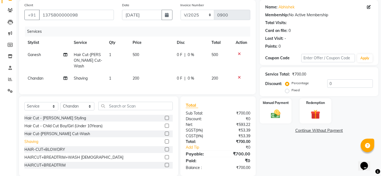
scroll to position [21, 0]
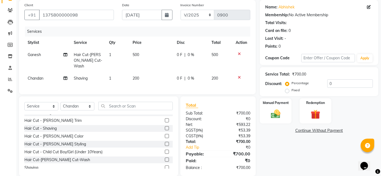
click at [141, 74] on td "200" at bounding box center [151, 78] width 44 height 12
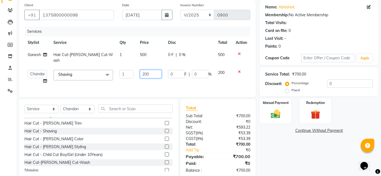
click at [152, 70] on input "200" at bounding box center [151, 74] width 22 height 8
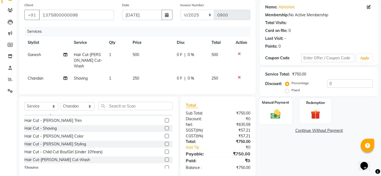
click at [282, 114] on img at bounding box center [276, 114] width 16 height 11
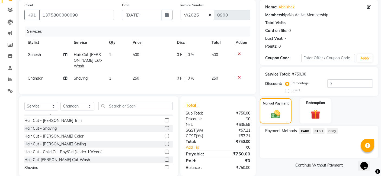
click at [322, 129] on span "CASH" at bounding box center [319, 131] width 12 height 6
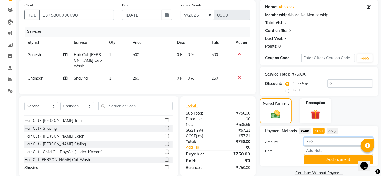
click at [319, 141] on input "750" at bounding box center [338, 142] width 69 height 8
click at [324, 161] on button "Add Payment" at bounding box center [338, 160] width 69 height 8
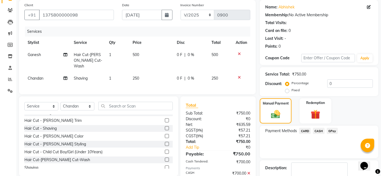
click at [335, 131] on span "GPay" at bounding box center [332, 131] width 11 height 6
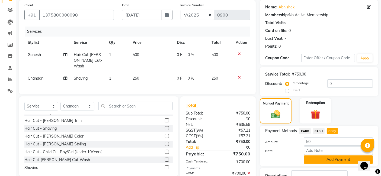
click at [326, 163] on button "Add Payment" at bounding box center [338, 160] width 69 height 8
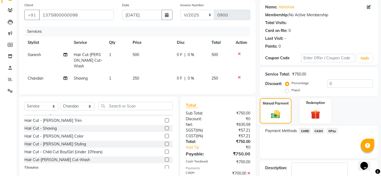
scroll to position [72, 0]
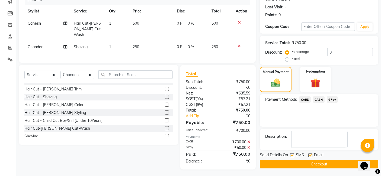
click at [323, 166] on button "Checkout" at bounding box center [319, 164] width 119 height 8
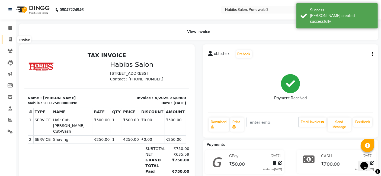
click at [9, 37] on icon at bounding box center [10, 39] width 3 height 4
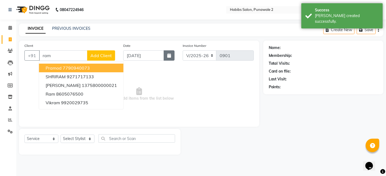
click at [169, 56] on icon "button" at bounding box center [169, 55] width 4 height 4
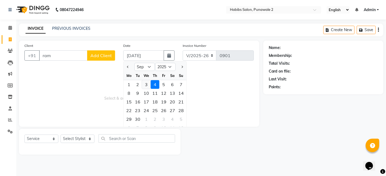
click at [146, 82] on div "3" at bounding box center [146, 84] width 9 height 9
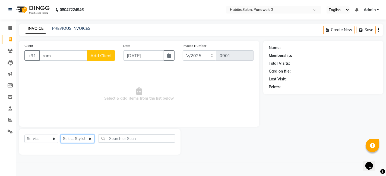
click at [81, 139] on select "Select Stylist Chandan Ganesh Gauri [PERSON_NAME] [PERSON_NAME] nikhil [PERSON_…" at bounding box center [78, 139] width 34 height 8
click at [61, 135] on select "Select Stylist Chandan Ganesh Gauri [PERSON_NAME] [PERSON_NAME] nikhil [PERSON_…" at bounding box center [78, 139] width 34 height 8
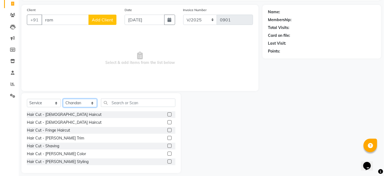
scroll to position [41, 0]
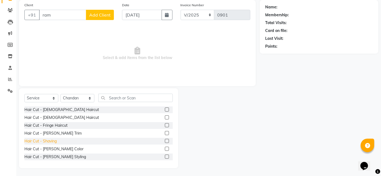
click at [46, 139] on div "Hair Cut - Shaving" at bounding box center [40, 142] width 32 height 6
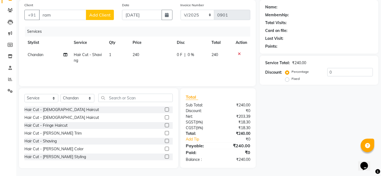
click at [149, 49] on td "240" at bounding box center [151, 58] width 44 height 18
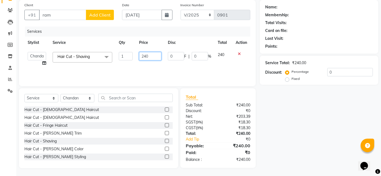
click at [153, 54] on input "240" at bounding box center [150, 56] width 22 height 8
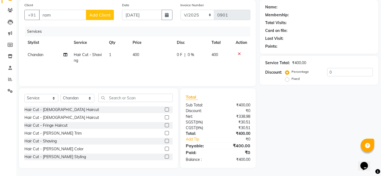
click at [103, 15] on span "Add Client" at bounding box center [99, 14] width 21 height 5
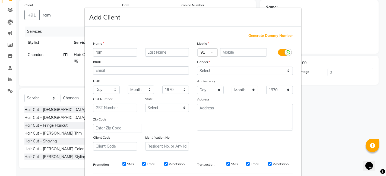
click at [226, 45] on div "Mobile" at bounding box center [245, 45] width 104 height 8
click at [226, 47] on div "Mobile" at bounding box center [245, 45] width 104 height 8
click at [229, 53] on input "text" at bounding box center [243, 52] width 47 height 8
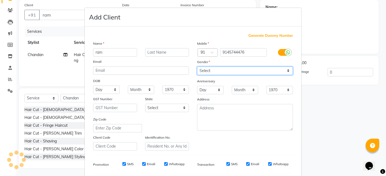
click at [286, 69] on select "Select [DEMOGRAPHIC_DATA] [DEMOGRAPHIC_DATA] Other Prefer Not To Say" at bounding box center [245, 71] width 96 height 8
click at [197, 67] on select "Select [DEMOGRAPHIC_DATA] [DEMOGRAPHIC_DATA] Other Prefer Not To Say" at bounding box center [245, 71] width 96 height 8
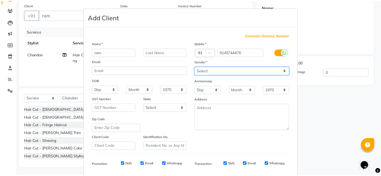
scroll to position [74, 0]
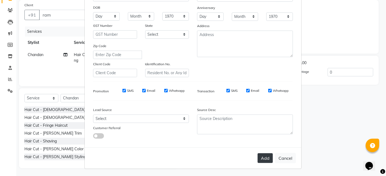
click at [261, 158] on button "Add" at bounding box center [264, 159] width 15 height 10
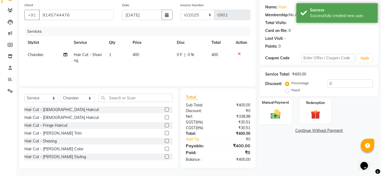
click at [279, 116] on img at bounding box center [276, 114] width 16 height 11
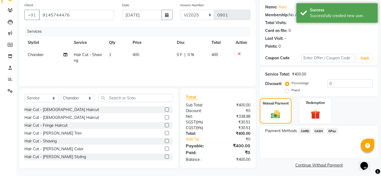
click at [333, 130] on span "GPay" at bounding box center [332, 131] width 11 height 6
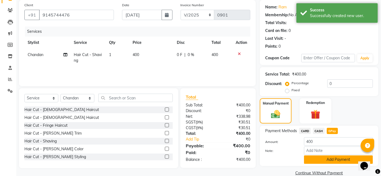
click at [329, 158] on button "Add Payment" at bounding box center [338, 160] width 69 height 8
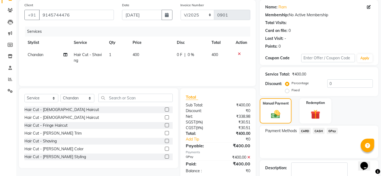
scroll to position [72, 0]
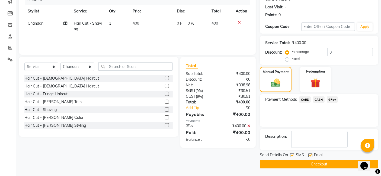
click at [327, 163] on button "Checkout" at bounding box center [319, 164] width 119 height 8
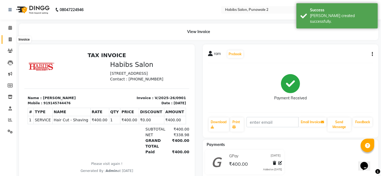
click at [7, 40] on span at bounding box center [9, 40] width 9 height 6
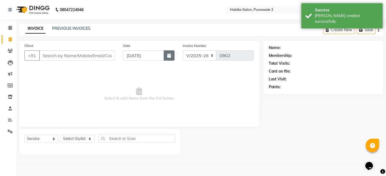
click at [164, 57] on button "button" at bounding box center [169, 55] width 11 height 10
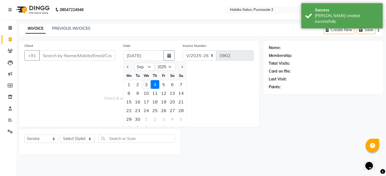
click at [148, 85] on div "3" at bounding box center [146, 84] width 9 height 9
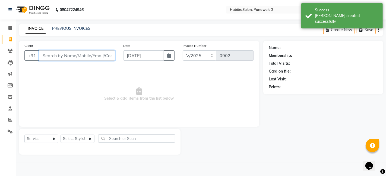
click at [94, 52] on input "Client" at bounding box center [77, 55] width 76 height 10
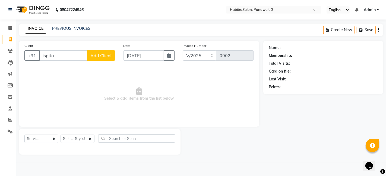
click at [107, 49] on div "Client +91 ispita Add Client" at bounding box center [69, 54] width 99 height 22
click at [87, 139] on select "Select Stylist Chandan Ganesh Gauri [PERSON_NAME] [PERSON_NAME] nikhil [PERSON_…" at bounding box center [78, 139] width 34 height 8
click at [61, 135] on select "Select Stylist Chandan Ganesh Gauri [PERSON_NAME] [PERSON_NAME] nikhil [PERSON_…" at bounding box center [78, 139] width 34 height 8
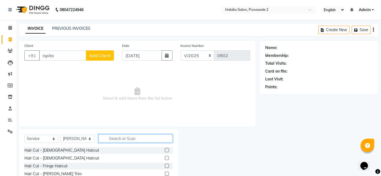
click at [110, 140] on input "text" at bounding box center [135, 139] width 74 height 8
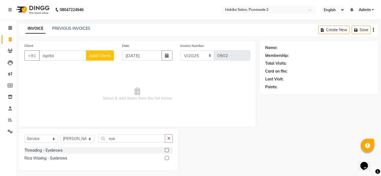
click at [167, 151] on label at bounding box center [167, 150] width 4 height 4
click at [167, 151] on input "checkbox" at bounding box center [167, 151] width 4 height 4
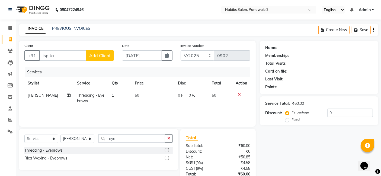
click at [101, 52] on button "Add Client" at bounding box center [100, 55] width 28 height 10
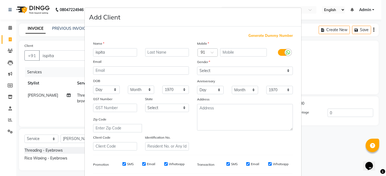
click at [234, 47] on div "Mobile" at bounding box center [245, 45] width 104 height 8
click at [230, 54] on input "text" at bounding box center [243, 52] width 47 height 8
click at [201, 33] on div "Generate Dummy Number" at bounding box center [193, 35] width 200 height 5
click at [242, 50] on input "text" at bounding box center [243, 52] width 47 height 8
click at [222, 53] on input "922" at bounding box center [243, 52] width 47 height 8
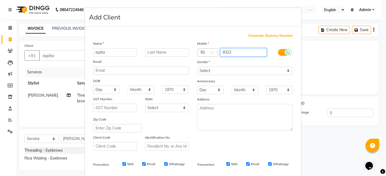
click at [233, 51] on input "9322" at bounding box center [243, 52] width 47 height 8
click at [211, 44] on div "Mobile" at bounding box center [245, 45] width 104 height 8
click at [239, 52] on input "9322" at bounding box center [243, 52] width 47 height 8
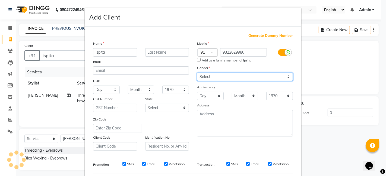
click at [286, 70] on div "Mobile Country Code × 91 9322629980 Add as a family member of lpsita Gender Sel…" at bounding box center [245, 96] width 104 height 110
click at [197, 73] on select "Select [DEMOGRAPHIC_DATA] [DEMOGRAPHIC_DATA] Other Prefer Not To Say" at bounding box center [245, 77] width 96 height 8
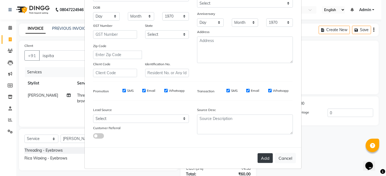
click at [265, 155] on button "Add" at bounding box center [264, 159] width 15 height 10
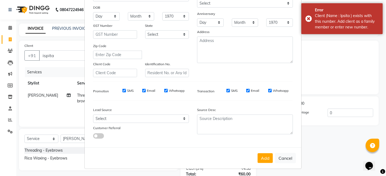
scroll to position [0, 0]
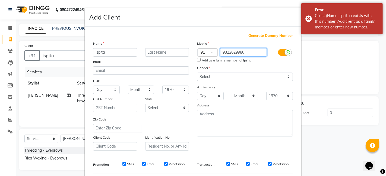
click at [254, 52] on input "9322629980" at bounding box center [243, 52] width 47 height 8
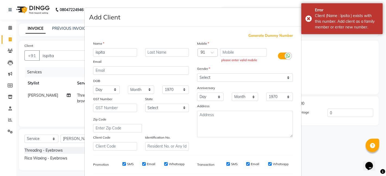
click at [274, 34] on span "Generate Dummy Number" at bounding box center [270, 35] width 44 height 5
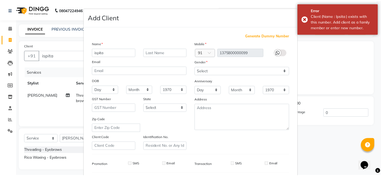
scroll to position [74, 0]
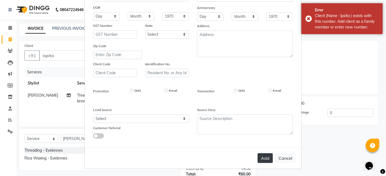
click at [261, 157] on button "Add" at bounding box center [264, 159] width 15 height 10
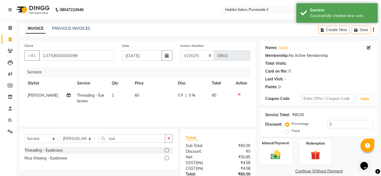
click at [278, 155] on img at bounding box center [276, 154] width 16 height 11
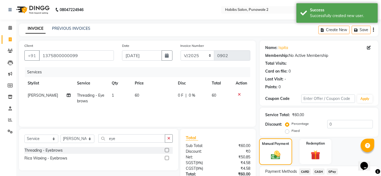
scroll to position [42, 0]
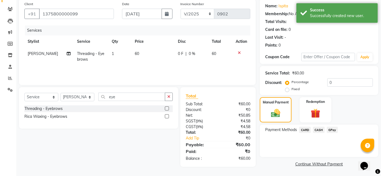
click at [332, 131] on span "GPay" at bounding box center [332, 130] width 11 height 6
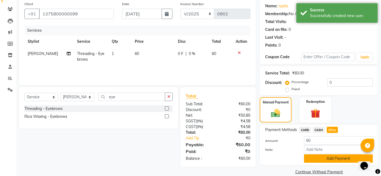
drag, startPoint x: 338, startPoint y: 163, endPoint x: 339, endPoint y: 156, distance: 6.6
click at [339, 156] on div "Payment Methods CARD CASH GPay Amount: 60 Note: Add Payment" at bounding box center [319, 145] width 119 height 40
click at [339, 156] on button "Add Payment" at bounding box center [338, 159] width 69 height 8
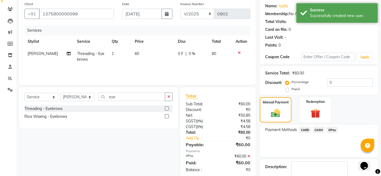
scroll to position [72, 0]
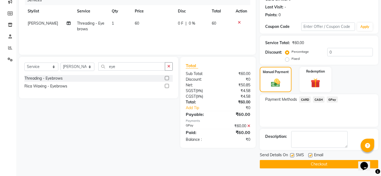
click at [337, 162] on button "Checkout" at bounding box center [319, 164] width 119 height 8
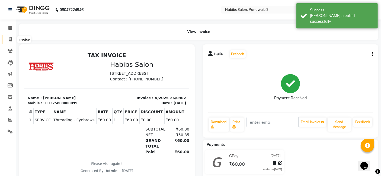
click at [11, 40] on icon at bounding box center [10, 39] width 3 height 4
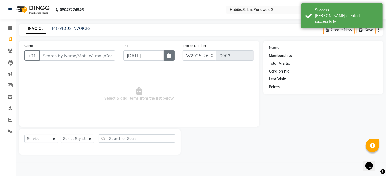
click at [171, 53] on button "button" at bounding box center [169, 55] width 11 height 10
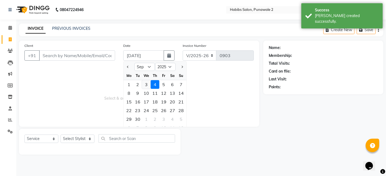
click at [146, 81] on div "3" at bounding box center [146, 84] width 9 height 9
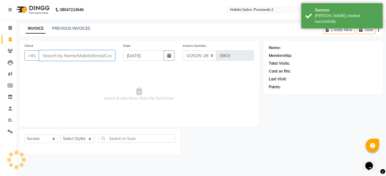
click at [101, 53] on input "Client" at bounding box center [77, 55] width 76 height 10
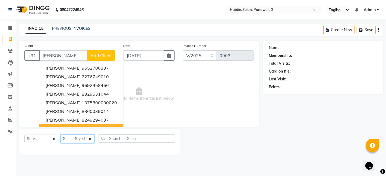
click at [78, 135] on select "Select Stylist Chandan Ganesh Gauri [PERSON_NAME] [PERSON_NAME] nikhil [PERSON_…" at bounding box center [78, 139] width 34 height 8
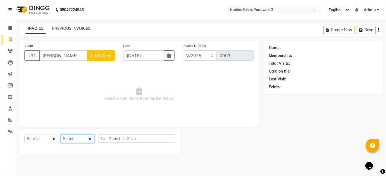
click at [61, 135] on select "Select Stylist Chandan Ganesh Gauri [PERSON_NAME] [PERSON_NAME] nikhil [PERSON_…" at bounding box center [78, 139] width 34 height 8
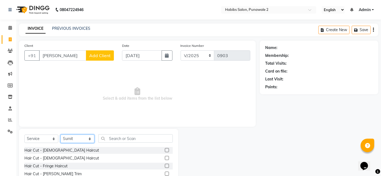
scroll to position [41, 0]
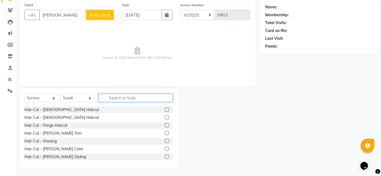
click at [117, 98] on input "text" at bounding box center [135, 98] width 74 height 8
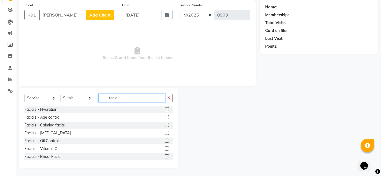
scroll to position [15, 0]
click at [49, 141] on div "Facials - Oil Control" at bounding box center [41, 142] width 34 height 6
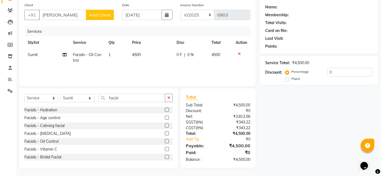
click at [141, 51] on td "4500" at bounding box center [151, 58] width 44 height 18
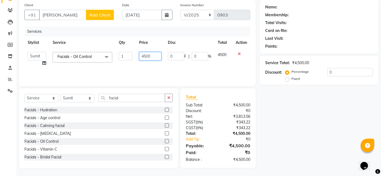
click at [155, 57] on input "4500" at bounding box center [150, 56] width 22 height 8
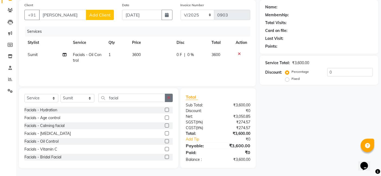
click at [171, 99] on button "button" at bounding box center [169, 98] width 8 height 8
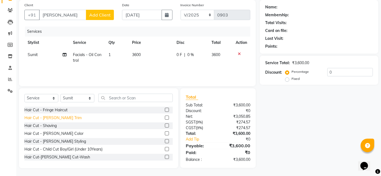
click at [52, 116] on div "Hair Cut - [PERSON_NAME] Trim" at bounding box center [52, 118] width 57 height 6
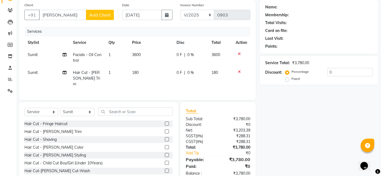
click at [141, 72] on td "180" at bounding box center [151, 79] width 44 height 24
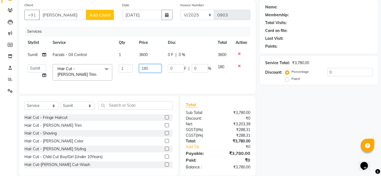
click at [152, 67] on input "180" at bounding box center [150, 68] width 22 height 8
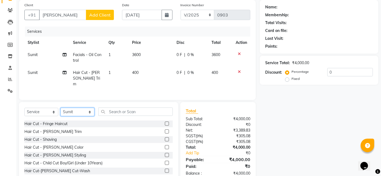
click at [83, 110] on select "Select Stylist Chandan Ganesh Gauri [PERSON_NAME] [PERSON_NAME] nikhil [PERSON_…" at bounding box center [78, 112] width 34 height 8
click at [61, 108] on select "Select Stylist Chandan Ganesh Gauri [PERSON_NAME] [PERSON_NAME] nikhil [PERSON_…" at bounding box center [78, 112] width 34 height 8
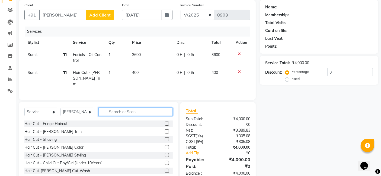
click at [120, 110] on input "text" at bounding box center [135, 112] width 74 height 8
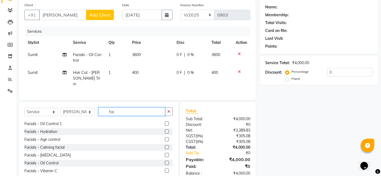
scroll to position [0, 0]
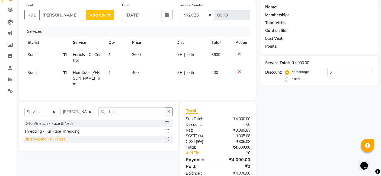
click at [54, 138] on div "Rica Waxing - Full Face" at bounding box center [44, 140] width 41 height 6
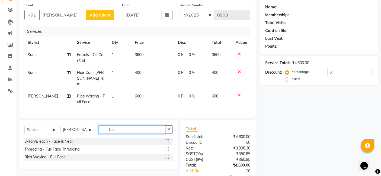
click at [122, 127] on input "face" at bounding box center [131, 130] width 67 height 8
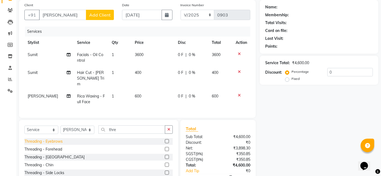
click at [56, 141] on div "Threading - Eyebrows" at bounding box center [43, 142] width 38 height 6
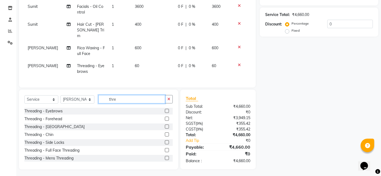
click at [121, 95] on input "thre" at bounding box center [131, 99] width 67 height 8
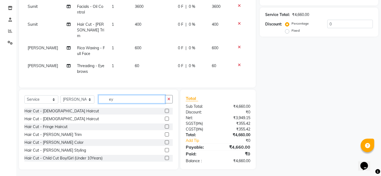
scroll to position [89, 0]
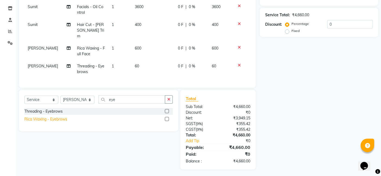
click at [51, 117] on div "Rica Waxing - Eyebrows" at bounding box center [45, 120] width 43 height 6
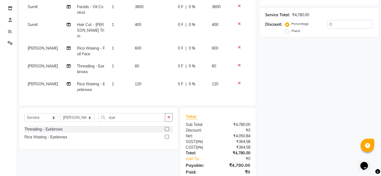
click at [238, 63] on icon at bounding box center [239, 65] width 3 height 4
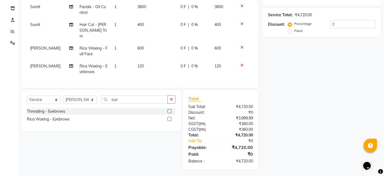
scroll to position [0, 0]
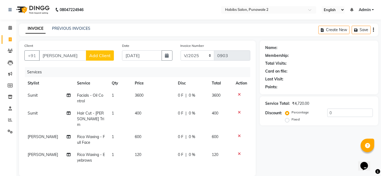
click at [99, 57] on span "Add Client" at bounding box center [99, 55] width 21 height 5
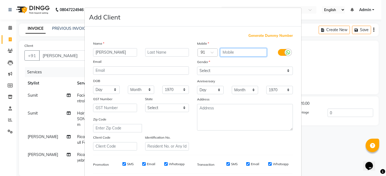
click at [246, 48] on input "text" at bounding box center [243, 52] width 47 height 8
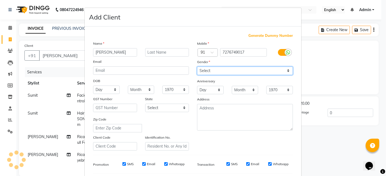
click at [280, 69] on select "Select [DEMOGRAPHIC_DATA] [DEMOGRAPHIC_DATA] Other Prefer Not To Say" at bounding box center [245, 71] width 96 height 8
click at [197, 67] on select "Select [DEMOGRAPHIC_DATA] [DEMOGRAPHIC_DATA] Other Prefer Not To Say" at bounding box center [245, 71] width 96 height 8
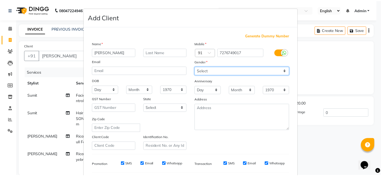
scroll to position [74, 0]
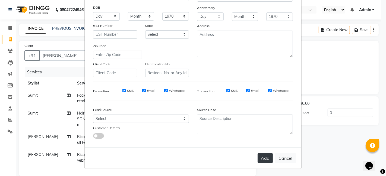
click at [264, 158] on button "Add" at bounding box center [264, 159] width 15 height 10
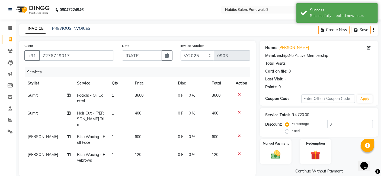
click at [264, 158] on div "Manual Payment" at bounding box center [276, 152] width 32 height 26
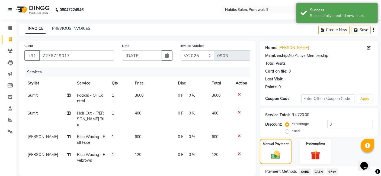
scroll to position [89, 0]
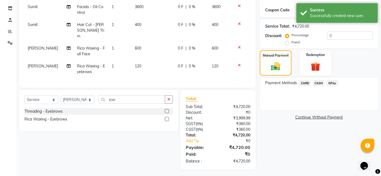
click at [329, 83] on span "GPay" at bounding box center [332, 83] width 11 height 6
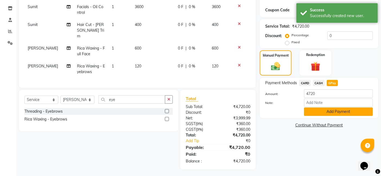
click at [327, 111] on button "Add Payment" at bounding box center [338, 112] width 69 height 8
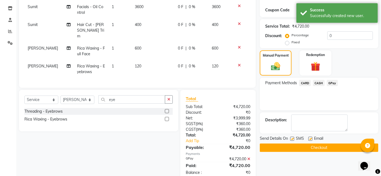
scroll to position [100, 0]
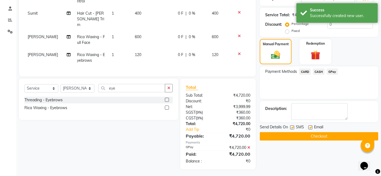
click at [322, 135] on button "Checkout" at bounding box center [319, 136] width 119 height 8
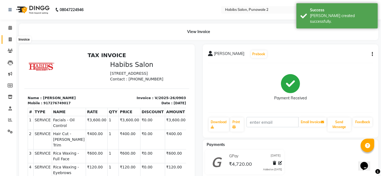
click at [10, 40] on icon at bounding box center [10, 39] width 3 height 4
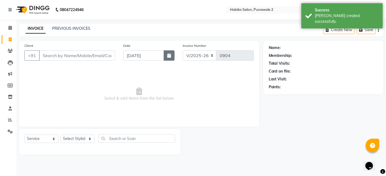
click at [169, 54] on icon "button" at bounding box center [169, 55] width 4 height 4
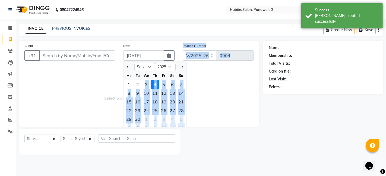
drag, startPoint x: 145, startPoint y: 82, endPoint x: 87, endPoint y: 72, distance: 58.5
click at [87, 72] on div "Client +91 Date [DATE] Jan Feb Mar Apr May Jun [DATE] Aug Sep Oct Nov [DATE] 20…" at bounding box center [139, 84] width 240 height 86
click at [196, 69] on span "Select & add items from the list below" at bounding box center [138, 94] width 229 height 54
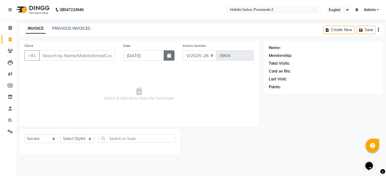
click at [172, 53] on button "button" at bounding box center [169, 55] width 11 height 10
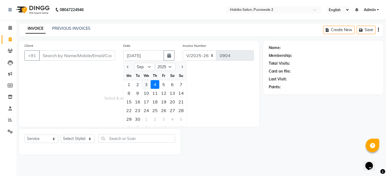
click at [146, 81] on div "3" at bounding box center [146, 84] width 9 height 9
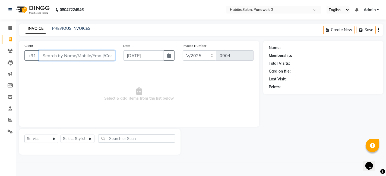
click at [96, 54] on input "Client" at bounding box center [77, 55] width 76 height 10
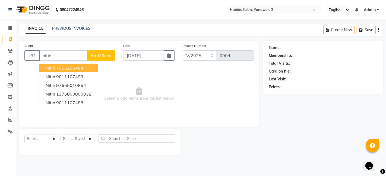
click at [108, 55] on span "Add Client" at bounding box center [100, 55] width 21 height 5
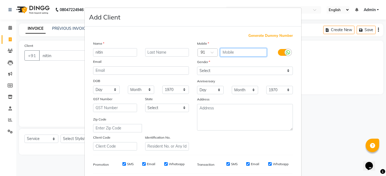
click at [233, 51] on input "text" at bounding box center [243, 52] width 47 height 8
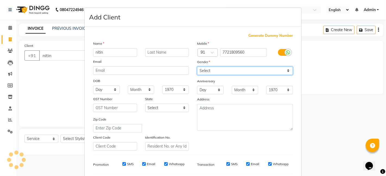
click at [284, 68] on select "Select [DEMOGRAPHIC_DATA] [DEMOGRAPHIC_DATA] Other Prefer Not To Say" at bounding box center [245, 71] width 96 height 8
click at [197, 67] on select "Select [DEMOGRAPHIC_DATA] [DEMOGRAPHIC_DATA] Other Prefer Not To Say" at bounding box center [245, 71] width 96 height 8
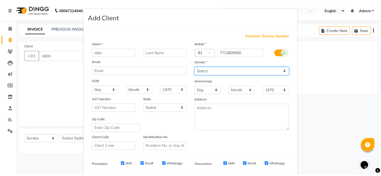
scroll to position [74, 0]
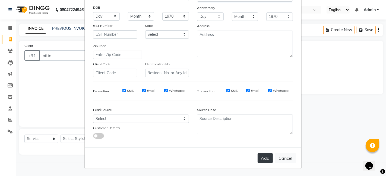
click at [262, 155] on button "Add" at bounding box center [264, 159] width 15 height 10
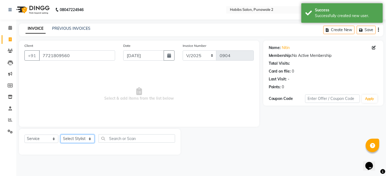
click at [83, 138] on select "Select Stylist Chandan Ganesh Gauri [PERSON_NAME] [PERSON_NAME] nikhil [PERSON_…" at bounding box center [78, 139] width 34 height 8
click at [61, 135] on select "Select Stylist Chandan Ganesh Gauri [PERSON_NAME] [PERSON_NAME] nikhil [PERSON_…" at bounding box center [78, 139] width 34 height 8
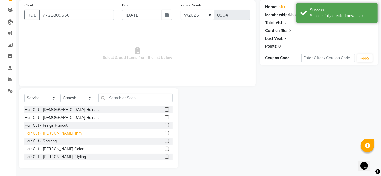
click at [53, 133] on div "Hair Cut - [PERSON_NAME] Trim" at bounding box center [52, 134] width 57 height 6
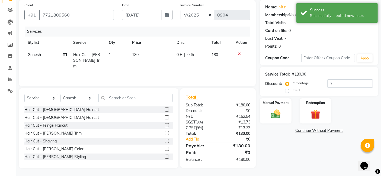
click at [142, 53] on td "180" at bounding box center [151, 61] width 44 height 24
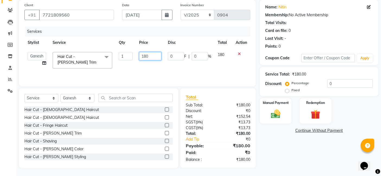
click at [150, 55] on input "180" at bounding box center [150, 56] width 22 height 8
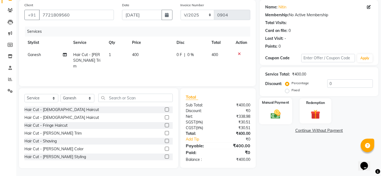
click at [277, 109] on img at bounding box center [276, 114] width 16 height 11
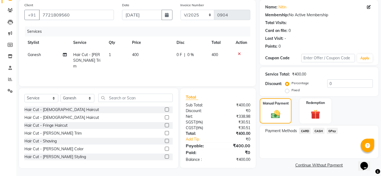
click at [333, 130] on span "GPay" at bounding box center [332, 131] width 11 height 6
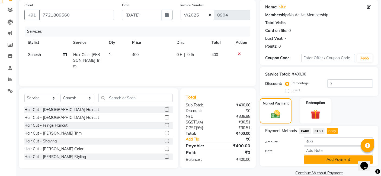
click at [331, 159] on button "Add Payment" at bounding box center [338, 160] width 69 height 8
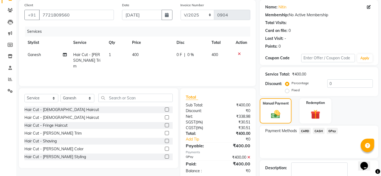
scroll to position [72, 0]
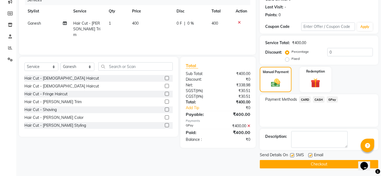
click at [330, 160] on button "Checkout" at bounding box center [319, 164] width 119 height 8
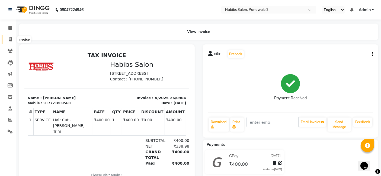
click at [10, 40] on icon at bounding box center [10, 39] width 3 height 4
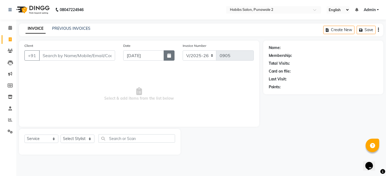
click at [164, 53] on button "button" at bounding box center [169, 55] width 11 height 10
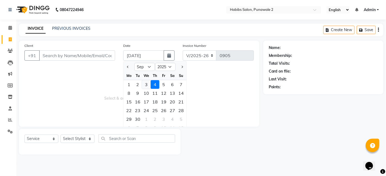
click at [145, 84] on div "3" at bounding box center [146, 84] width 9 height 9
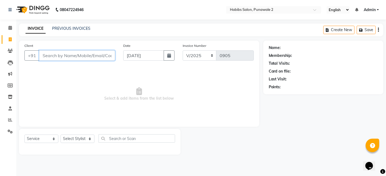
click at [84, 57] on input "Client" at bounding box center [77, 55] width 76 height 10
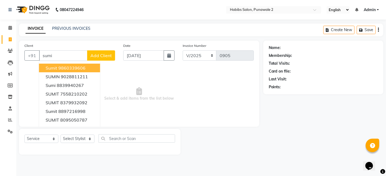
click at [105, 54] on span "Add Client" at bounding box center [100, 55] width 21 height 5
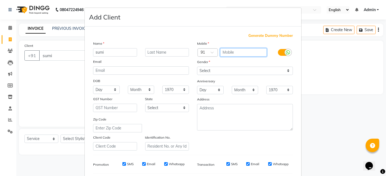
click at [237, 52] on input "text" at bounding box center [243, 52] width 47 height 8
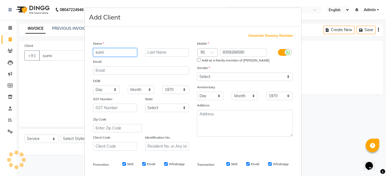
click at [104, 52] on input "sumi" at bounding box center [115, 52] width 44 height 8
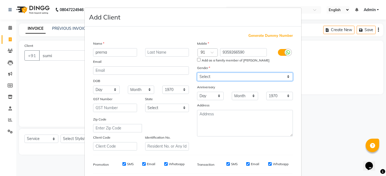
click at [284, 78] on select "Select [DEMOGRAPHIC_DATA] [DEMOGRAPHIC_DATA] Other Prefer Not To Say" at bounding box center [245, 77] width 96 height 8
click at [197, 73] on select "Select [DEMOGRAPHIC_DATA] [DEMOGRAPHIC_DATA] Other Prefer Not To Say" at bounding box center [245, 77] width 96 height 8
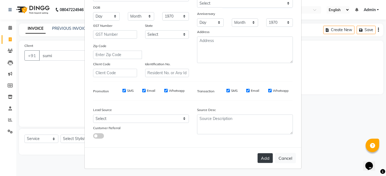
click at [265, 157] on button "Add" at bounding box center [264, 159] width 15 height 10
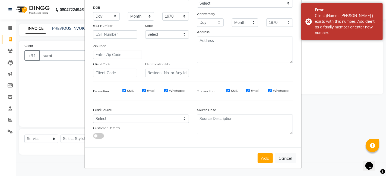
scroll to position [0, 0]
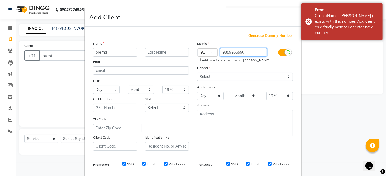
click at [250, 49] on input "9359266590" at bounding box center [243, 52] width 47 height 8
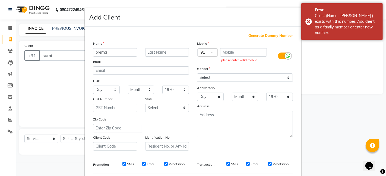
click at [257, 35] on span "Generate Dummy Number" at bounding box center [270, 35] width 44 height 5
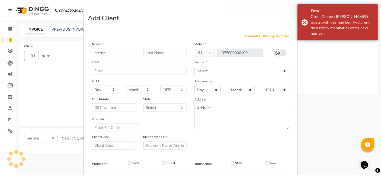
scroll to position [74, 0]
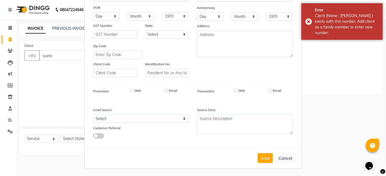
click at [263, 153] on div "Add Cancel" at bounding box center [193, 158] width 217 height 21
click at [263, 160] on button "Add" at bounding box center [264, 159] width 15 height 10
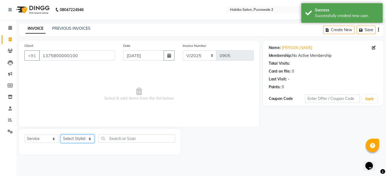
click at [81, 135] on select "Select Stylist Chandan Ganesh Gauri [PERSON_NAME] [PERSON_NAME] nikhil [PERSON_…" at bounding box center [78, 139] width 34 height 8
click at [61, 135] on select "Select Stylist Chandan Ganesh Gauri [PERSON_NAME] [PERSON_NAME] nikhil [PERSON_…" at bounding box center [78, 139] width 34 height 8
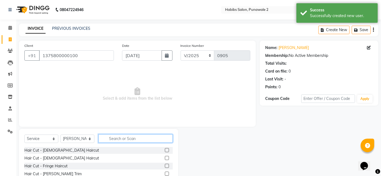
click at [127, 137] on input "text" at bounding box center [135, 139] width 74 height 8
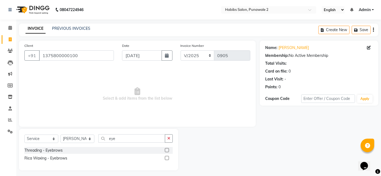
click at [168, 149] on label at bounding box center [167, 150] width 4 height 4
click at [168, 149] on input "checkbox" at bounding box center [167, 151] width 4 height 4
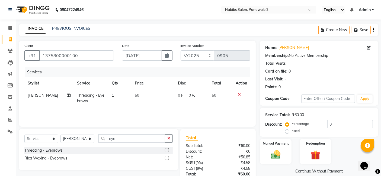
click at [167, 151] on label at bounding box center [167, 150] width 4 height 4
click at [167, 151] on input "checkbox" at bounding box center [167, 151] width 4 height 4
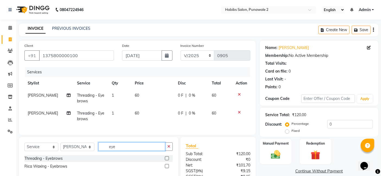
click at [151, 151] on input "eye" at bounding box center [131, 147] width 67 height 8
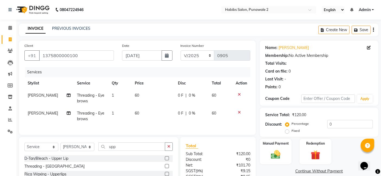
click at [167, 168] on label at bounding box center [167, 166] width 4 height 4
click at [167, 168] on input "checkbox" at bounding box center [167, 167] width 4 height 4
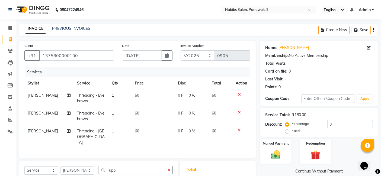
click at [167, 171] on button "button" at bounding box center [169, 170] width 8 height 8
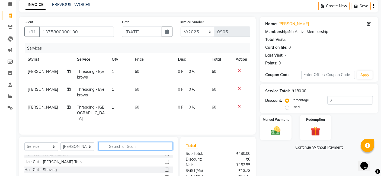
scroll to position [20, 0]
click at [109, 107] on td "1" at bounding box center [120, 113] width 23 height 24
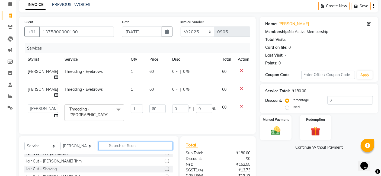
click at [122, 142] on input "text" at bounding box center [135, 146] width 74 height 8
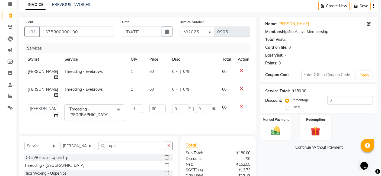
click at [169, 163] on div at bounding box center [169, 166] width 8 height 7
click at [167, 164] on label at bounding box center [167, 166] width 4 height 4
click at [167, 164] on input "checkbox" at bounding box center [167, 166] width 4 height 4
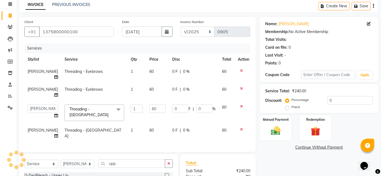
click at [238, 70] on div at bounding box center [243, 71] width 11 height 4
click at [240, 70] on icon at bounding box center [241, 71] width 3 height 4
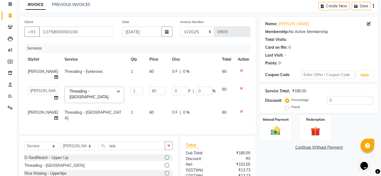
click at [197, 96] on td "0 F | 0 %" at bounding box center [194, 95] width 50 height 23
click at [156, 87] on input "60" at bounding box center [157, 91] width 16 height 8
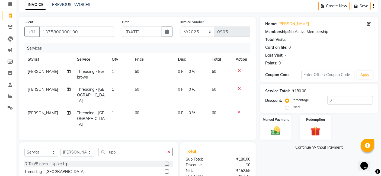
scroll to position [61, 0]
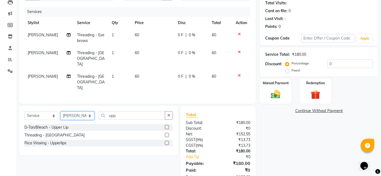
click at [85, 112] on select "Select Stylist Chandan Ganesh Gauri [PERSON_NAME] [PERSON_NAME] nikhil [PERSON_…" at bounding box center [78, 116] width 34 height 8
click at [61, 112] on select "Select Stylist Chandan Ganesh Gauri [PERSON_NAME] [PERSON_NAME] nikhil [PERSON_…" at bounding box center [78, 116] width 34 height 8
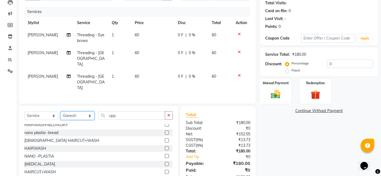
scroll to position [118, 0]
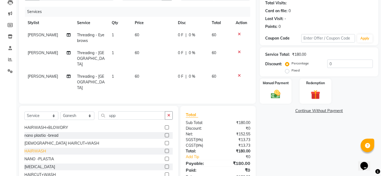
click at [35, 149] on div "HAIRWASH" at bounding box center [35, 152] width 22 height 6
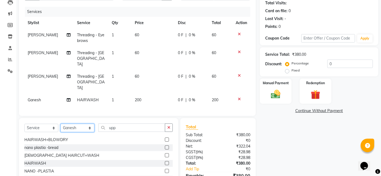
click at [87, 124] on select "Select Stylist Chandan Ganesh Gauri [PERSON_NAME] [PERSON_NAME] nikhil [PERSON_…" at bounding box center [78, 128] width 34 height 8
click at [61, 124] on select "Select Stylist Chandan Ganesh Gauri [PERSON_NAME] [PERSON_NAME] nikhil [PERSON_…" at bounding box center [78, 128] width 34 height 8
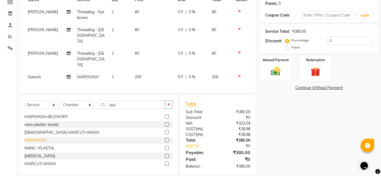
click at [33, 138] on div "HAIRWASH" at bounding box center [35, 141] width 22 height 6
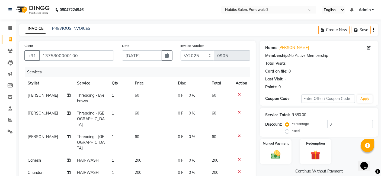
scroll to position [96, 0]
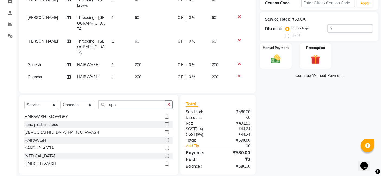
click at [144, 59] on td "200" at bounding box center [153, 65] width 43 height 12
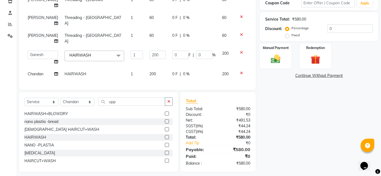
scroll to position [87, 0]
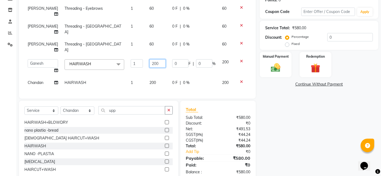
click at [155, 59] on input "200" at bounding box center [157, 63] width 16 height 8
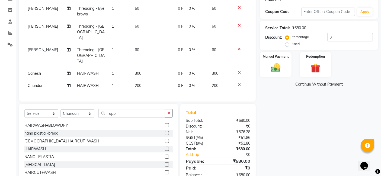
click at [150, 62] on tbody "[PERSON_NAME] Threading - Eyebrows 1 60 0 F | 0 % 60 [PERSON_NAME] Threading - …" at bounding box center [137, 47] width 226 height 90
click at [142, 80] on td "200" at bounding box center [153, 86] width 43 height 12
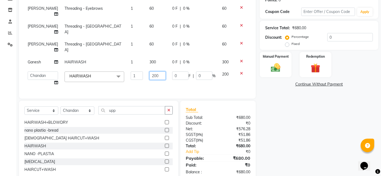
click at [158, 72] on input "200" at bounding box center [157, 76] width 16 height 8
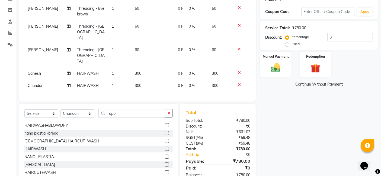
click at [192, 80] on td "0 F | 0 %" at bounding box center [192, 86] width 34 height 12
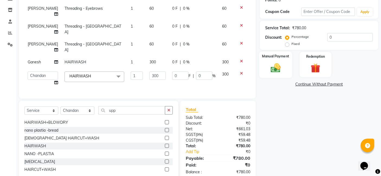
click at [276, 61] on div "Manual Payment" at bounding box center [275, 65] width 33 height 27
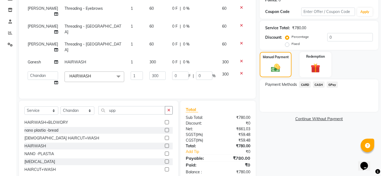
click at [333, 83] on span "GPay" at bounding box center [332, 85] width 11 height 6
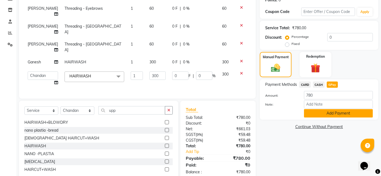
click at [325, 112] on button "Add Payment" at bounding box center [338, 113] width 69 height 8
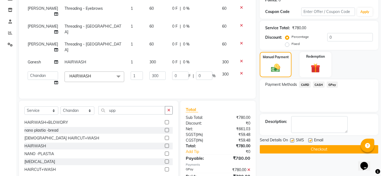
scroll to position [98, 0]
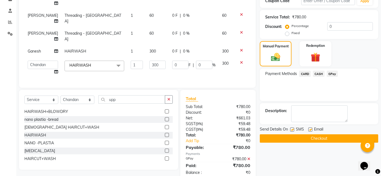
click at [314, 138] on button "Checkout" at bounding box center [319, 139] width 119 height 8
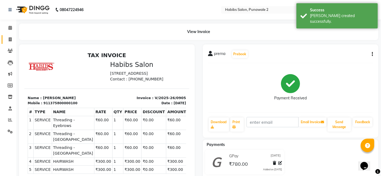
click at [9, 40] on icon at bounding box center [10, 39] width 3 height 4
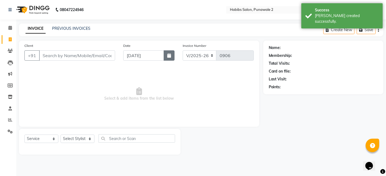
click at [168, 55] on icon "button" at bounding box center [169, 55] width 4 height 4
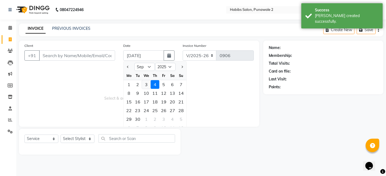
click at [146, 83] on div "3" at bounding box center [146, 84] width 9 height 9
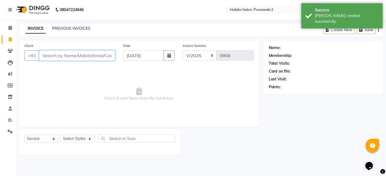
click at [99, 54] on input "Client" at bounding box center [77, 55] width 76 height 10
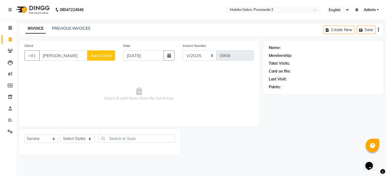
click at [107, 50] on div "Client +91 [PERSON_NAME] Add Client" at bounding box center [69, 54] width 99 height 22
click at [106, 54] on span "Add Client" at bounding box center [100, 55] width 21 height 5
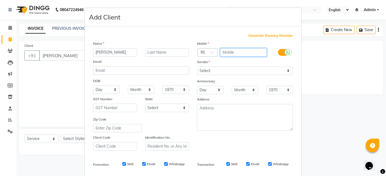
click at [237, 50] on input "text" at bounding box center [243, 52] width 47 height 8
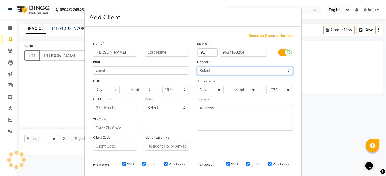
click at [285, 71] on div "Mobile Country Code × 91 9637163254 Gender Select [DEMOGRAPHIC_DATA] [DEMOGRAPH…" at bounding box center [245, 96] width 104 height 110
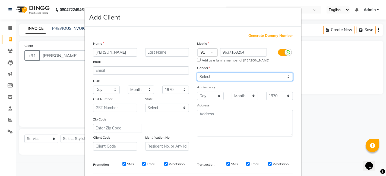
click at [197, 73] on select "Select [DEMOGRAPHIC_DATA] [DEMOGRAPHIC_DATA] Other Prefer Not To Say" at bounding box center [245, 77] width 96 height 8
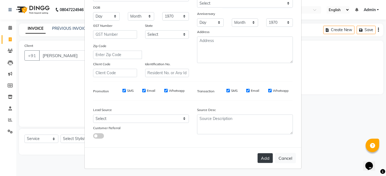
click at [260, 156] on button "Add" at bounding box center [264, 159] width 15 height 10
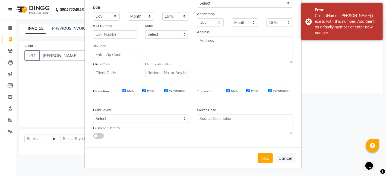
scroll to position [0, 0]
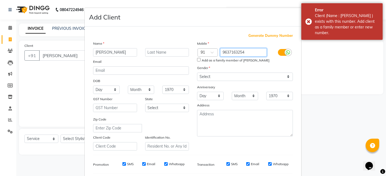
click at [252, 51] on input "9637163254" at bounding box center [243, 52] width 47 height 8
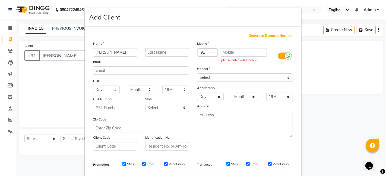
click at [267, 34] on span "Generate Dummy Number" at bounding box center [270, 35] width 44 height 5
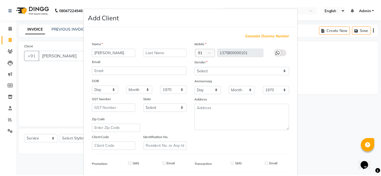
scroll to position [74, 0]
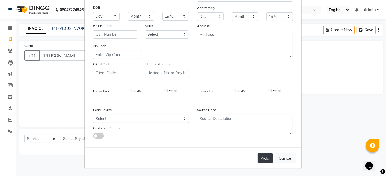
click at [259, 158] on button "Add" at bounding box center [264, 159] width 15 height 10
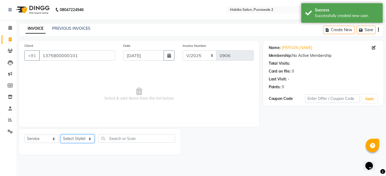
click at [77, 136] on select "Select Stylist Chandan Ganesh Gauri [PERSON_NAME] [PERSON_NAME] nikhil [PERSON_…" at bounding box center [78, 139] width 34 height 8
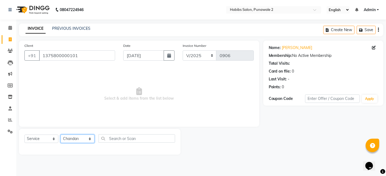
click at [61, 135] on select "Select Stylist Chandan Ganesh Gauri [PERSON_NAME] [PERSON_NAME] nikhil [PERSON_…" at bounding box center [78, 139] width 34 height 8
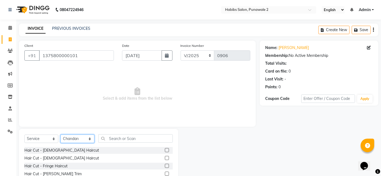
scroll to position [41, 0]
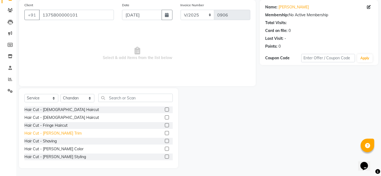
click at [50, 136] on div "Hair Cut - [PERSON_NAME] Trim" at bounding box center [52, 134] width 57 height 6
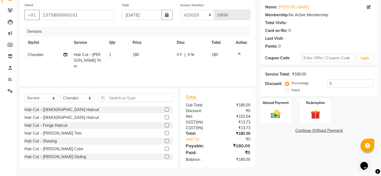
click at [146, 54] on td "180" at bounding box center [151, 61] width 44 height 24
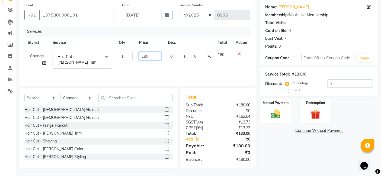
click at [151, 56] on input "180" at bounding box center [150, 56] width 22 height 8
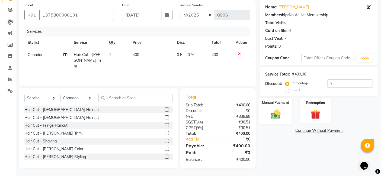
click at [281, 112] on img at bounding box center [276, 114] width 16 height 11
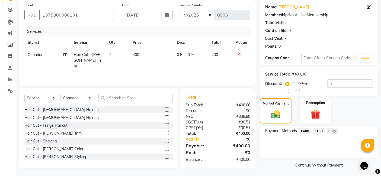
click at [330, 130] on span "GPay" at bounding box center [332, 131] width 11 height 6
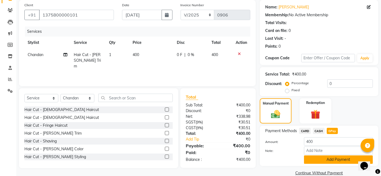
click at [329, 160] on button "Add Payment" at bounding box center [338, 160] width 69 height 8
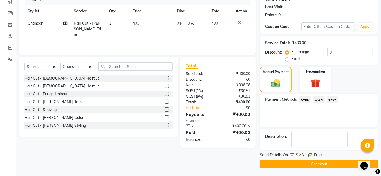
click at [328, 163] on button "Checkout" at bounding box center [319, 164] width 119 height 8
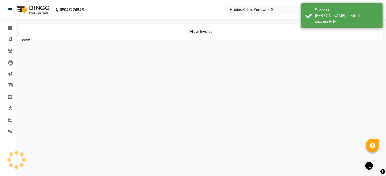
click at [11, 41] on icon at bounding box center [10, 39] width 3 height 4
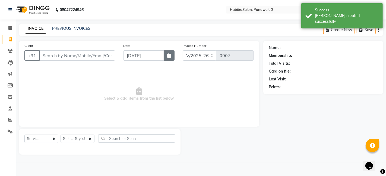
click at [171, 56] on button "button" at bounding box center [169, 55] width 11 height 10
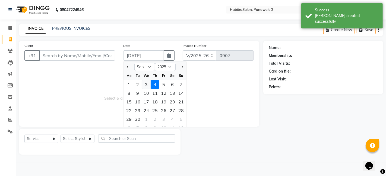
click at [145, 82] on div "3" at bounding box center [146, 84] width 9 height 9
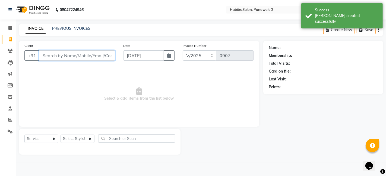
click at [93, 52] on input "Client" at bounding box center [77, 55] width 76 height 10
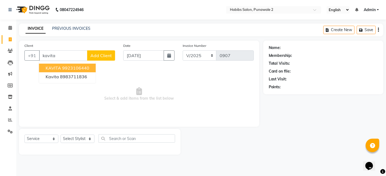
click at [98, 49] on div "Client +91 kavita KAVITA 9923106440 kavita 8983711836 Add Client" at bounding box center [69, 54] width 99 height 22
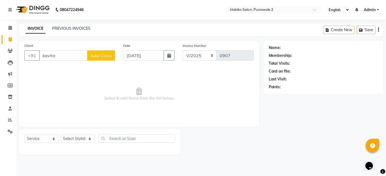
click at [107, 59] on button "Add Client" at bounding box center [101, 55] width 28 height 10
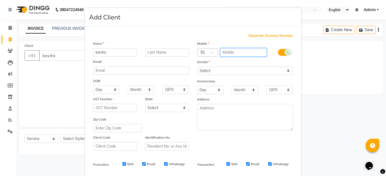
click at [229, 52] on input "text" at bounding box center [243, 52] width 47 height 8
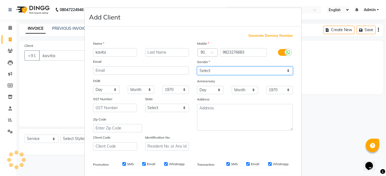
click at [282, 72] on select "Select [DEMOGRAPHIC_DATA] [DEMOGRAPHIC_DATA] Other Prefer Not To Say" at bounding box center [245, 71] width 96 height 8
click at [197, 67] on select "Select [DEMOGRAPHIC_DATA] [DEMOGRAPHIC_DATA] Other Prefer Not To Say" at bounding box center [245, 71] width 96 height 8
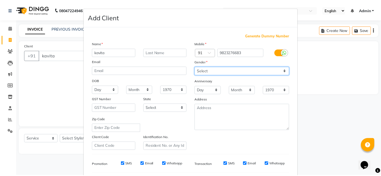
scroll to position [74, 0]
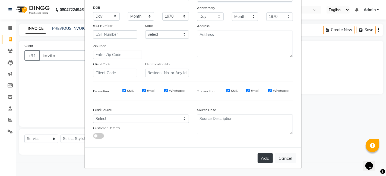
click at [267, 162] on button "Add" at bounding box center [264, 159] width 15 height 10
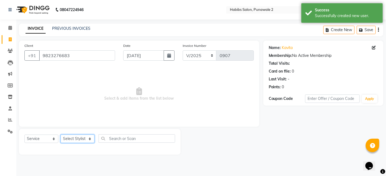
click at [84, 138] on select "Select Stylist Chandan Ganesh Gauri [PERSON_NAME] [PERSON_NAME] nikhil [PERSON_…" at bounding box center [78, 139] width 34 height 8
click at [61, 135] on select "Select Stylist Chandan Ganesh Gauri [PERSON_NAME] [PERSON_NAME] nikhil [PERSON_…" at bounding box center [78, 139] width 34 height 8
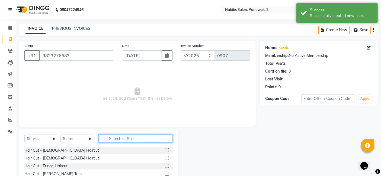
click at [121, 136] on input "text" at bounding box center [135, 139] width 74 height 8
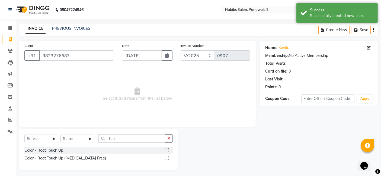
click at [165, 150] on label at bounding box center [167, 150] width 4 height 4
click at [165, 150] on input "checkbox" at bounding box center [167, 151] width 4 height 4
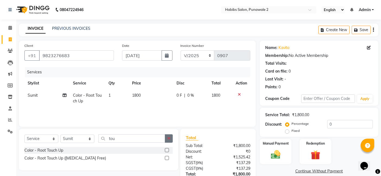
click at [168, 141] on button "button" at bounding box center [169, 139] width 8 height 8
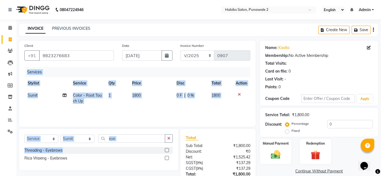
drag, startPoint x: 145, startPoint y: 148, endPoint x: 46, endPoint y: 121, distance: 102.9
click at [46, 121] on div "Client [PHONE_NUMBER] Date [DATE] Invoice Number V/2025 V/[PHONE_NUMBER] Servic…" at bounding box center [137, 125] width 245 height 168
click at [55, 108] on div "Services Stylist Service Qty Price Disc Total Action Sumit Color - Root Touch U…" at bounding box center [137, 94] width 226 height 54
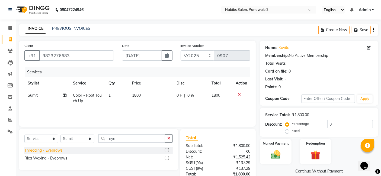
click at [38, 150] on div "Threading - Eyebrows" at bounding box center [43, 151] width 38 height 6
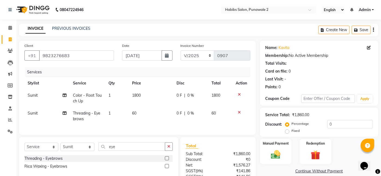
click at [33, 114] on span "Sumit" at bounding box center [33, 113] width 10 height 5
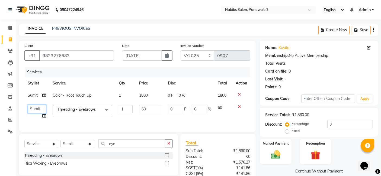
click at [39, 109] on select "[PERSON_NAME] [PERSON_NAME] [PERSON_NAME] nikhil [PERSON_NAME] [PERSON_NAME]" at bounding box center [37, 109] width 18 height 8
click at [149, 93] on td "1800" at bounding box center [150, 96] width 29 height 12
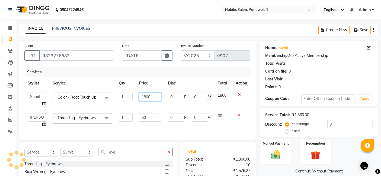
click at [154, 95] on input "1800" at bounding box center [150, 97] width 22 height 8
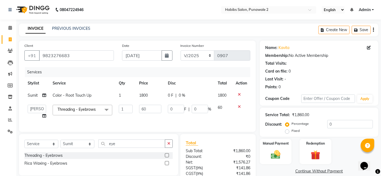
scroll to position [50, 0]
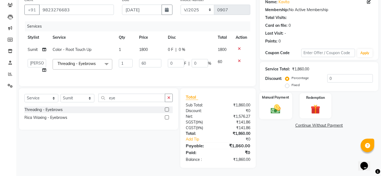
click at [280, 105] on img at bounding box center [276, 108] width 16 height 11
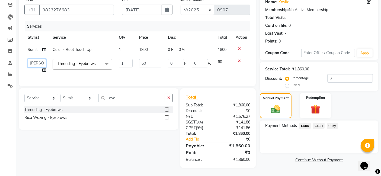
click at [39, 59] on select "[PERSON_NAME] [PERSON_NAME] [PERSON_NAME] nikhil [PERSON_NAME] [PERSON_NAME]" at bounding box center [37, 63] width 18 height 8
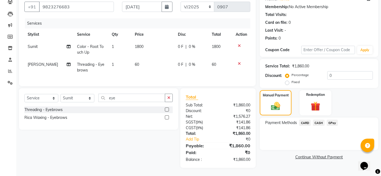
click at [331, 123] on span "GPay" at bounding box center [332, 123] width 11 height 6
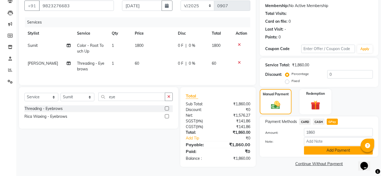
click at [330, 150] on button "Add Payment" at bounding box center [338, 151] width 69 height 8
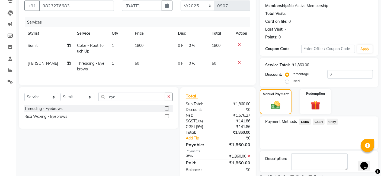
scroll to position [72, 0]
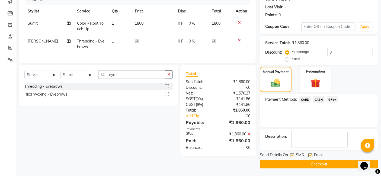
click at [327, 165] on button "Checkout" at bounding box center [319, 164] width 119 height 8
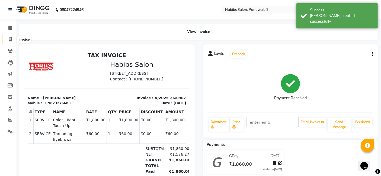
click at [10, 38] on icon at bounding box center [10, 39] width 3 height 4
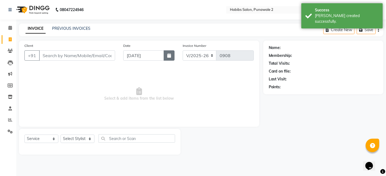
click at [171, 55] on icon "button" at bounding box center [169, 55] width 4 height 4
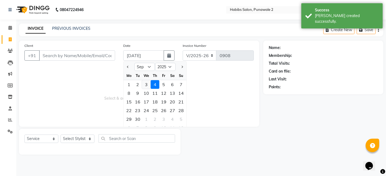
click at [147, 84] on div "3" at bounding box center [146, 84] width 9 height 9
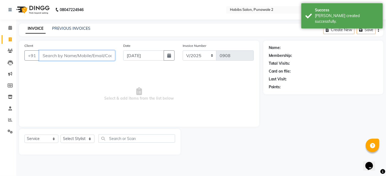
click at [93, 52] on input "Client" at bounding box center [77, 55] width 76 height 10
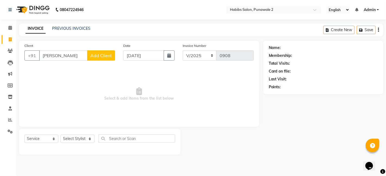
click at [96, 56] on span "Add Client" at bounding box center [100, 55] width 21 height 5
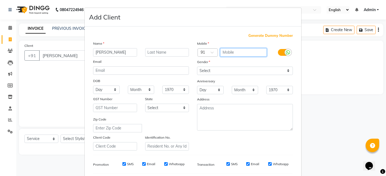
click at [229, 49] on input "text" at bounding box center [243, 52] width 47 height 8
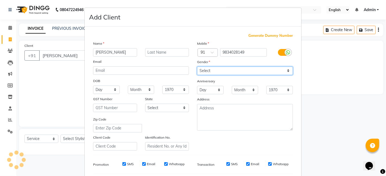
click at [284, 68] on select "Select [DEMOGRAPHIC_DATA] [DEMOGRAPHIC_DATA] Other Prefer Not To Say" at bounding box center [245, 71] width 96 height 8
click at [197, 67] on select "Select [DEMOGRAPHIC_DATA] [DEMOGRAPHIC_DATA] Other Prefer Not To Say" at bounding box center [245, 71] width 96 height 8
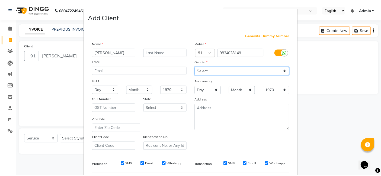
scroll to position [74, 0]
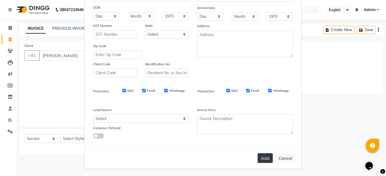
click at [266, 157] on button "Add" at bounding box center [264, 159] width 15 height 10
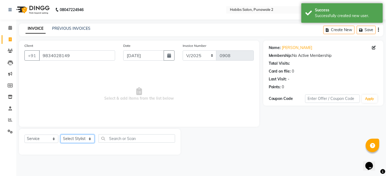
click at [90, 138] on select "Select Stylist Chandan Ganesh Gauri [PERSON_NAME] [PERSON_NAME] nikhil [PERSON_…" at bounding box center [78, 139] width 34 height 8
click at [61, 135] on select "Select Stylist Chandan Ganesh Gauri [PERSON_NAME] [PERSON_NAME] nikhil [PERSON_…" at bounding box center [78, 139] width 34 height 8
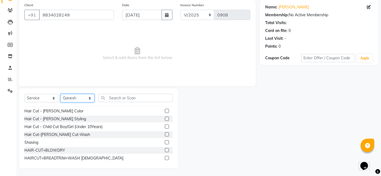
scroll to position [39, 0]
click at [53, 133] on div "Hair Cut-[PERSON_NAME] Cut-Wash" at bounding box center [57, 134] width 66 height 6
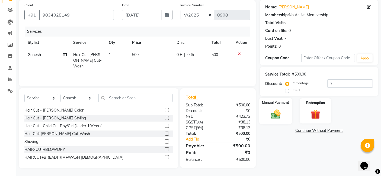
click at [278, 107] on div "Manual Payment" at bounding box center [275, 111] width 33 height 27
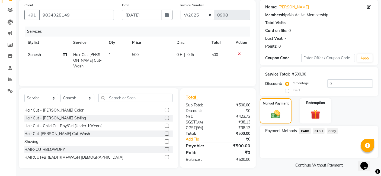
click at [333, 130] on span "GPay" at bounding box center [332, 131] width 11 height 6
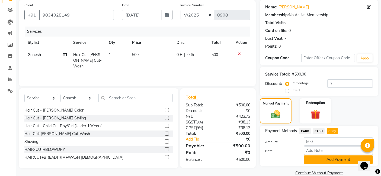
click at [332, 163] on button "Add Payment" at bounding box center [338, 160] width 69 height 8
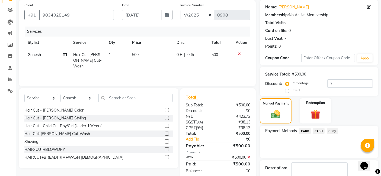
scroll to position [72, 0]
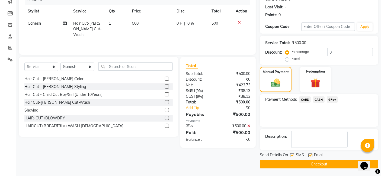
click at [329, 167] on button "Checkout" at bounding box center [319, 164] width 119 height 8
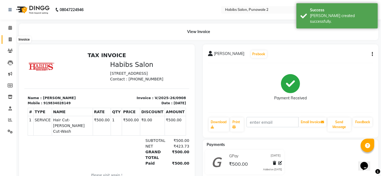
click at [11, 39] on icon at bounding box center [10, 39] width 3 height 4
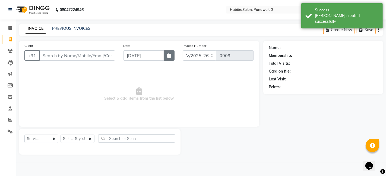
click at [168, 55] on icon "button" at bounding box center [169, 55] width 4 height 4
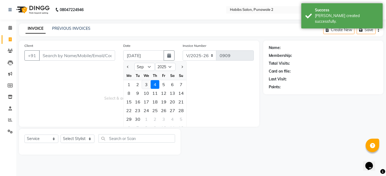
click at [145, 83] on div "3" at bounding box center [146, 84] width 9 height 9
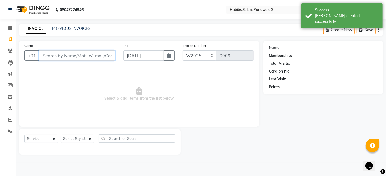
click at [79, 56] on input "Client" at bounding box center [77, 55] width 76 height 10
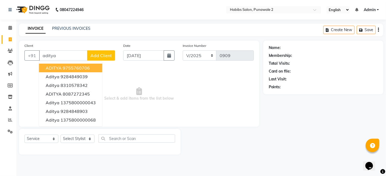
click at [100, 56] on span "Add Client" at bounding box center [100, 55] width 21 height 5
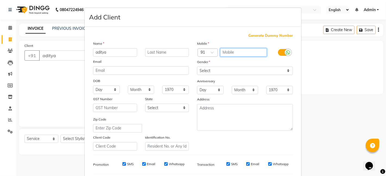
click at [232, 53] on input "text" at bounding box center [243, 52] width 47 height 8
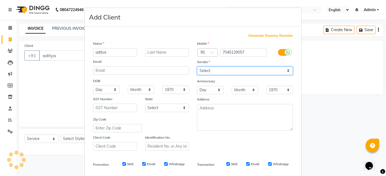
click at [283, 67] on select "Select [DEMOGRAPHIC_DATA] [DEMOGRAPHIC_DATA] Other Prefer Not To Say" at bounding box center [245, 71] width 96 height 8
click at [197, 67] on select "Select [DEMOGRAPHIC_DATA] [DEMOGRAPHIC_DATA] Other Prefer Not To Say" at bounding box center [245, 71] width 96 height 8
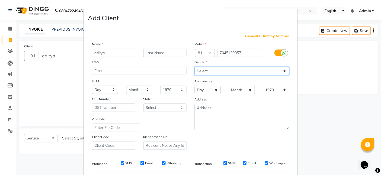
scroll to position [74, 0]
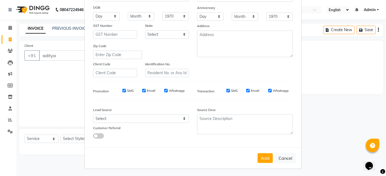
click at [266, 153] on div "Add Cancel" at bounding box center [193, 158] width 217 height 21
click at [266, 156] on button "Add" at bounding box center [264, 159] width 15 height 10
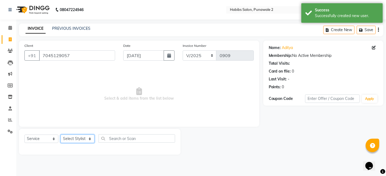
click at [80, 139] on select "Select Stylist Chandan Ganesh Gauri [PERSON_NAME] [PERSON_NAME] nikhil [PERSON_…" at bounding box center [78, 139] width 34 height 8
click at [61, 135] on select "Select Stylist Chandan Ganesh Gauri [PERSON_NAME] [PERSON_NAME] nikhil [PERSON_…" at bounding box center [78, 139] width 34 height 8
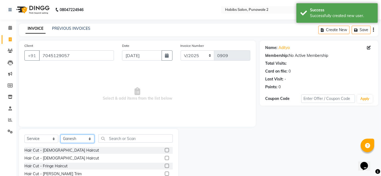
scroll to position [41, 0]
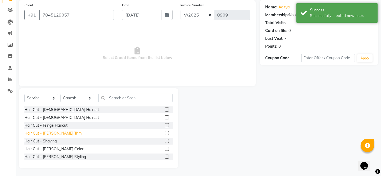
click at [52, 133] on div "Hair Cut - [PERSON_NAME] Trim" at bounding box center [52, 134] width 57 height 6
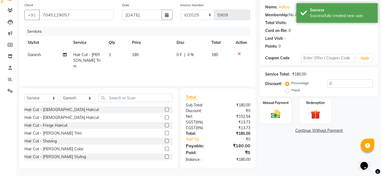
click at [140, 54] on td "180" at bounding box center [151, 61] width 44 height 24
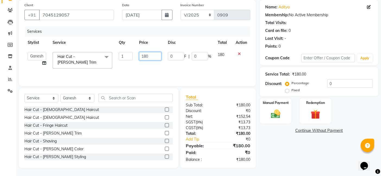
click at [156, 57] on input "180" at bounding box center [150, 56] width 22 height 8
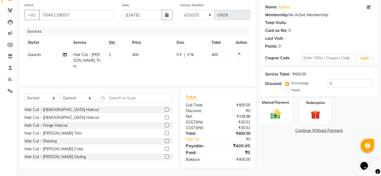
click at [272, 104] on label "Manual Payment" at bounding box center [275, 102] width 27 height 5
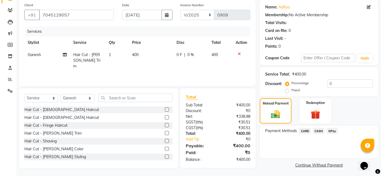
click at [335, 130] on span "GPay" at bounding box center [332, 131] width 11 height 6
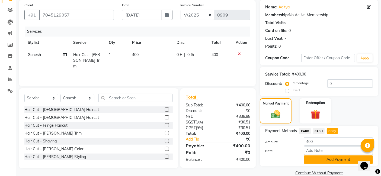
click at [332, 162] on button "Add Payment" at bounding box center [338, 160] width 69 height 8
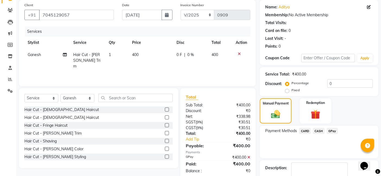
scroll to position [72, 0]
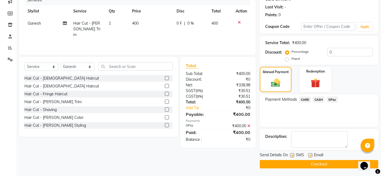
click at [327, 166] on button "Checkout" at bounding box center [319, 164] width 119 height 8
